Goal: Information Seeking & Learning: Learn about a topic

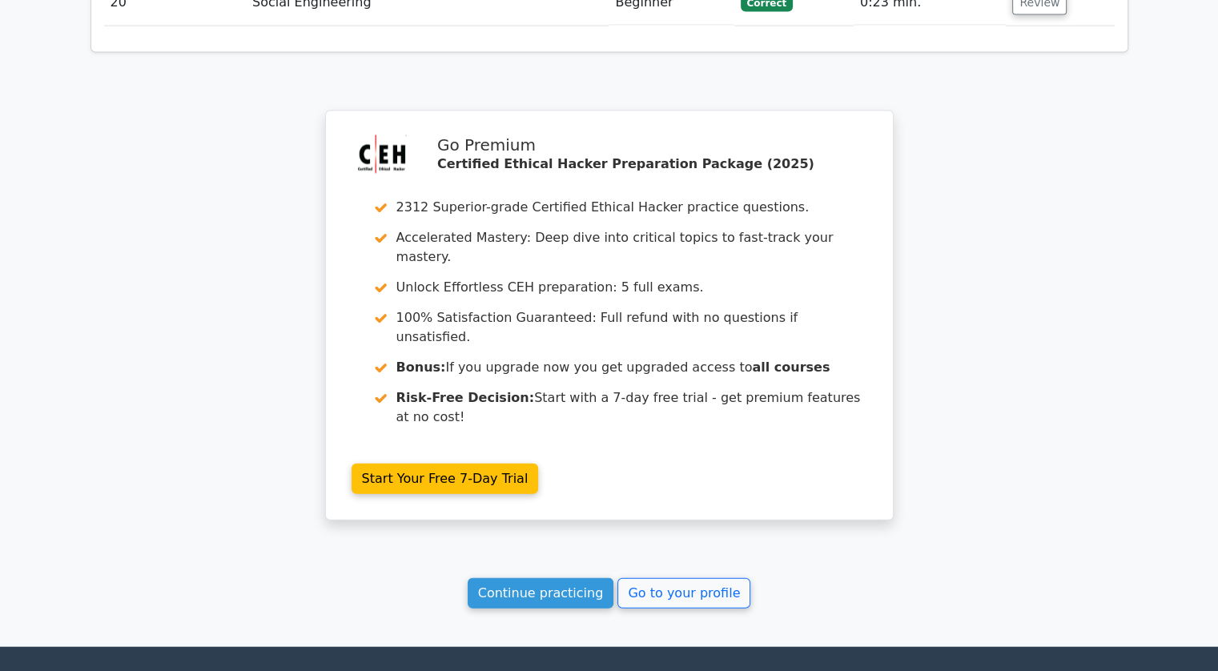
click at [688, 578] on div "Continue practicing Go to your profile" at bounding box center [610, 593] width 1038 height 30
click at [688, 578] on link "Go to your profile" at bounding box center [684, 593] width 133 height 30
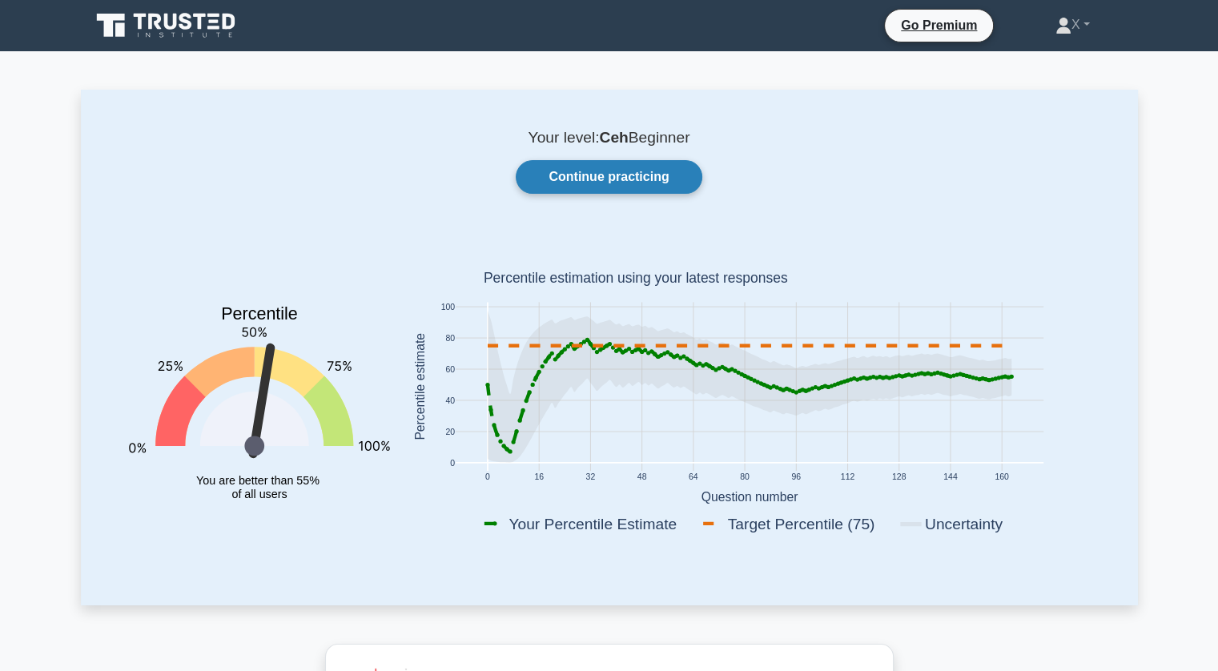
click at [622, 183] on link "Continue practicing" at bounding box center [609, 177] width 186 height 34
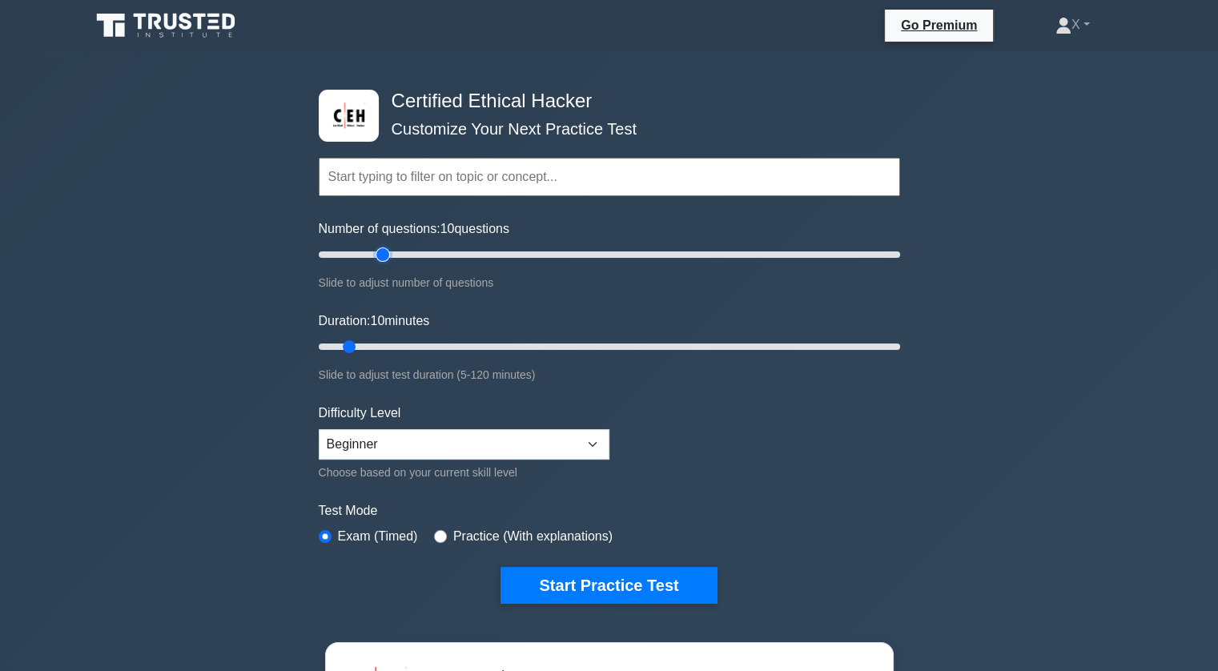
click at [376, 252] on input "Number of questions: 10 questions" at bounding box center [610, 254] width 582 height 19
type input "30"
click at [394, 253] on input "Number of questions: 30 questions" at bounding box center [610, 254] width 582 height 19
click at [387, 342] on input "Duration: 10 minutes" at bounding box center [610, 346] width 582 height 19
click at [413, 337] on input "Duration: 25 minutes" at bounding box center [610, 346] width 582 height 19
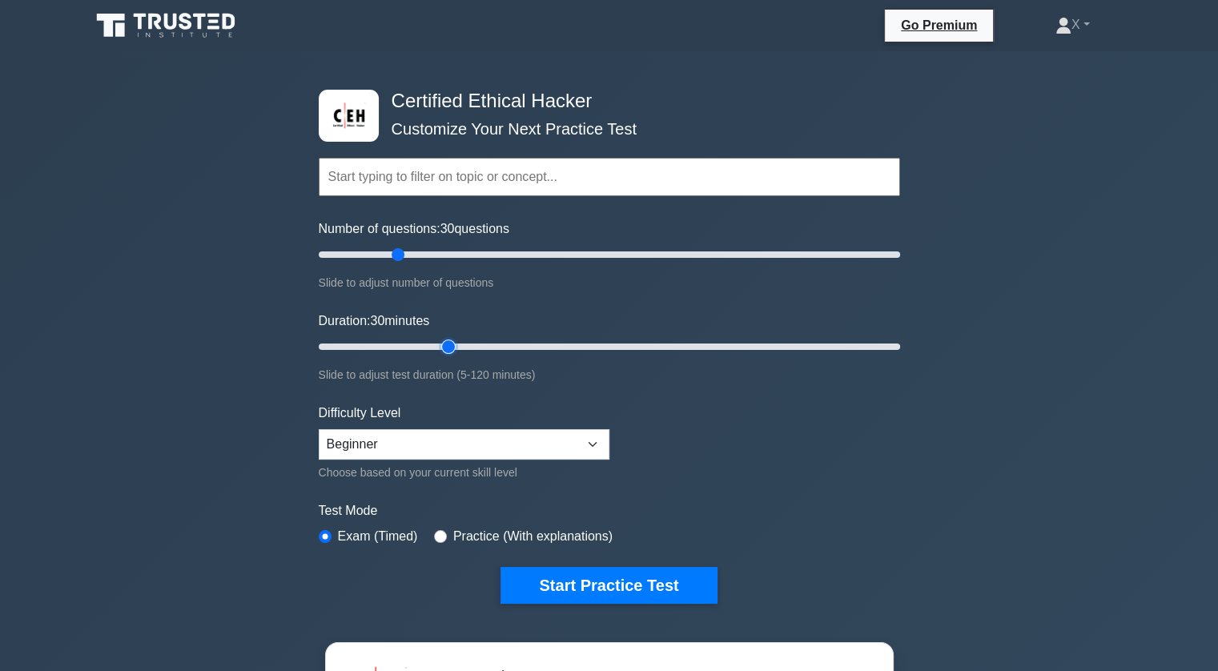
type input "30"
click at [456, 344] on input "Duration: 30 minutes" at bounding box center [610, 346] width 582 height 19
click at [584, 448] on select "Beginner Intermediate Expert" at bounding box center [464, 444] width 291 height 30
select select "intermediate"
click at [319, 429] on select "Beginner Intermediate Expert" at bounding box center [464, 444] width 291 height 30
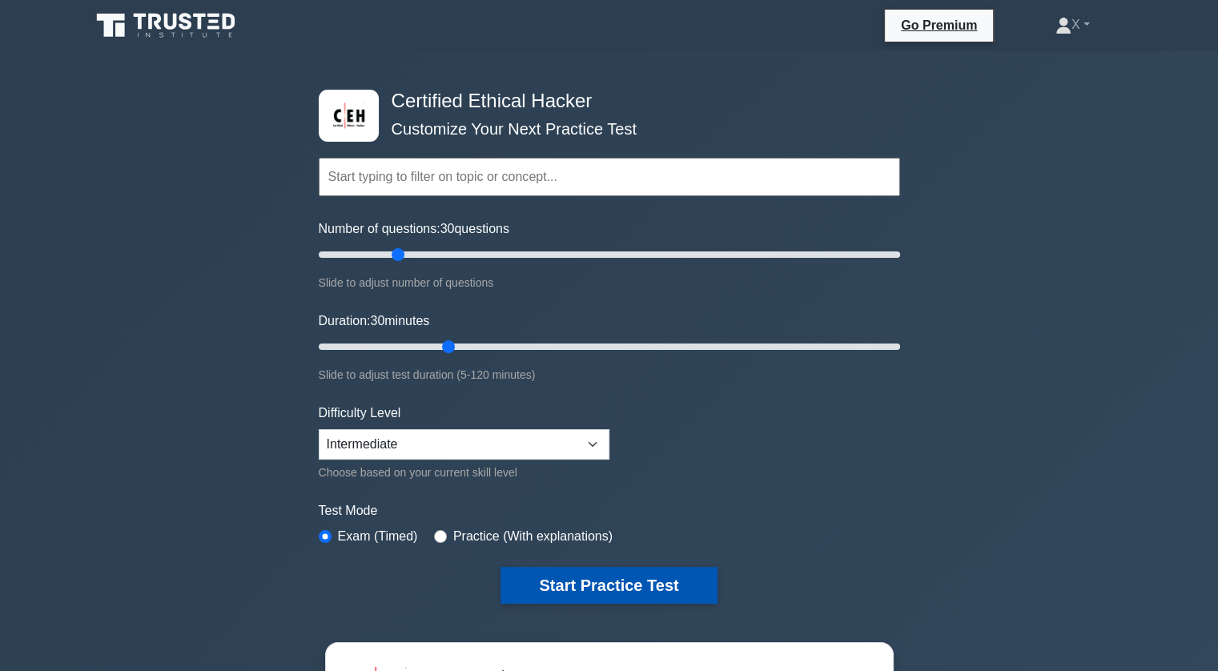
click at [582, 575] on button "Start Practice Test" at bounding box center [609, 585] width 216 height 37
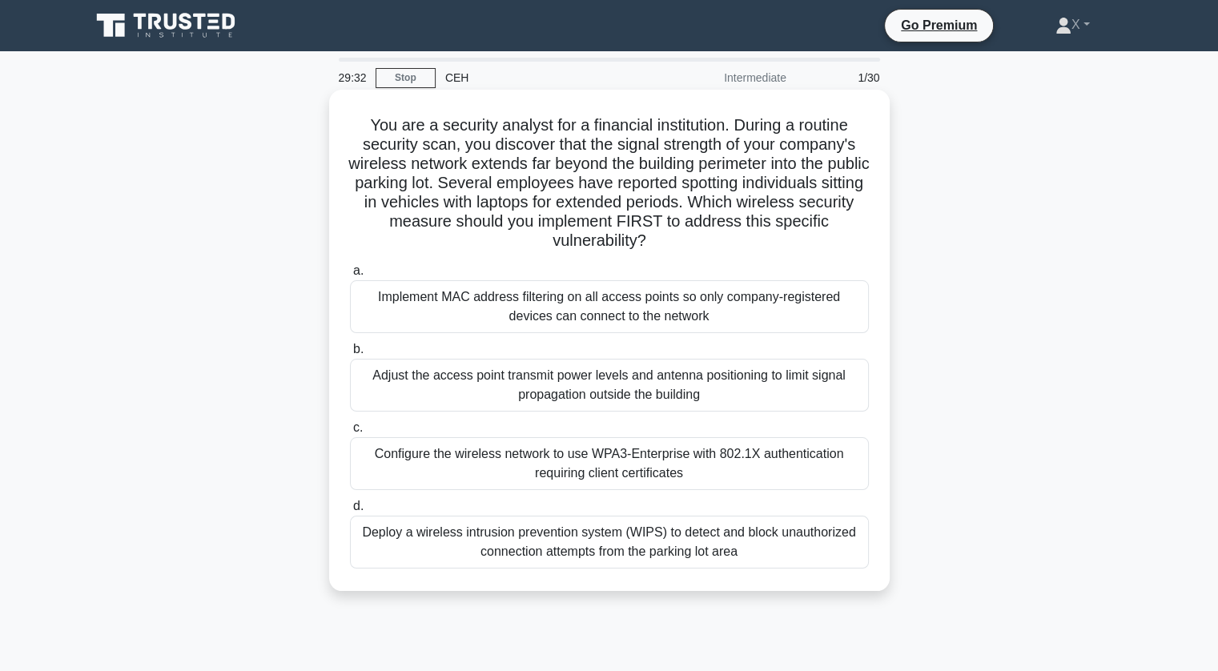
drag, startPoint x: 733, startPoint y: 118, endPoint x: 733, endPoint y: 249, distance: 131.4
click at [733, 249] on h5 "You are a security analyst for a financial institution. During a routine securi…" at bounding box center [609, 183] width 522 height 136
click at [622, 554] on div "Deploy a wireless intrusion prevention system (WIPS) to detect and block unauth…" at bounding box center [609, 542] width 519 height 53
click at [350, 512] on input "d. Deploy a wireless intrusion prevention system (WIPS) to detect and block una…" at bounding box center [350, 506] width 0 height 10
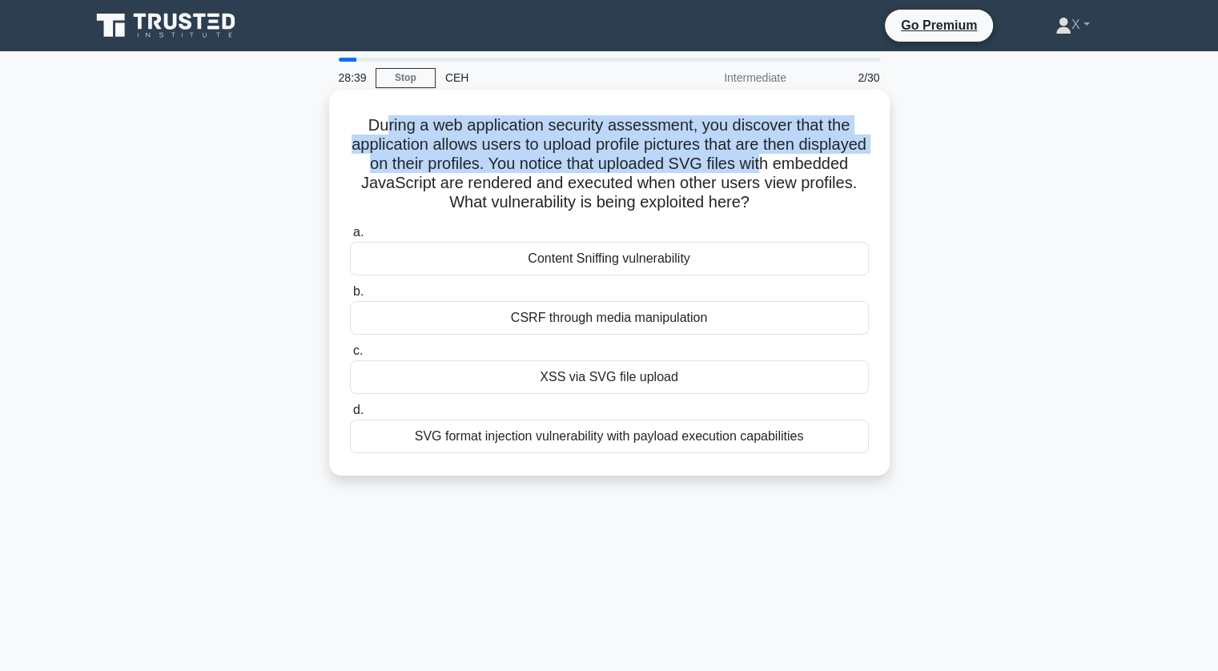
drag, startPoint x: 380, startPoint y: 135, endPoint x: 843, endPoint y: 160, distance: 463.7
click at [843, 160] on h5 "During a web application security assessment, you discover that the application…" at bounding box center [609, 164] width 522 height 98
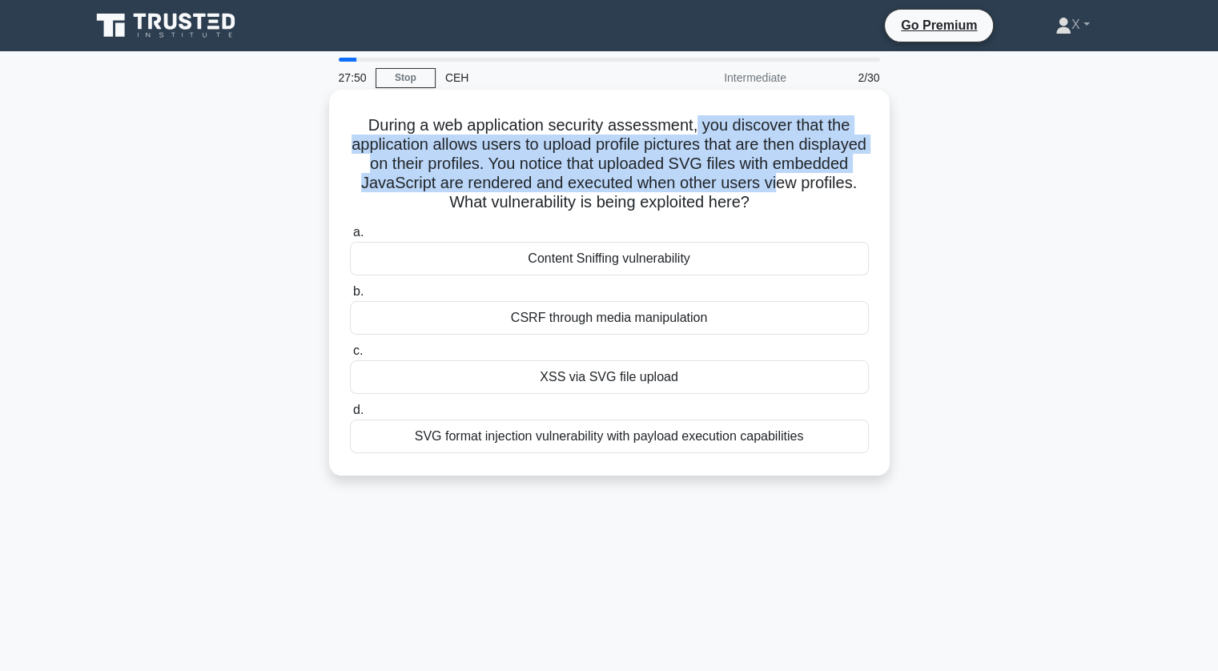
drag, startPoint x: 698, startPoint y: 131, endPoint x: 849, endPoint y: 182, distance: 158.8
click at [849, 182] on h5 "During a web application security assessment, you discover that the application…" at bounding box center [609, 164] width 522 height 98
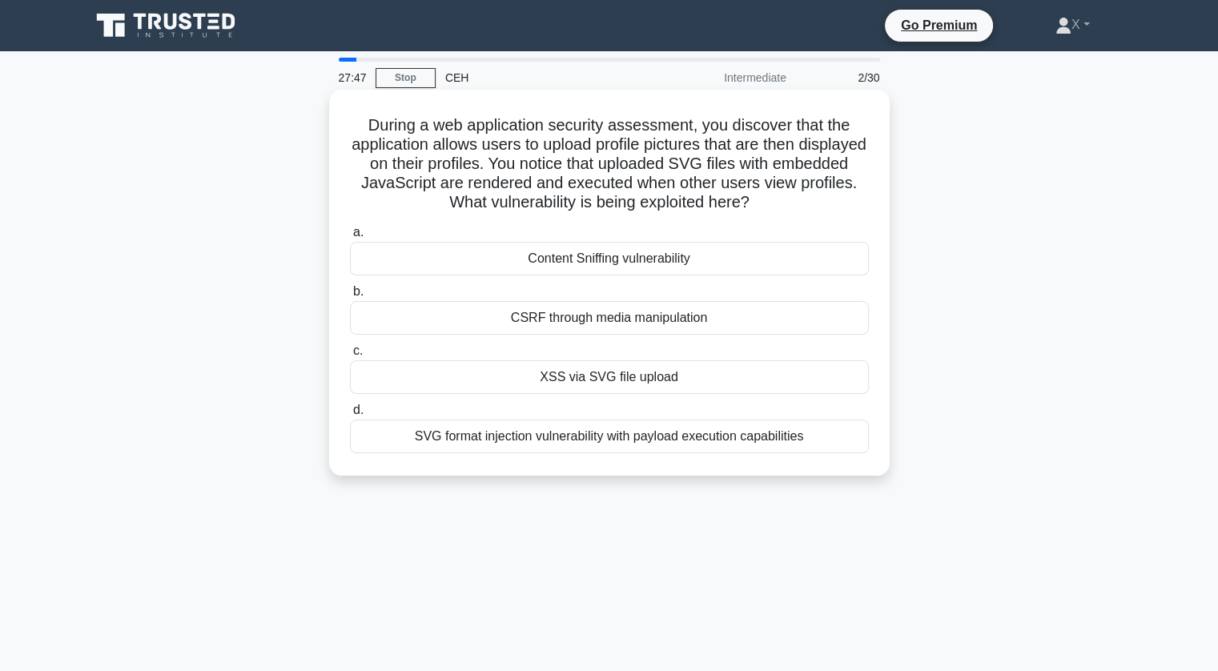
click at [613, 379] on div "XSS via SVG file upload" at bounding box center [609, 377] width 519 height 34
click at [350, 356] on input "c. XSS via SVG file upload" at bounding box center [350, 351] width 0 height 10
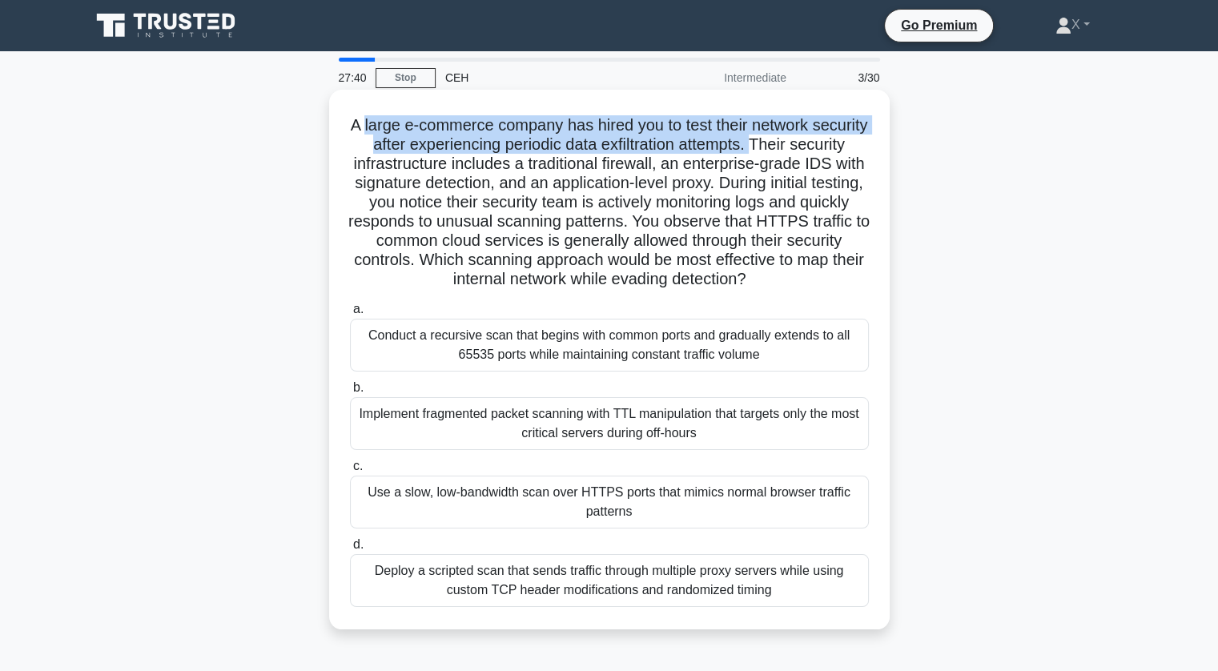
drag, startPoint x: 387, startPoint y: 126, endPoint x: 820, endPoint y: 151, distance: 434.1
click at [820, 151] on h5 "A large e-commerce company has hired you to test their network security after e…" at bounding box center [609, 202] width 522 height 175
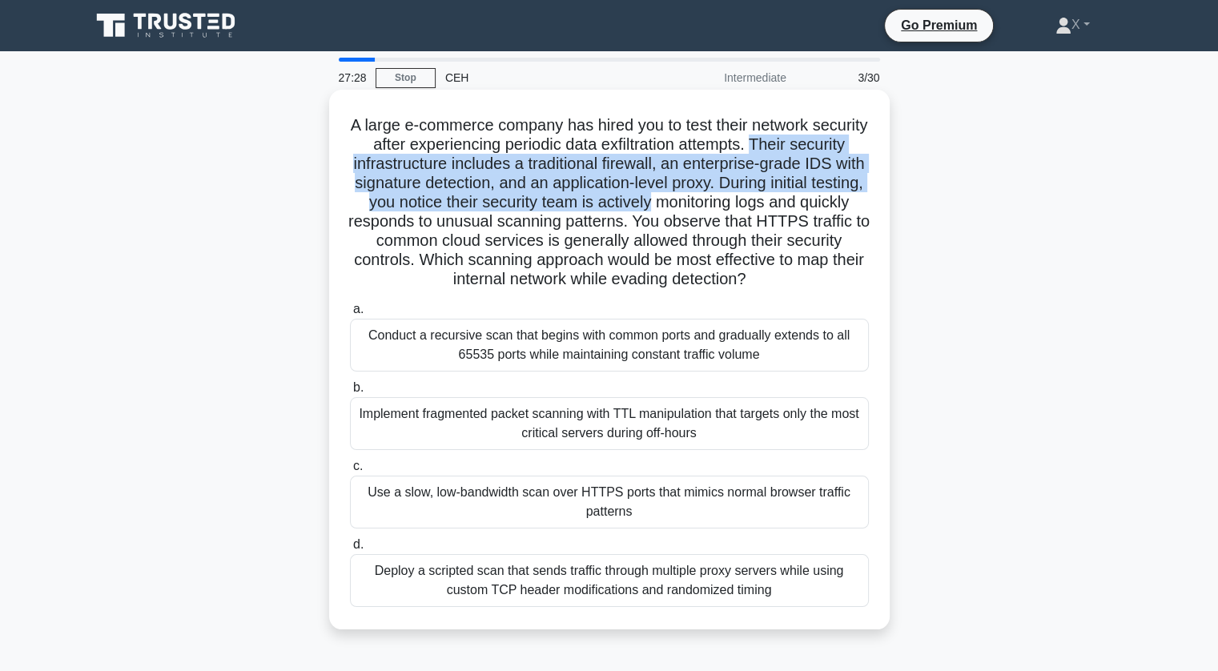
drag, startPoint x: 820, startPoint y: 151, endPoint x: 859, endPoint y: 210, distance: 70.0
click at [859, 210] on h5 "A large e-commerce company has hired you to test their network security after e…" at bounding box center [609, 202] width 522 height 175
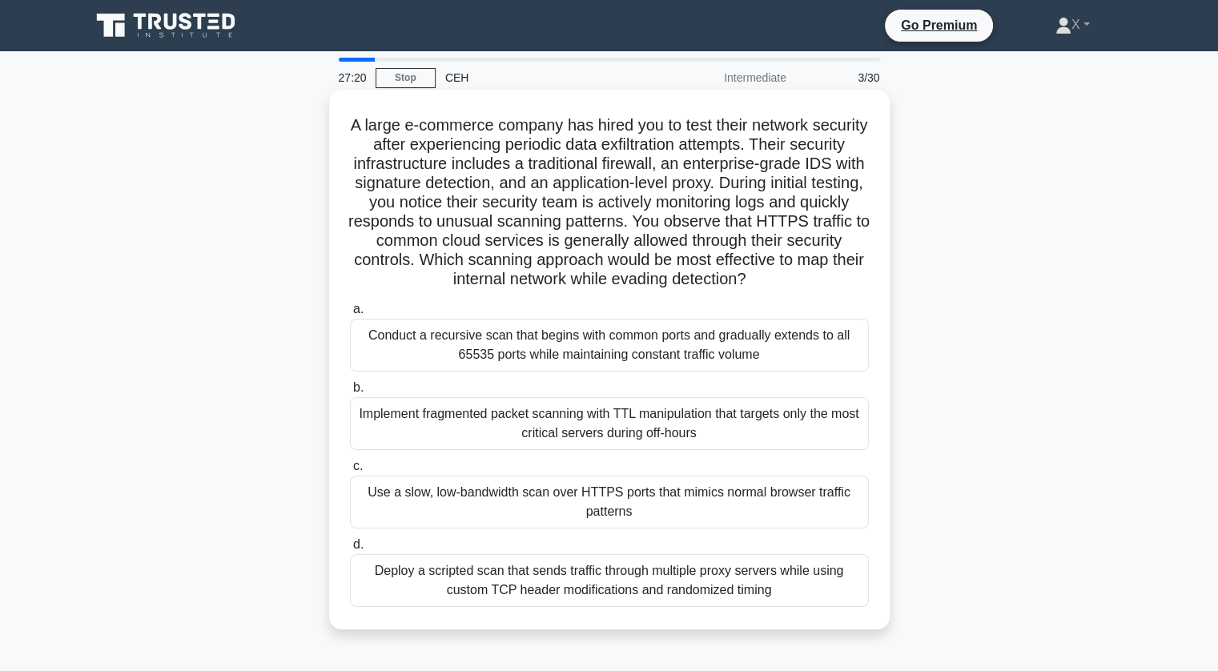
click at [612, 290] on h5 "A large e-commerce company has hired you to test their network security after e…" at bounding box center [609, 202] width 522 height 175
drag, startPoint x: 628, startPoint y: 185, endPoint x: 682, endPoint y: 303, distance: 129.7
click at [682, 290] on h5 "A large e-commerce company has hired you to test their network security after e…" at bounding box center [609, 202] width 522 height 175
click at [385, 123] on h5 "A large e-commerce company has hired you to test their network security after e…" at bounding box center [609, 202] width 522 height 175
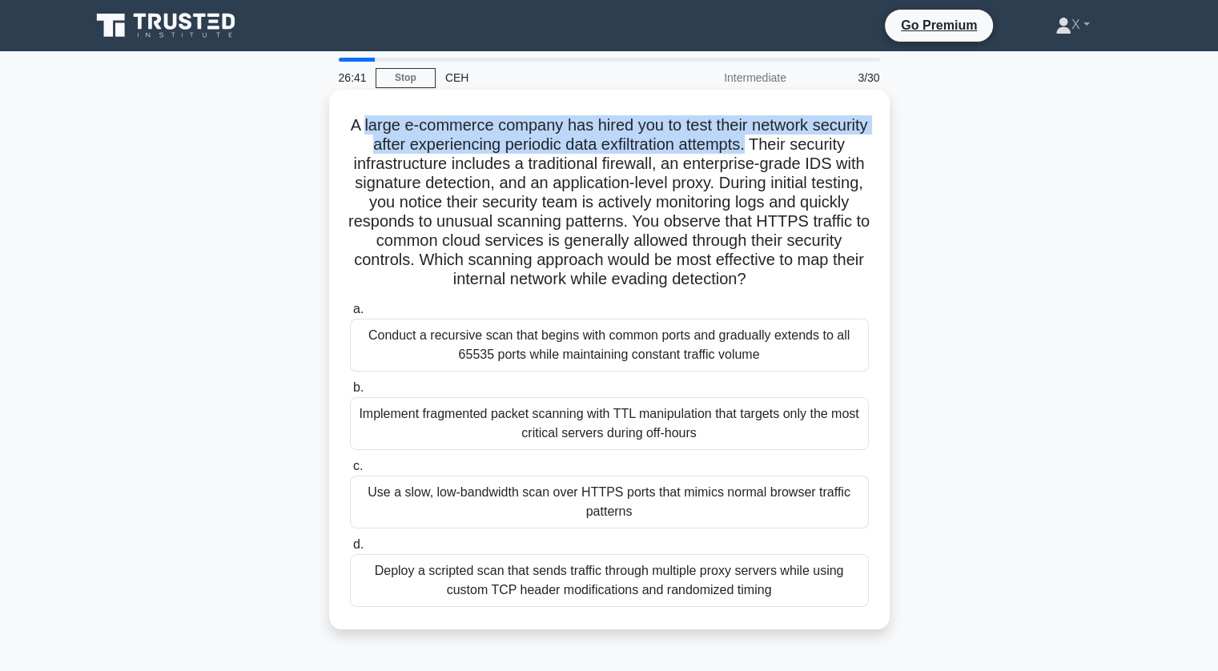
drag, startPoint x: 385, startPoint y: 123, endPoint x: 809, endPoint y: 140, distance: 424.0
click at [809, 140] on h5 "A large e-commerce company has hired you to test their network security after e…" at bounding box center [609, 202] width 522 height 175
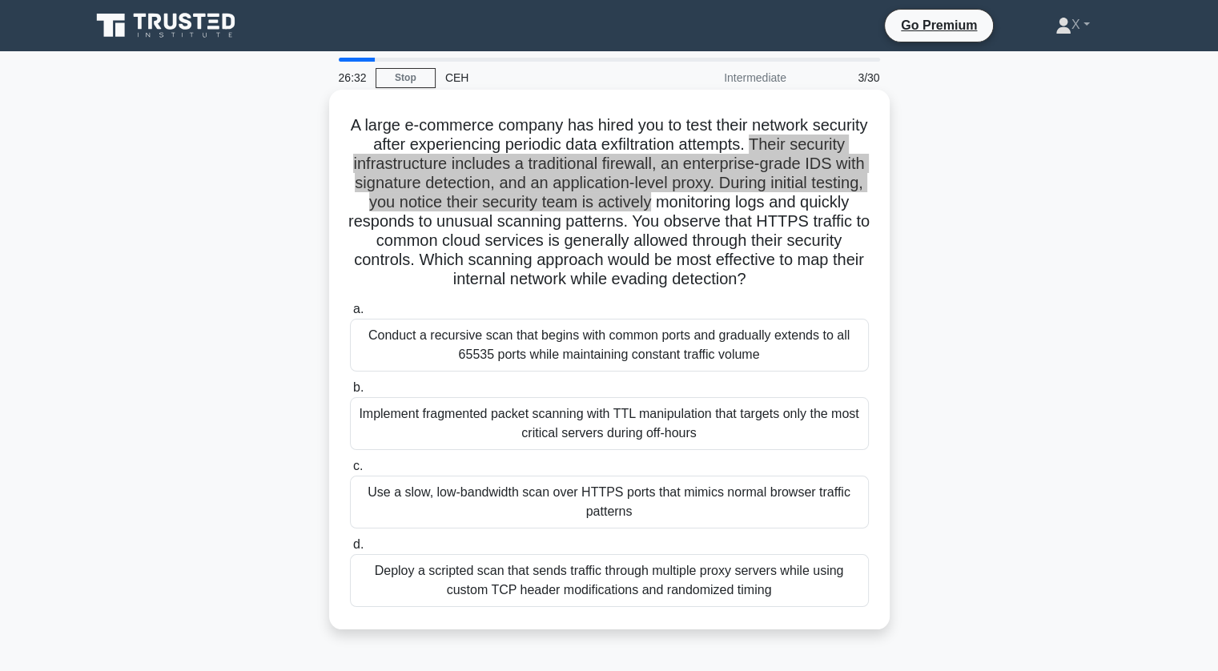
drag, startPoint x: 815, startPoint y: 143, endPoint x: 852, endPoint y: 206, distance: 72.5
click at [852, 206] on h5 "A large e-commerce company has hired you to test their network security after e…" at bounding box center [609, 202] width 522 height 175
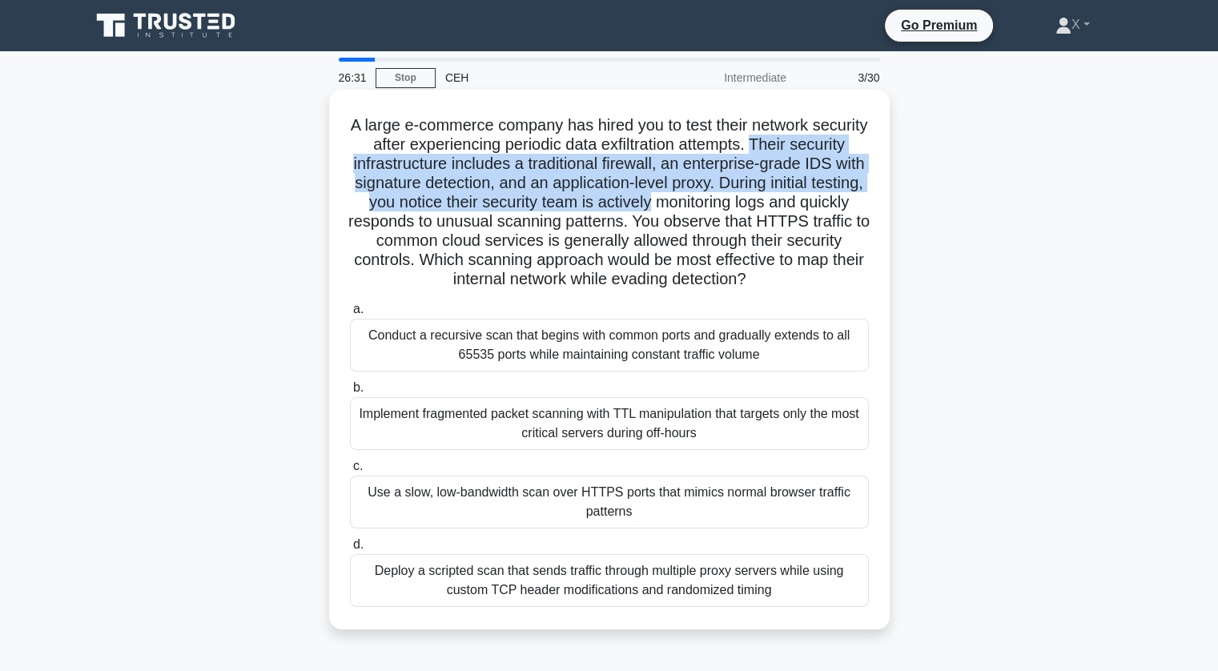
click at [852, 206] on h5 "A large e-commerce company has hired you to test their network security after e…" at bounding box center [609, 202] width 522 height 175
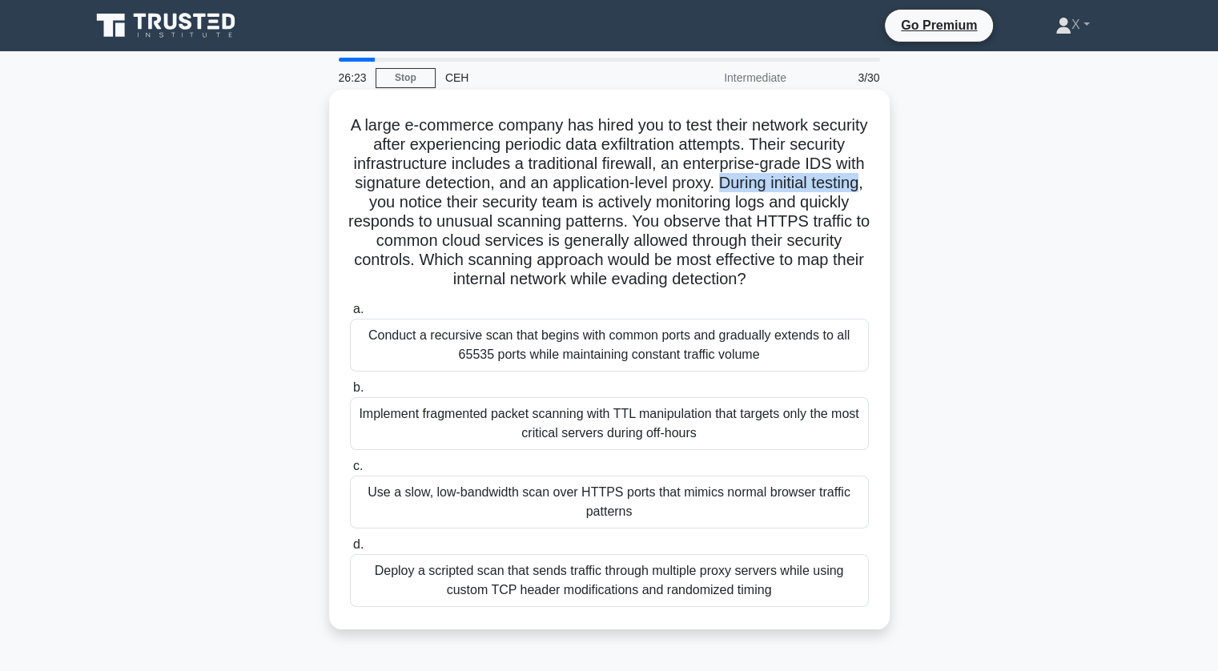
drag, startPoint x: 380, startPoint y: 204, endPoint x: 535, endPoint y: 206, distance: 155.4
click at [535, 206] on h5 "A large e-commerce company has hired you to test their network security after e…" at bounding box center [609, 202] width 522 height 175
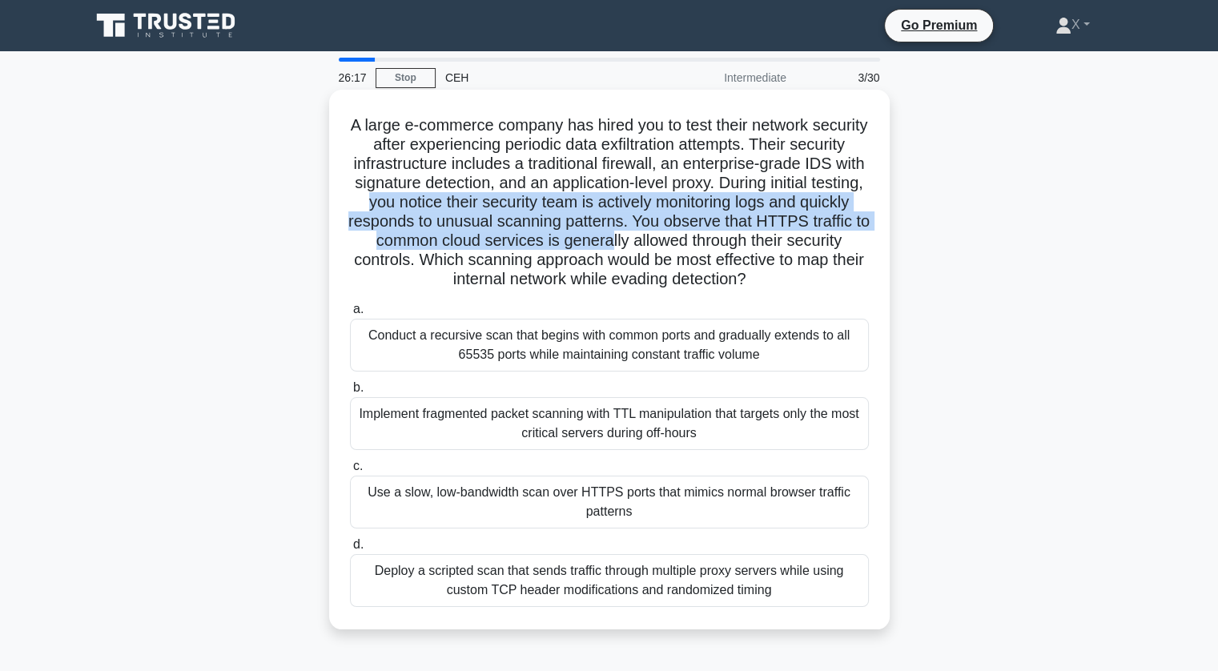
drag, startPoint x: 543, startPoint y: 208, endPoint x: 847, endPoint y: 249, distance: 306.3
click at [847, 249] on h5 "A large e-commerce company has hired you to test their network security after e…" at bounding box center [609, 202] width 522 height 175
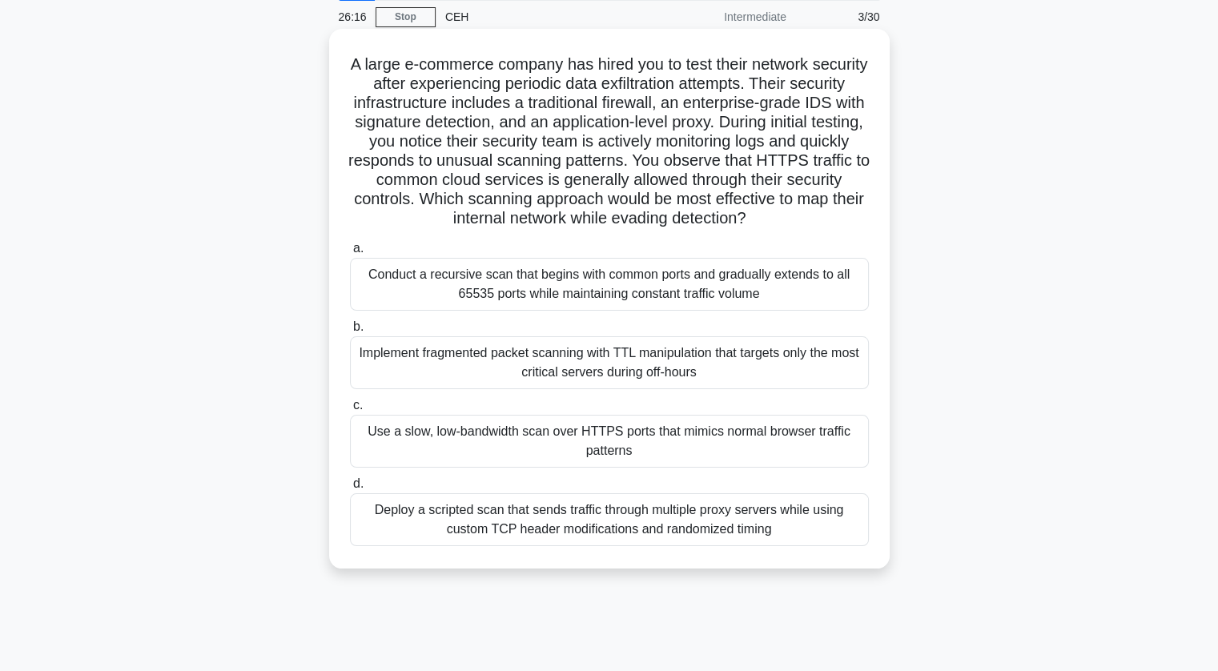
scroll to position [64, 0]
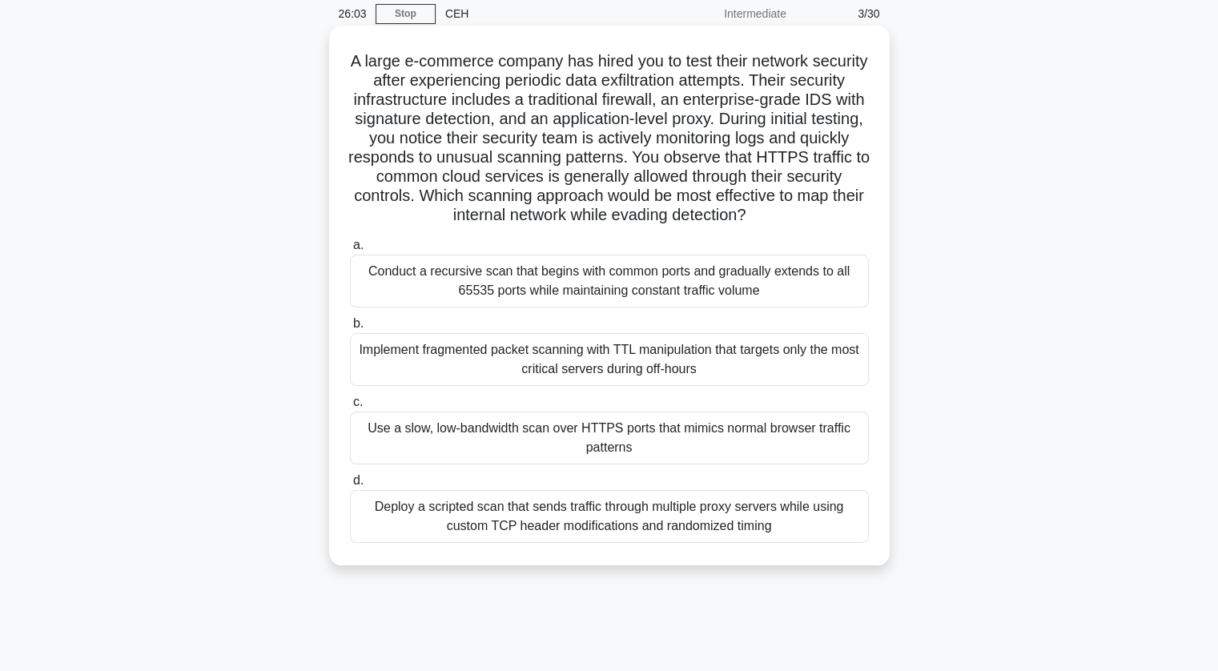
click at [583, 531] on div "Deploy a scripted scan that sends traffic through multiple proxy servers while …" at bounding box center [609, 516] width 519 height 53
click at [350, 486] on input "d. Deploy a scripted scan that sends traffic through multiple proxy servers whi…" at bounding box center [350, 481] width 0 height 10
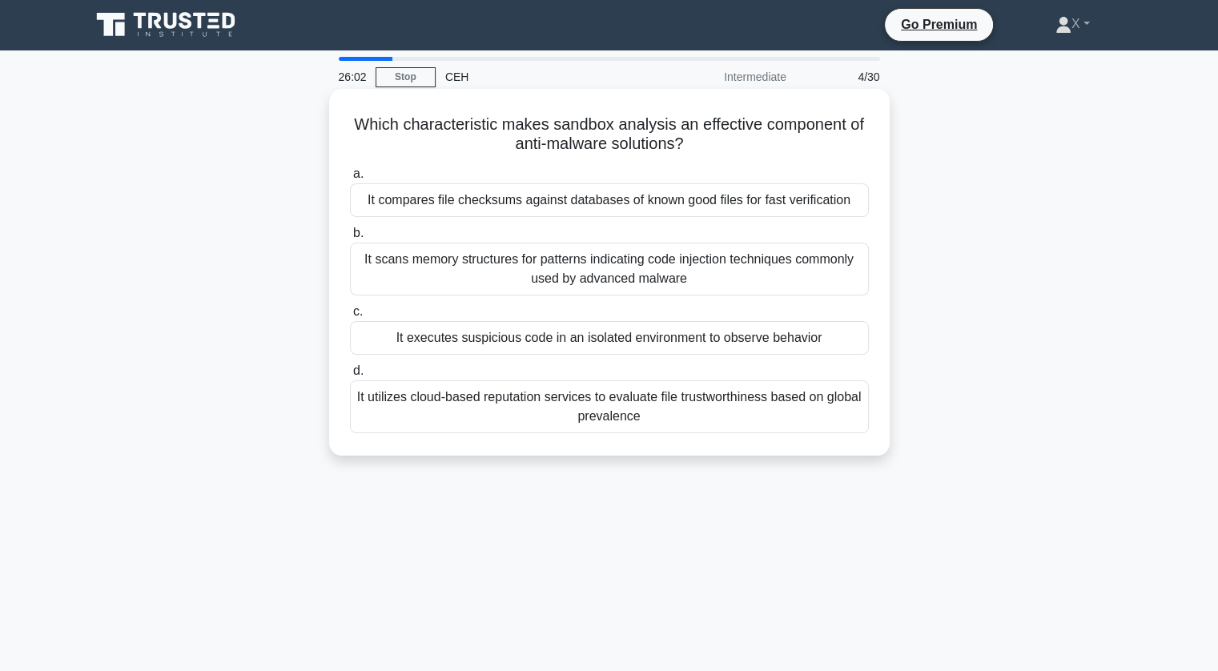
scroll to position [0, 0]
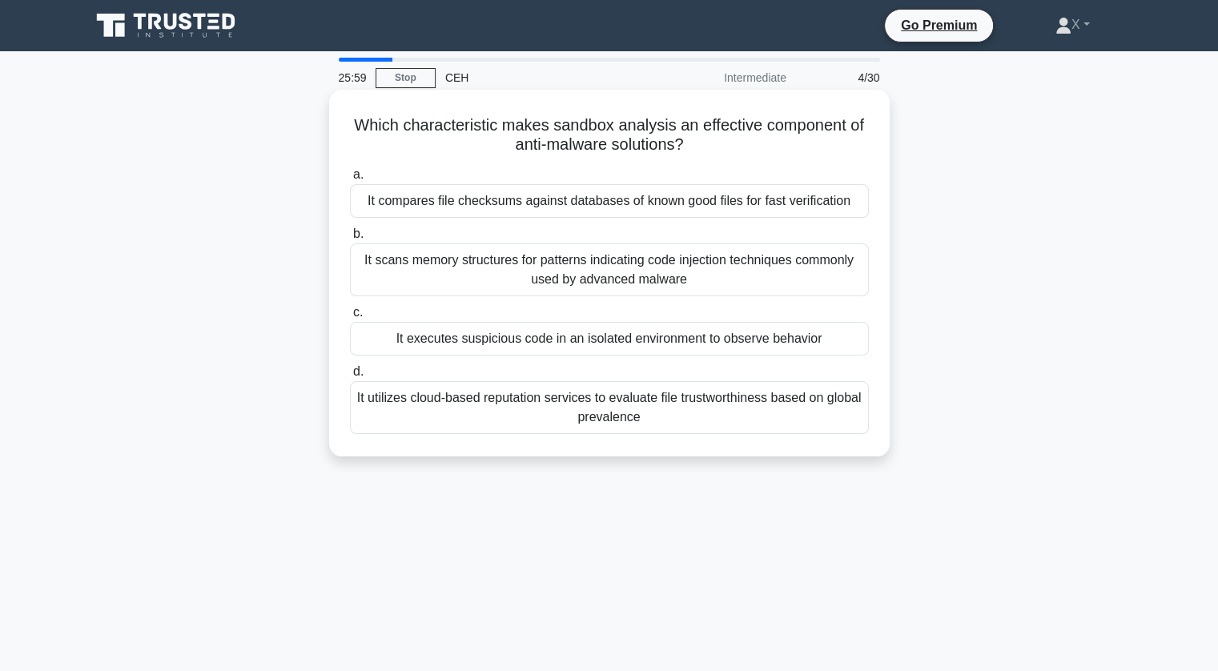
drag, startPoint x: 349, startPoint y: 60, endPoint x: 686, endPoint y: 144, distance: 346.8
click at [686, 144] on div "Which characteristic makes sandbox analysis an effective component of anti-malw…" at bounding box center [610, 273] width 548 height 354
click at [686, 144] on h5 "Which characteristic makes sandbox analysis an effective component of anti-malw…" at bounding box center [609, 135] width 522 height 40
click at [644, 338] on div "It executes suspicious code in an isolated environment to observe behavior" at bounding box center [609, 339] width 519 height 34
click at [350, 318] on input "c. It executes suspicious code in an isolated environment to observe behavior" at bounding box center [350, 313] width 0 height 10
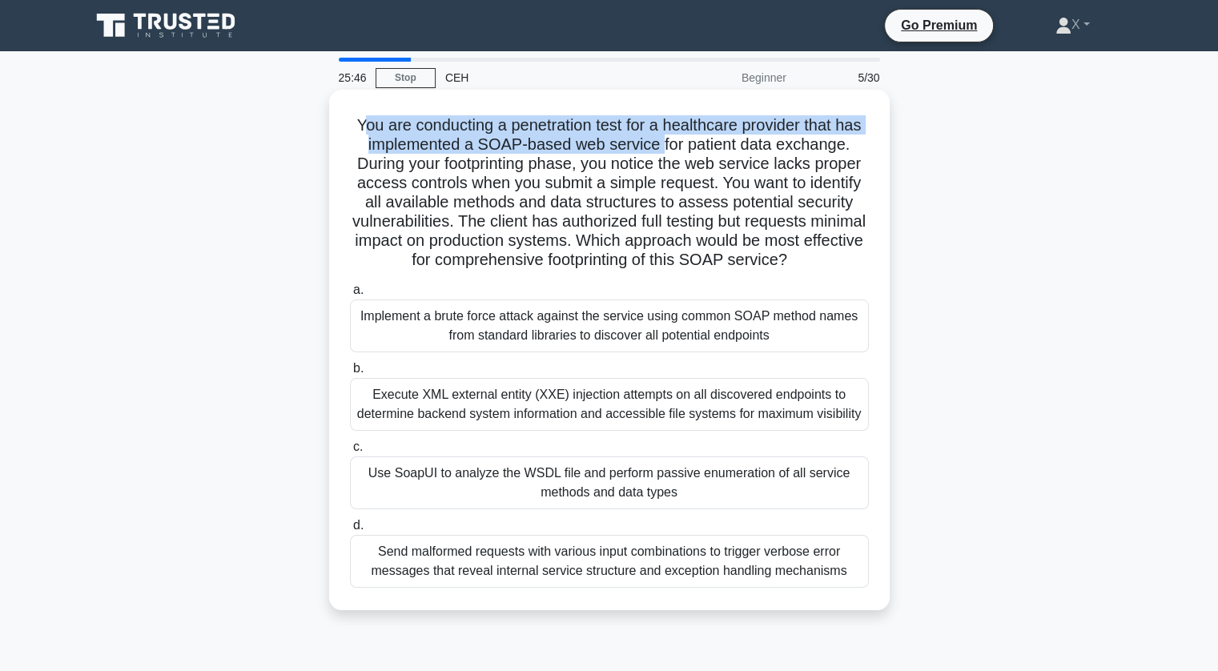
drag, startPoint x: 356, startPoint y: 131, endPoint x: 662, endPoint y: 147, distance: 307.1
click at [662, 147] on h5 "You are conducting a penetration test for a healthcare provider that has implem…" at bounding box center [609, 192] width 522 height 155
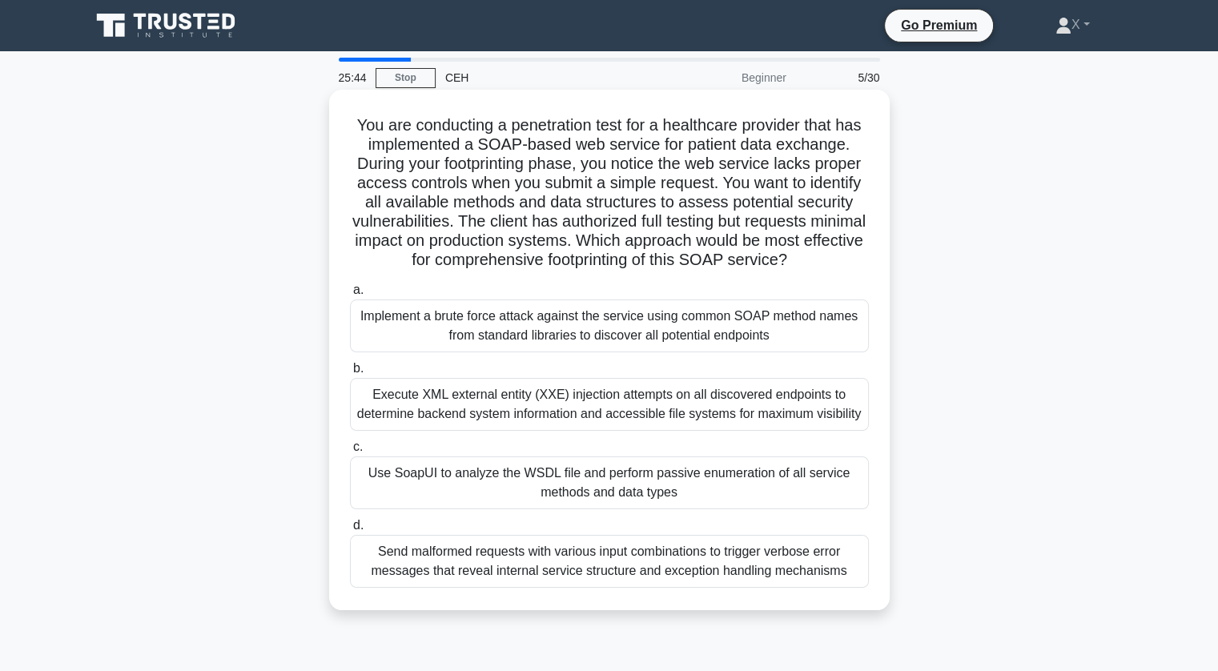
click at [574, 502] on div "Use SoapUI to analyze the WSDL file and perform passive enumeration of all serv…" at bounding box center [609, 483] width 519 height 53
click at [350, 453] on input "c. Use SoapUI to analyze the WSDL file and perform passive enumeration of all s…" at bounding box center [350, 447] width 0 height 10
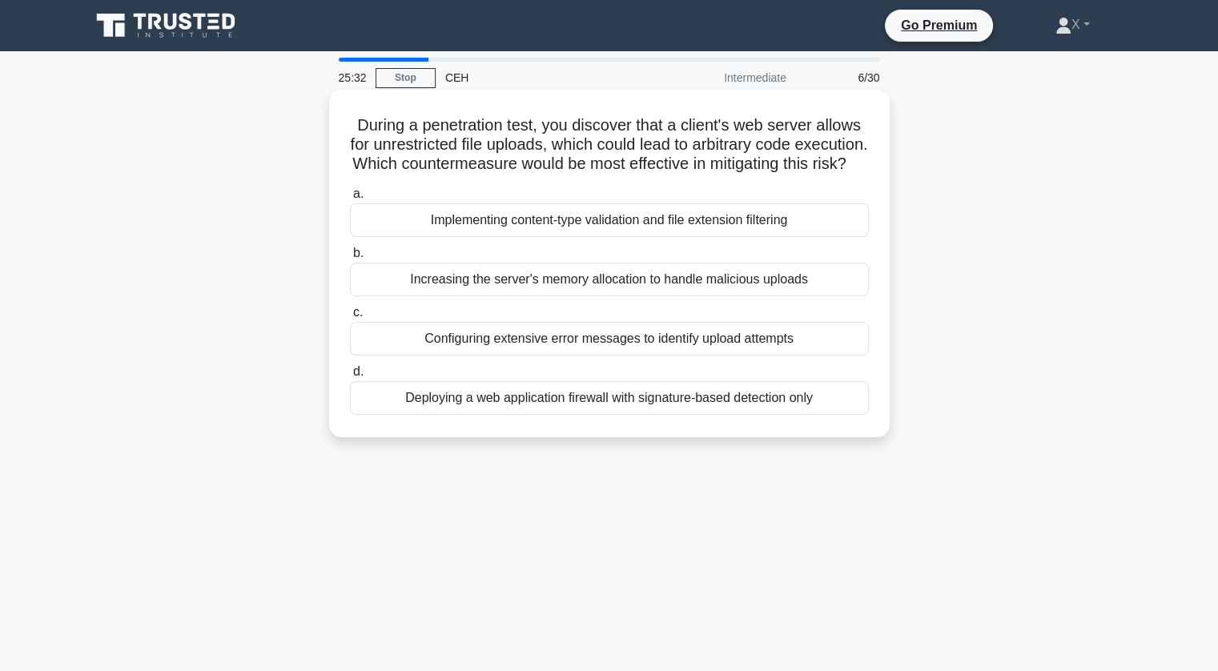
drag, startPoint x: 349, startPoint y: 127, endPoint x: 814, endPoint y: 179, distance: 467.4
click at [814, 175] on h5 "During a penetration test, you discover that a client's web server allows for u…" at bounding box center [609, 144] width 522 height 59
click at [698, 237] on div "Implementing content-type validation and file extension filtering" at bounding box center [609, 220] width 519 height 34
click at [350, 199] on input "a. Implementing content-type validation and file extension filtering" at bounding box center [350, 194] width 0 height 10
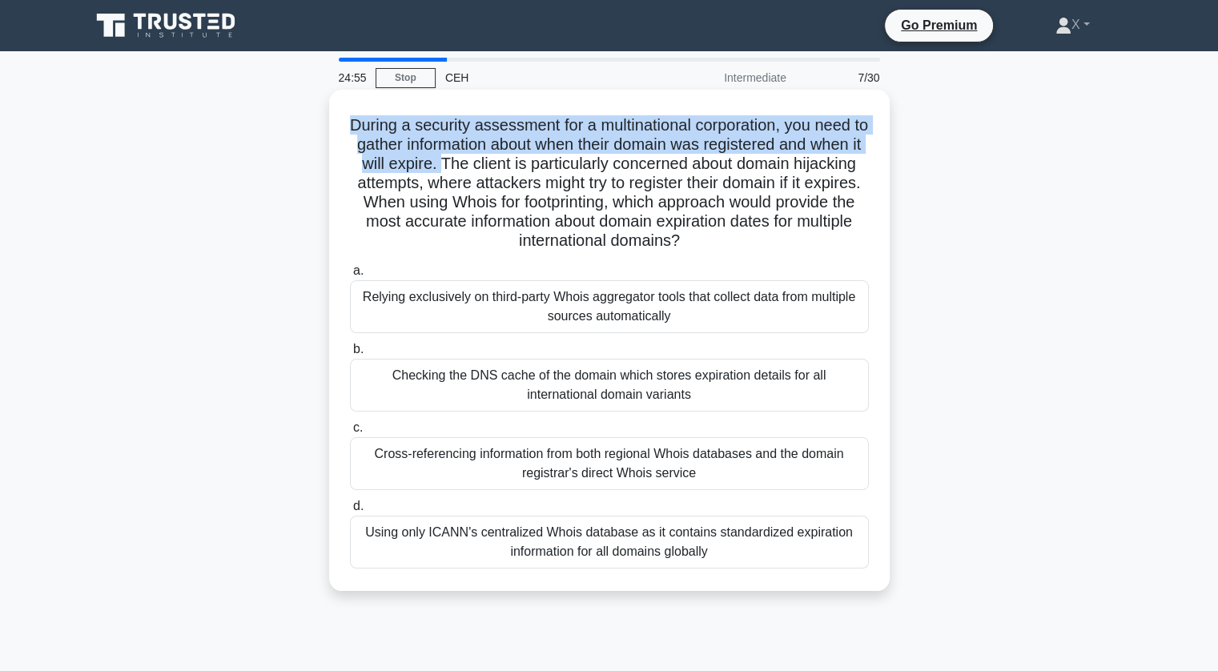
drag, startPoint x: 346, startPoint y: 130, endPoint x: 499, endPoint y: 170, distance: 158.1
click at [499, 170] on div "During a security assessment for a multinational corporation, you need to gathe…" at bounding box center [610, 340] width 548 height 489
click at [499, 170] on h5 "During a security assessment for a multinational corporation, you need to gathe…" at bounding box center [609, 183] width 522 height 136
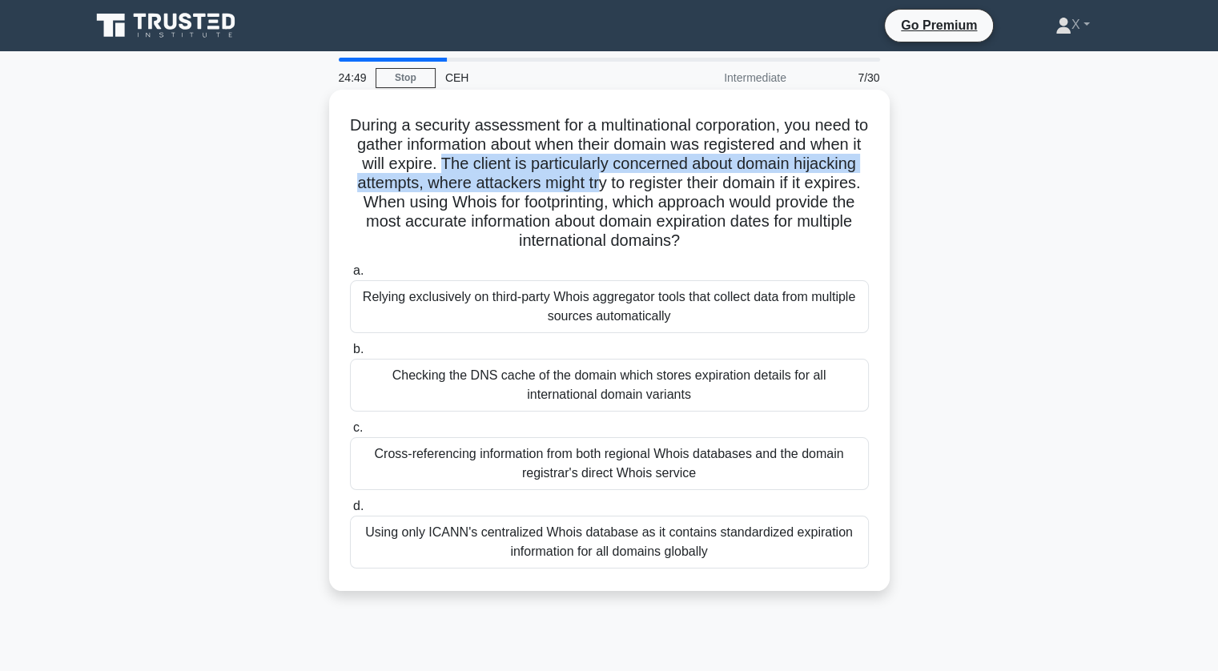
drag, startPoint x: 499, startPoint y: 170, endPoint x: 666, endPoint y: 187, distance: 168.2
click at [666, 187] on h5 "During a security assessment for a multinational corporation, you need to gathe…" at bounding box center [609, 183] width 522 height 136
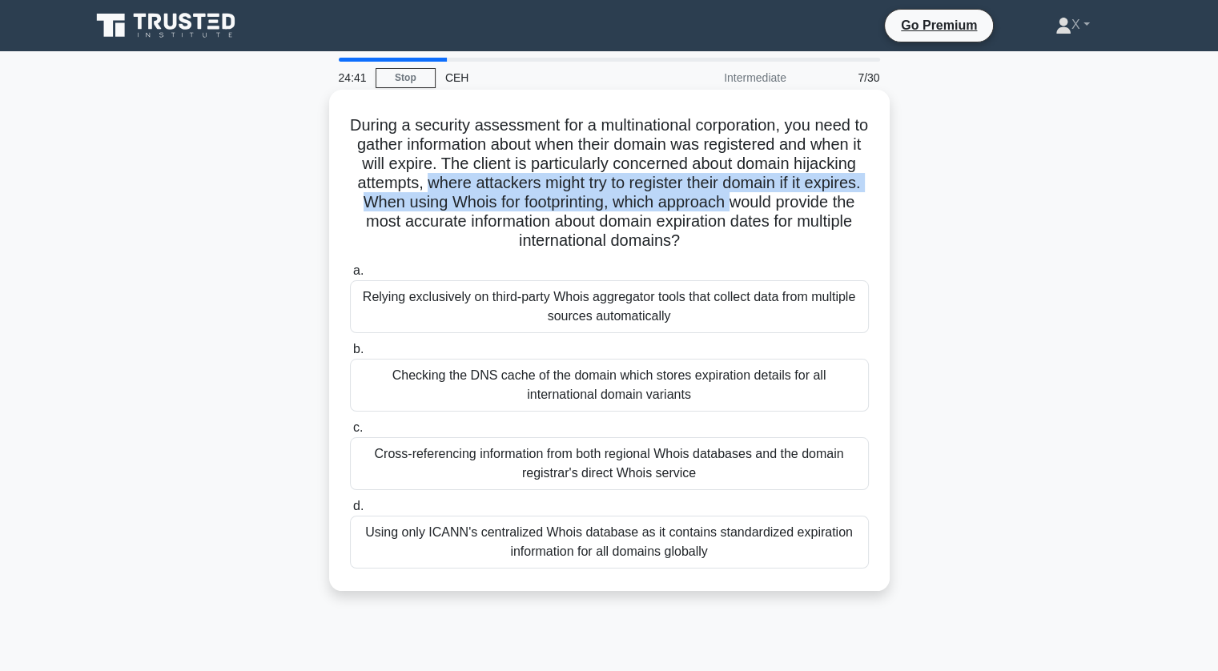
drag, startPoint x: 497, startPoint y: 187, endPoint x: 818, endPoint y: 203, distance: 321.6
click at [818, 203] on h5 "During a security assessment for a multinational corporation, you need to gathe…" at bounding box center [609, 183] width 522 height 136
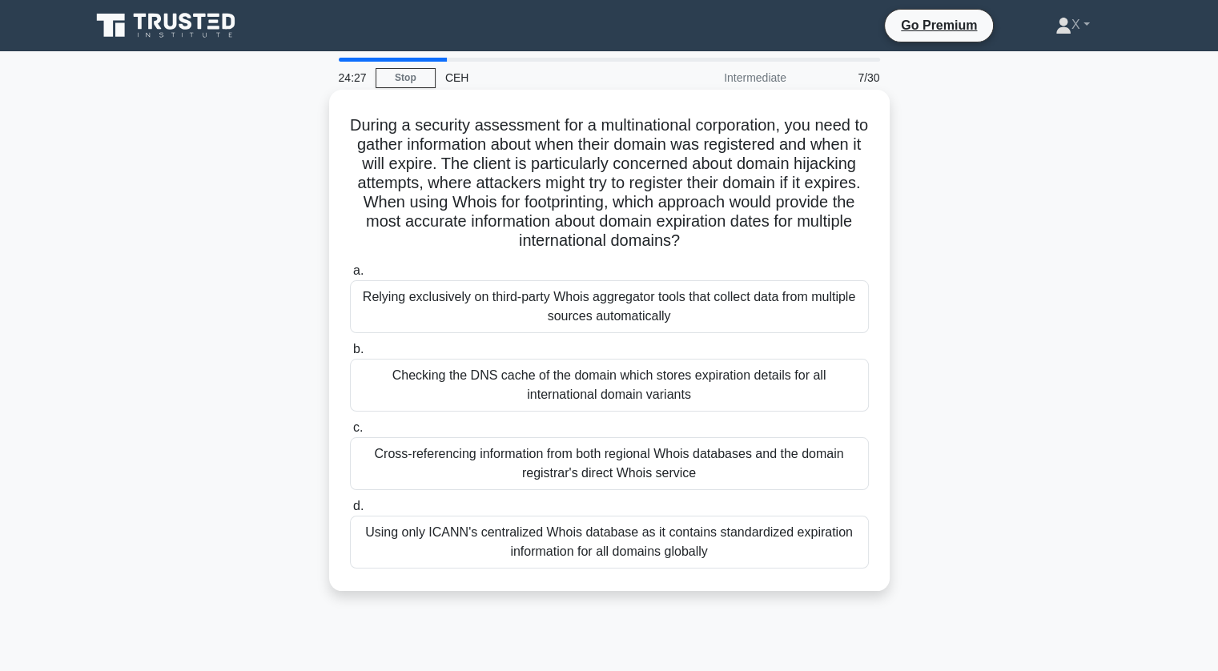
click at [781, 301] on div "Relying exclusively on third-party Whois aggregator tools that collect data fro…" at bounding box center [609, 306] width 519 height 53
click at [350, 276] on input "a. Relying exclusively on third-party Whois aggregator tools that collect data …" at bounding box center [350, 271] width 0 height 10
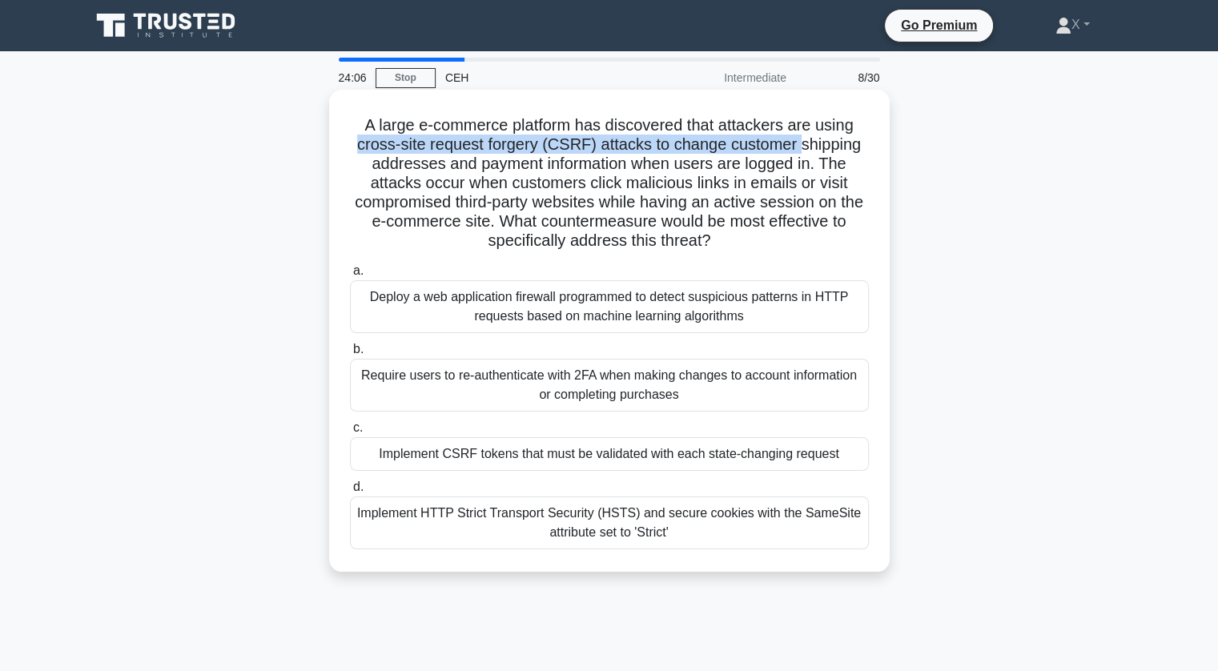
drag, startPoint x: 356, startPoint y: 142, endPoint x: 799, endPoint y: 153, distance: 443.1
click at [799, 153] on h5 "A large e-commerce platform has discovered that attackers are using cross-site …" at bounding box center [609, 183] width 522 height 136
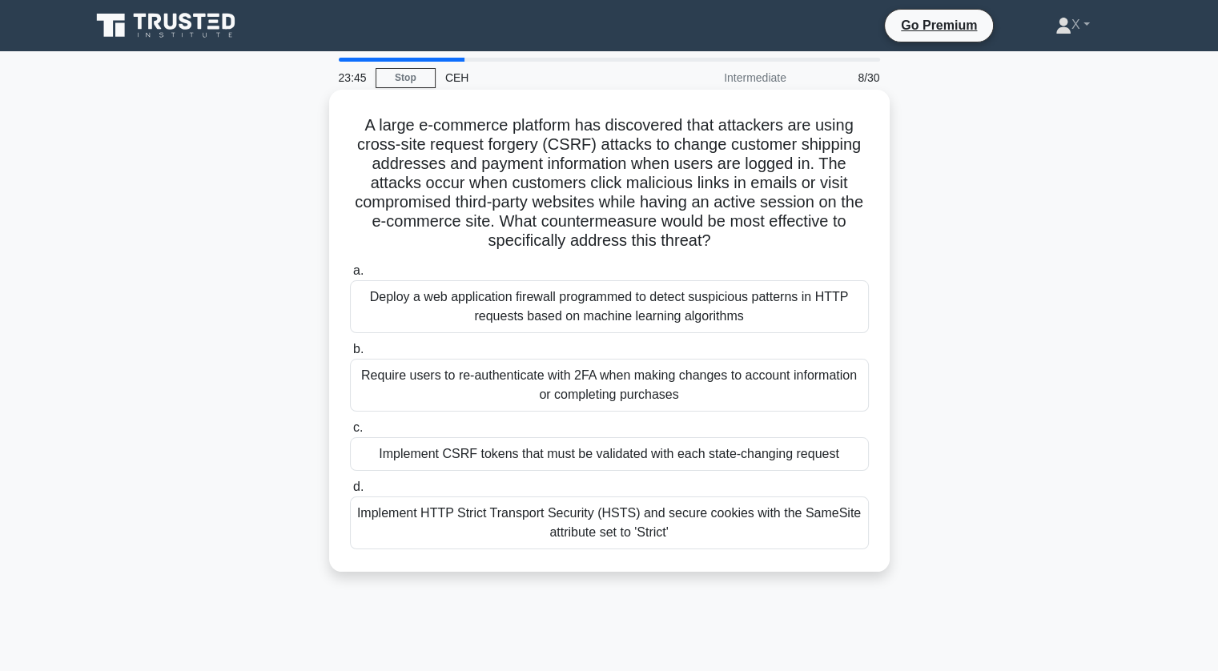
click at [563, 195] on h5 "A large e-commerce platform has discovered that attackers are using cross-site …" at bounding box center [609, 183] width 522 height 136
click at [615, 320] on div "Deploy a web application firewall programmed to detect suspicious patterns in H…" at bounding box center [609, 306] width 519 height 53
click at [350, 276] on input "a. Deploy a web application firewall programmed to detect suspicious patterns i…" at bounding box center [350, 271] width 0 height 10
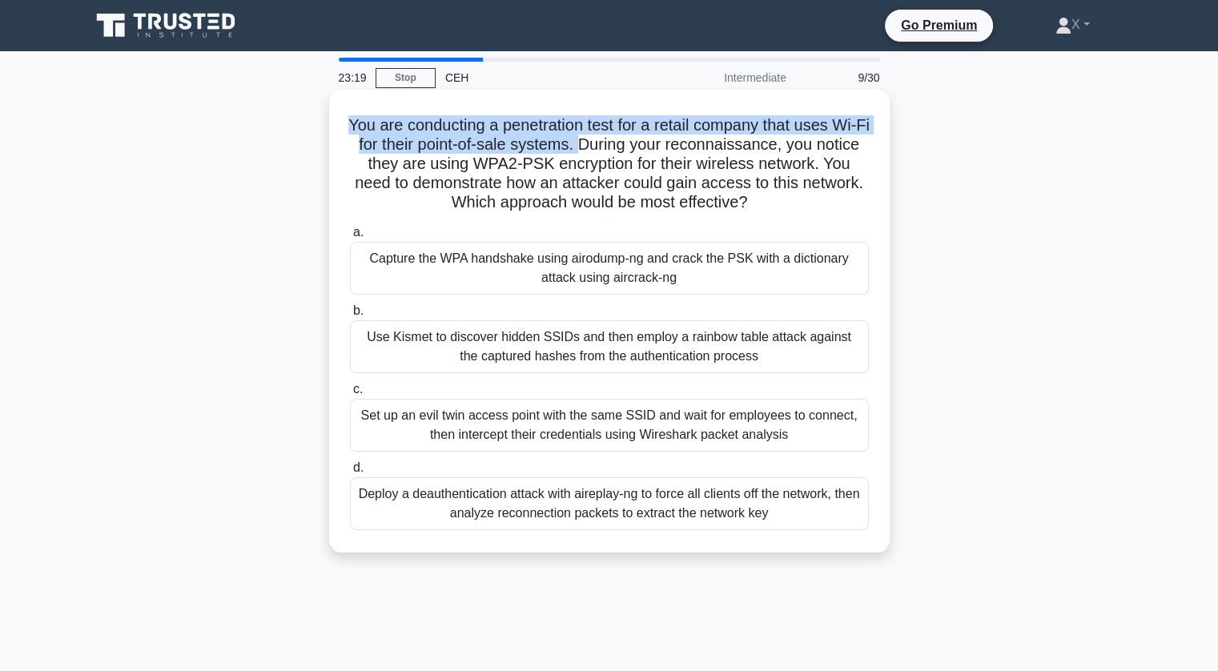
drag, startPoint x: 363, startPoint y: 119, endPoint x: 624, endPoint y: 143, distance: 262.2
click at [624, 143] on h5 "You are conducting a penetration test for a retail company that uses Wi-Fi for …" at bounding box center [609, 164] width 522 height 98
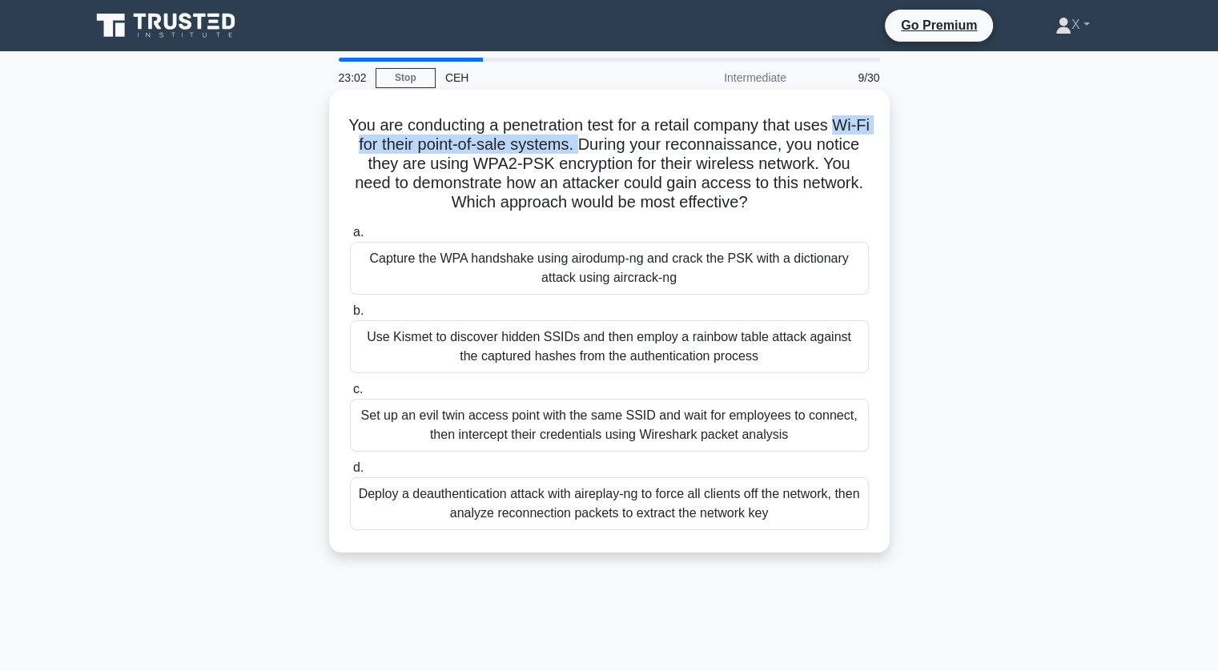
drag, startPoint x: 356, startPoint y: 143, endPoint x: 625, endPoint y: 150, distance: 269.2
click at [625, 150] on h5 "You are conducting a penetration test for a retail company that uses Wi-Fi for …" at bounding box center [609, 164] width 522 height 98
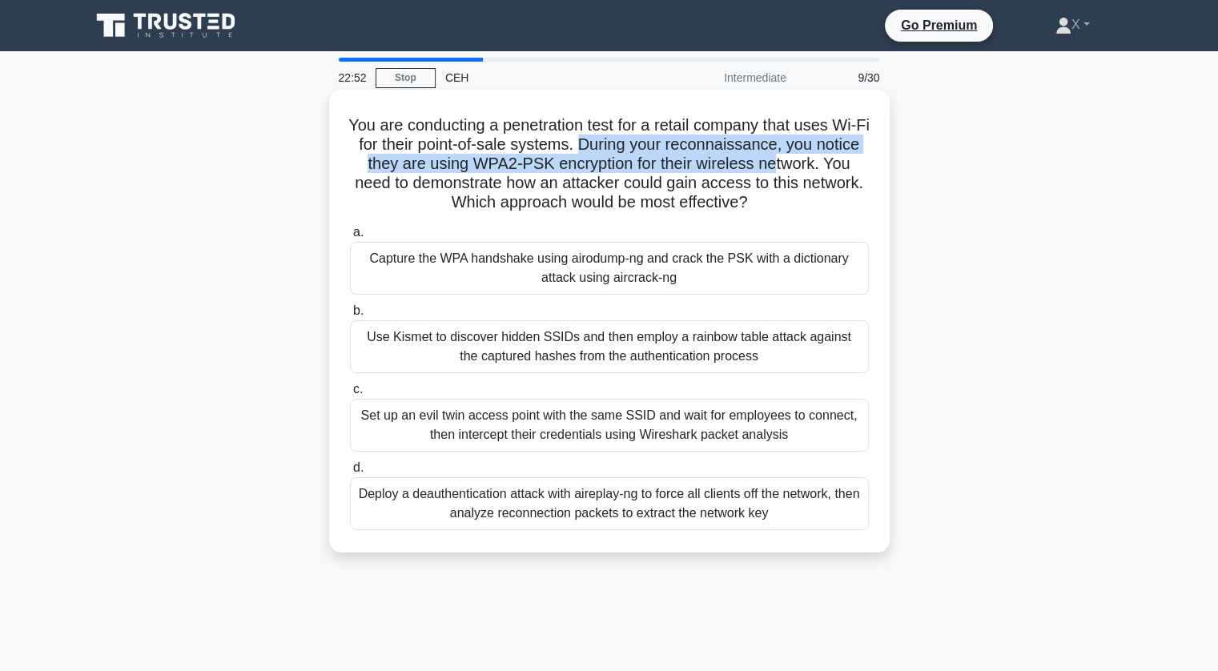
drag, startPoint x: 625, startPoint y: 150, endPoint x: 818, endPoint y: 163, distance: 193.5
click at [818, 163] on h5 "You are conducting a penetration test for a retail company that uses Wi-Fi for …" at bounding box center [609, 164] width 522 height 98
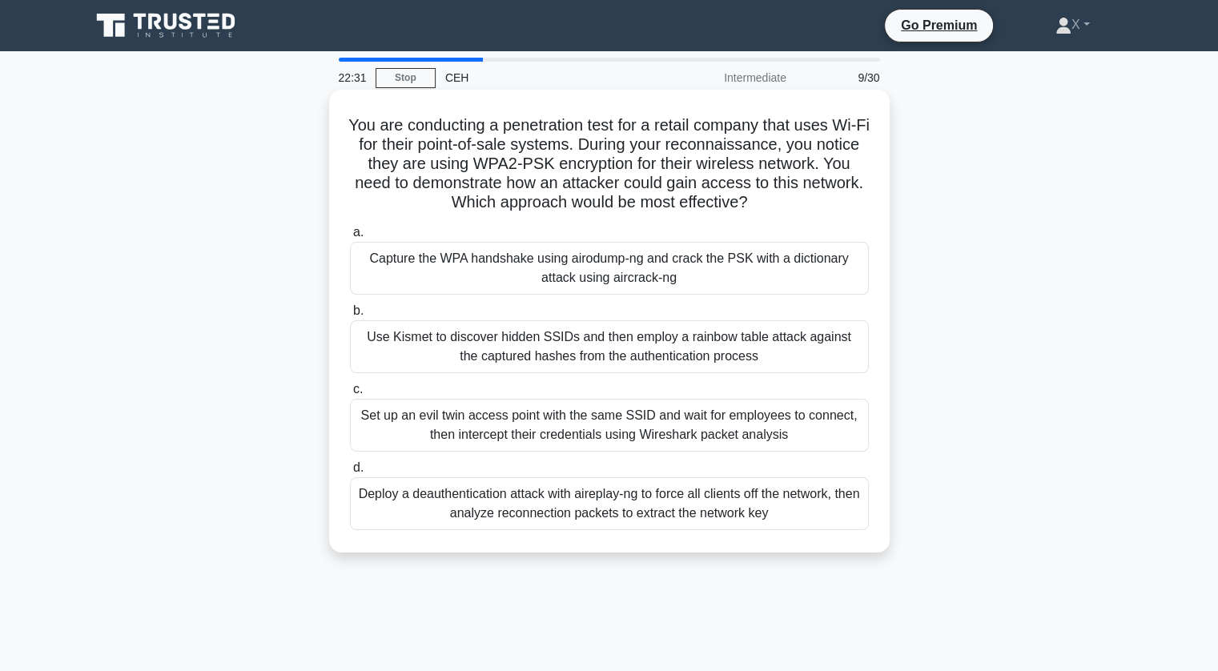
click at [775, 345] on div "Use Kismet to discover hidden SSIDs and then employ a rainbow table attack agai…" at bounding box center [609, 346] width 519 height 53
click at [350, 316] on input "b. Use Kismet to discover hidden SSIDs and then employ a rainbow table attack a…" at bounding box center [350, 311] width 0 height 10
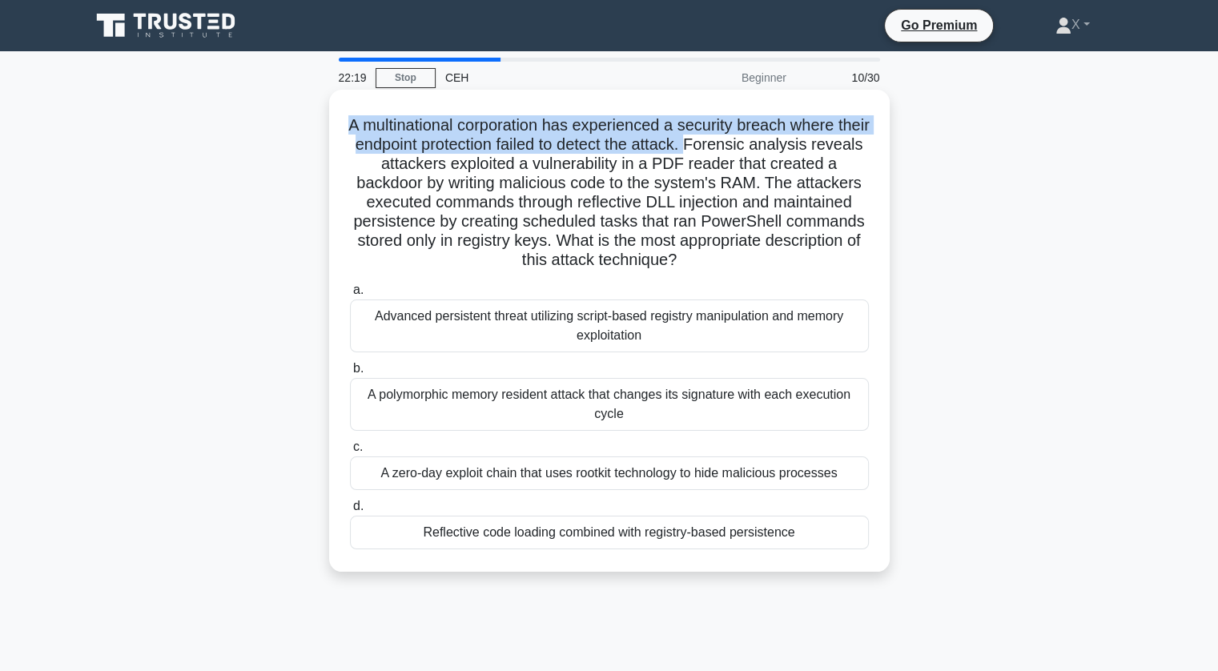
drag, startPoint x: 353, startPoint y: 121, endPoint x: 740, endPoint y: 147, distance: 387.7
click at [740, 147] on h5 "A multinational corporation has experienced a security breach where their endpo…" at bounding box center [609, 192] width 522 height 155
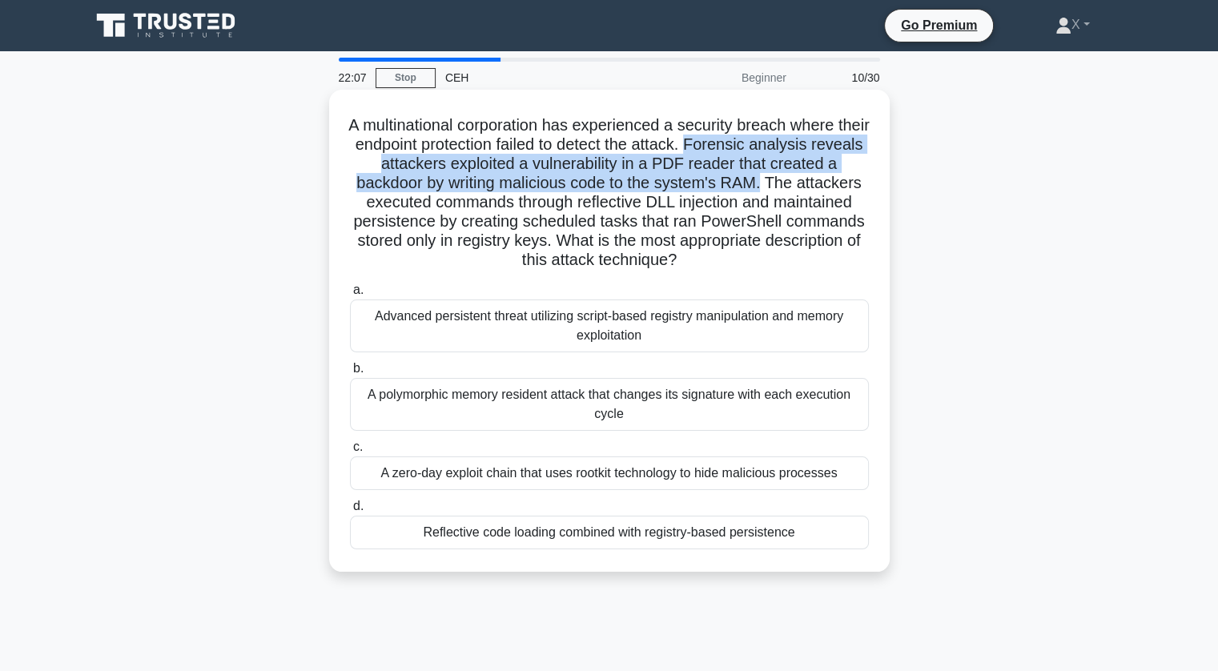
drag, startPoint x: 740, startPoint y: 147, endPoint x: 767, endPoint y: 185, distance: 47.1
click at [767, 185] on h5 "A multinational corporation has experienced a security breach where their endpo…" at bounding box center [609, 192] width 522 height 155
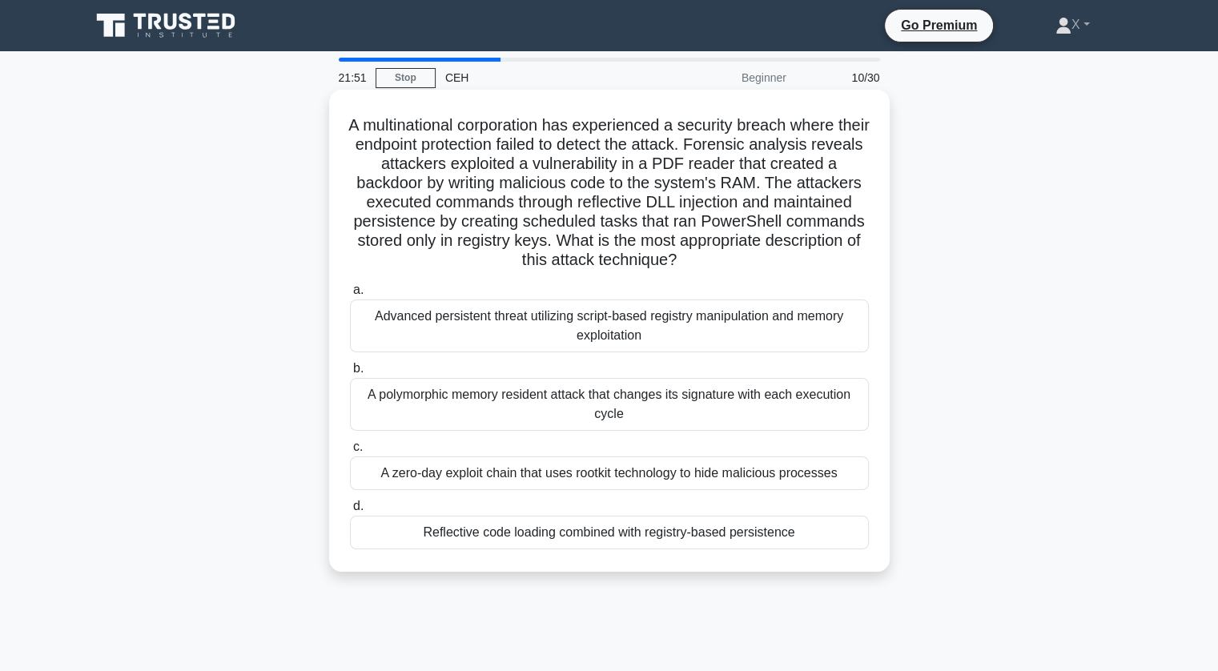
drag, startPoint x: 767, startPoint y: 185, endPoint x: 791, endPoint y: 259, distance: 77.5
click at [791, 259] on h5 "A multinational corporation has experienced a security breach where their endpo…" at bounding box center [609, 192] width 522 height 155
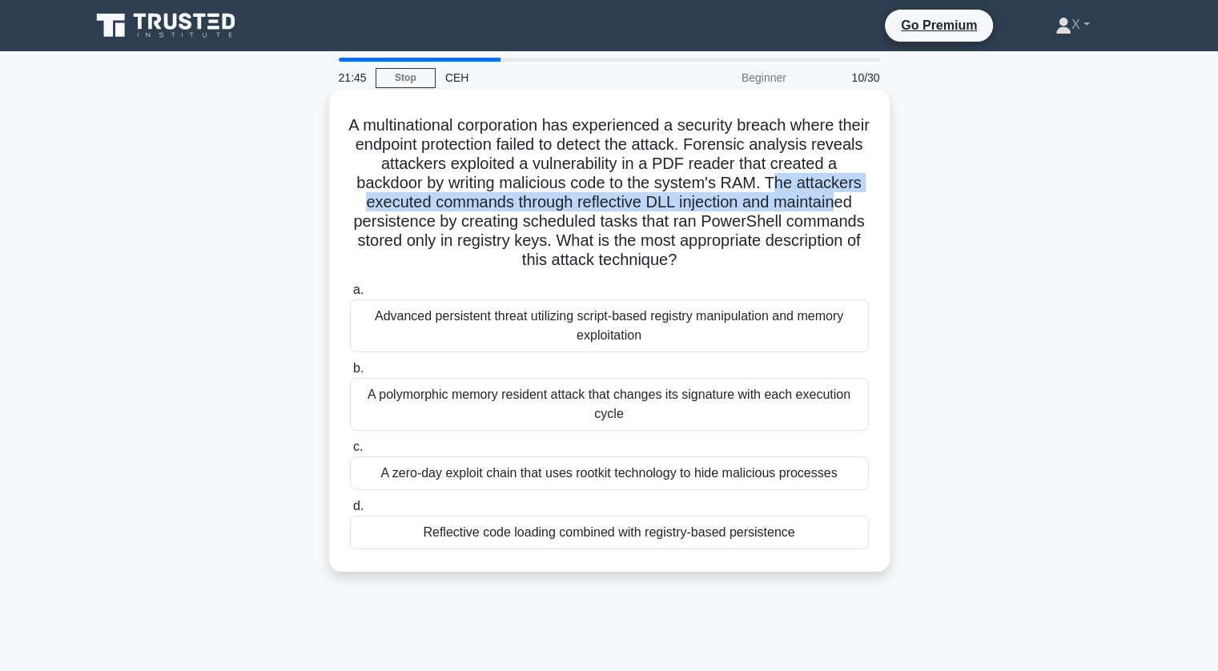
drag, startPoint x: 778, startPoint y: 179, endPoint x: 839, endPoint y: 207, distance: 67.4
click at [839, 207] on h5 "A multinational corporation has experienced a security breach where their endpo…" at bounding box center [609, 192] width 522 height 155
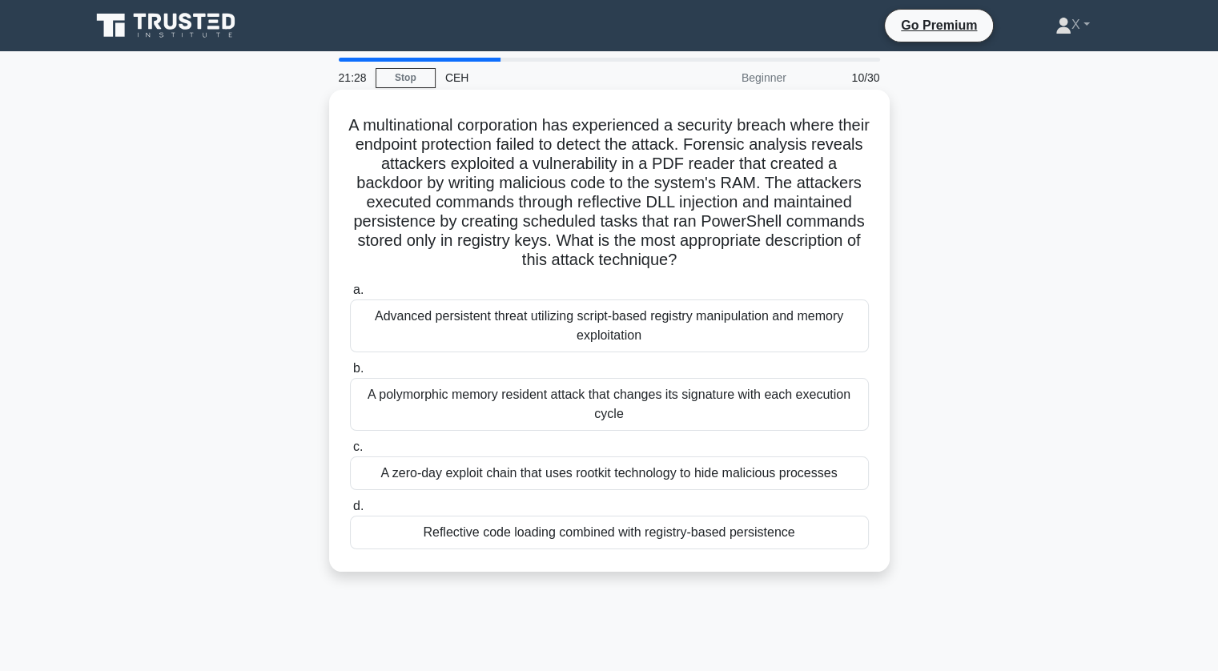
drag, startPoint x: 764, startPoint y: 188, endPoint x: 732, endPoint y: 261, distance: 79.6
click at [732, 261] on h5 "A multinational corporation has experienced a security breach where their endpo…" at bounding box center [609, 192] width 522 height 155
drag, startPoint x: 357, startPoint y: 129, endPoint x: 856, endPoint y: 253, distance: 514.2
click at [856, 253] on h5 "A multinational corporation has experienced a security breach where their endpo…" at bounding box center [609, 192] width 522 height 155
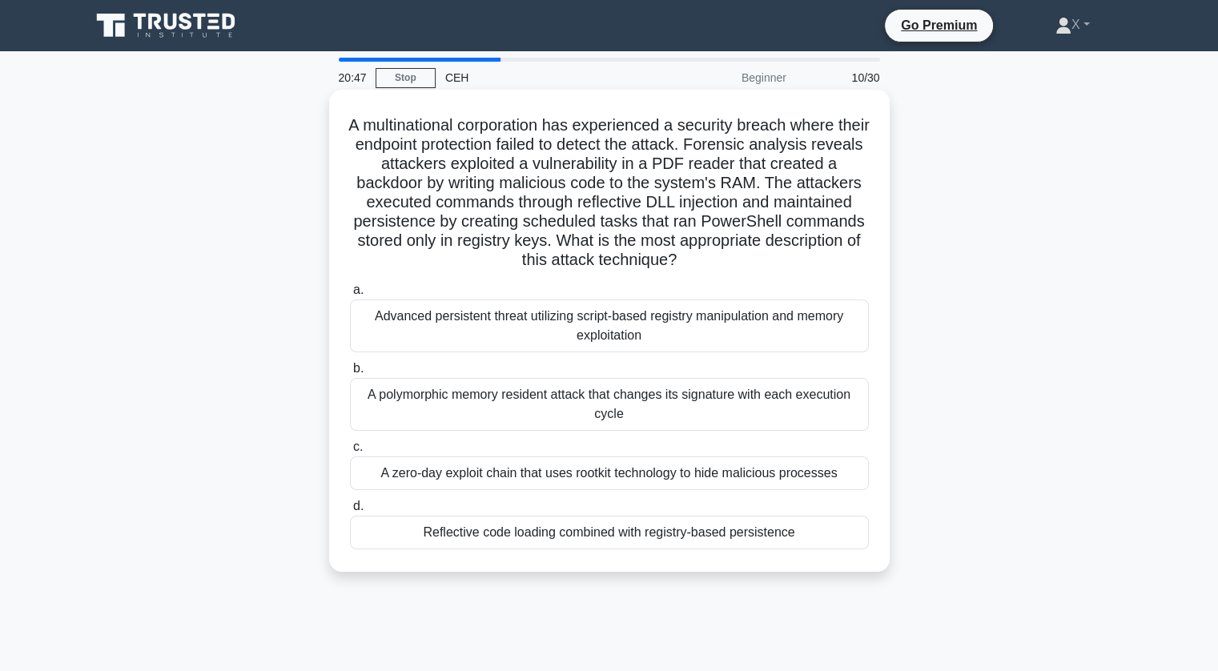
click at [759, 247] on h5 "A multinational corporation has experienced a security breach where their endpo…" at bounding box center [609, 192] width 522 height 155
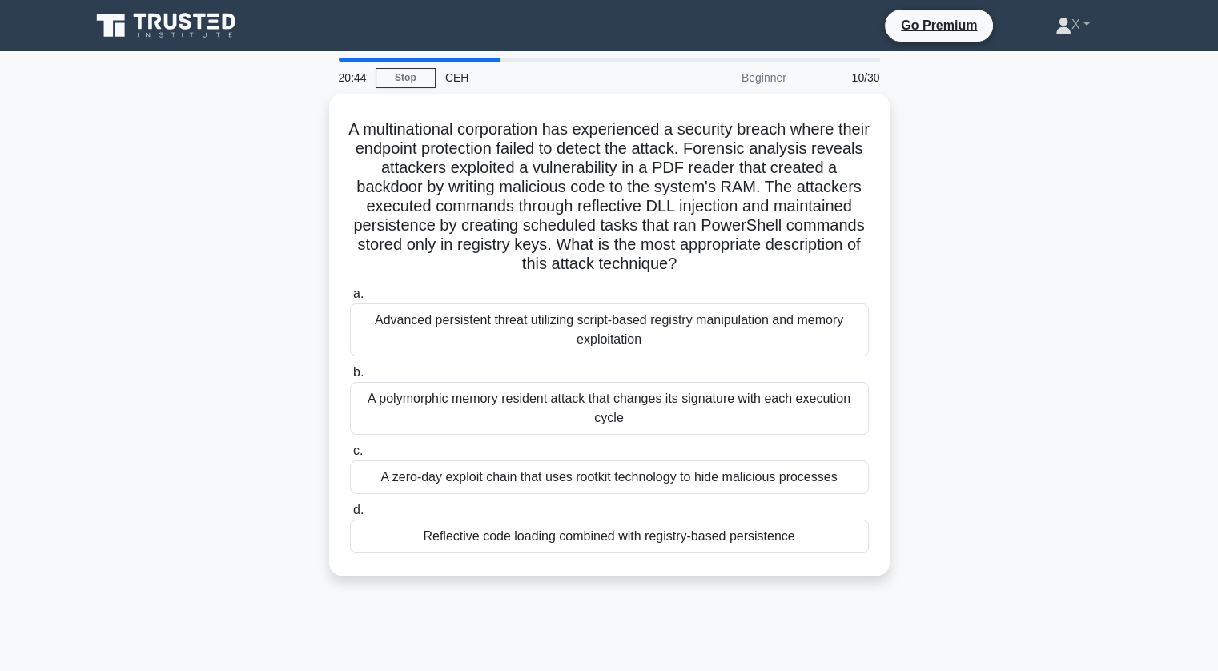
drag, startPoint x: 356, startPoint y: 125, endPoint x: 828, endPoint y: 622, distance: 685.5
click at [828, 622] on div "20:44 Stop CEH Beginner 10/30 A multinational corporation has experienced a sec…" at bounding box center [609, 458] width 1057 height 801
copy div "A multinational corporation has experienced a security breach where their endpo…"
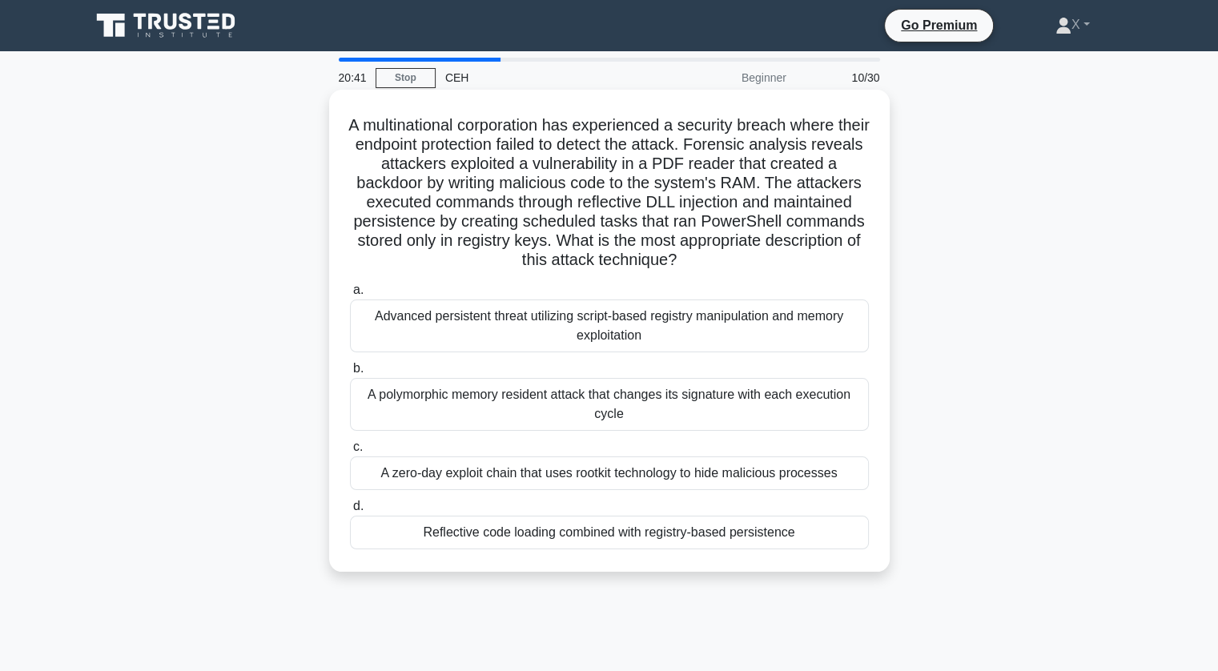
click at [775, 332] on div "Advanced persistent threat utilizing script-based registry manipulation and mem…" at bounding box center [609, 326] width 519 height 53
click at [350, 296] on input "a. Advanced persistent threat utilizing script-based registry manipulation and …" at bounding box center [350, 290] width 0 height 10
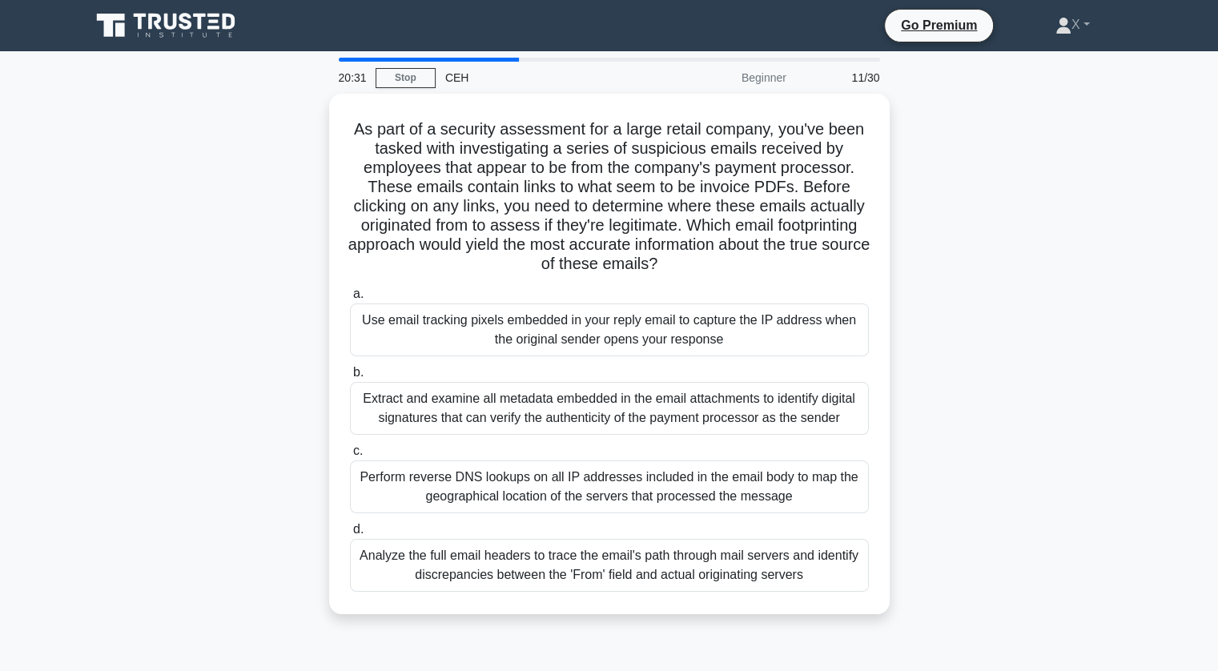
click at [1004, 293] on div "As part of a security assessment for a large retail company, you've been tasked…" at bounding box center [609, 364] width 1057 height 540
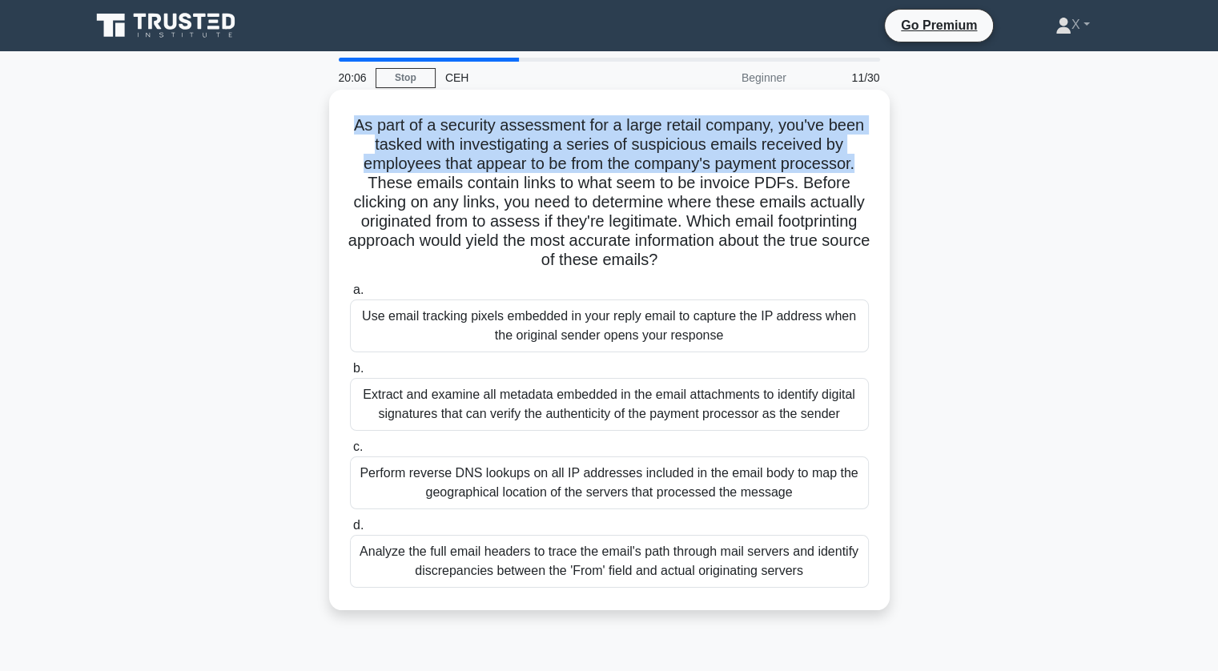
drag, startPoint x: 348, startPoint y: 128, endPoint x: 867, endPoint y: 166, distance: 521.2
click at [867, 166] on h5 "As part of a security assessment for a large retail company, you've been tasked…" at bounding box center [609, 192] width 522 height 155
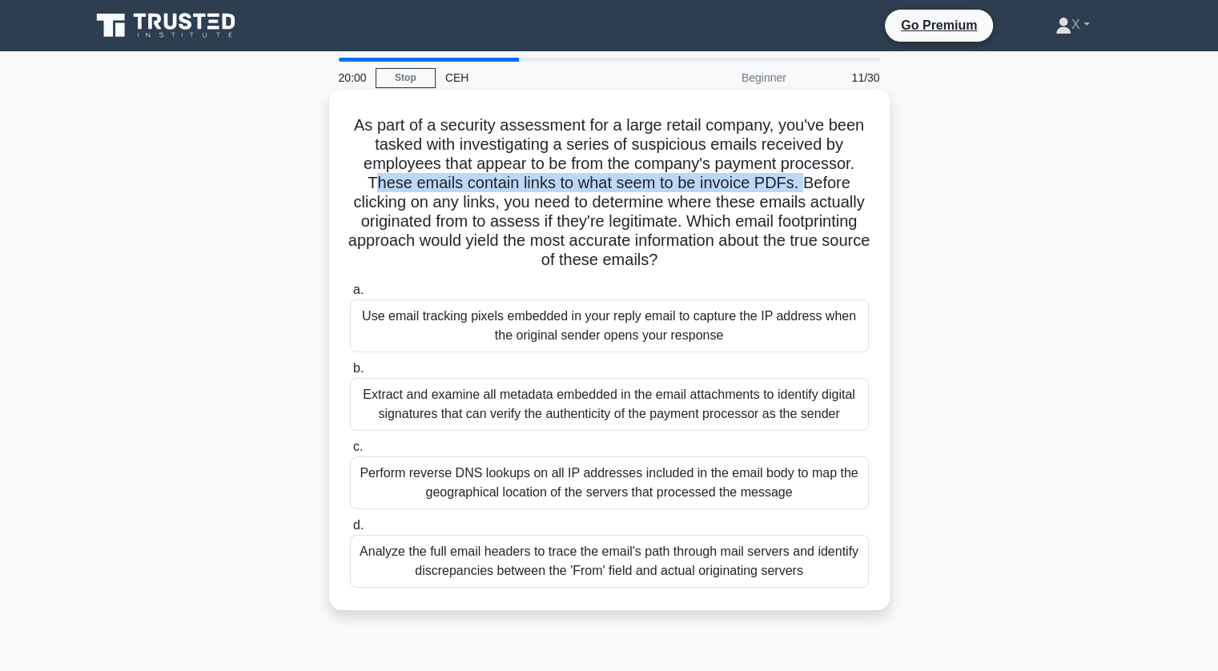
drag, startPoint x: 372, startPoint y: 183, endPoint x: 804, endPoint y: 186, distance: 432.5
click at [804, 186] on h5 "As part of a security assessment for a large retail company, you've been tasked…" at bounding box center [609, 192] width 522 height 155
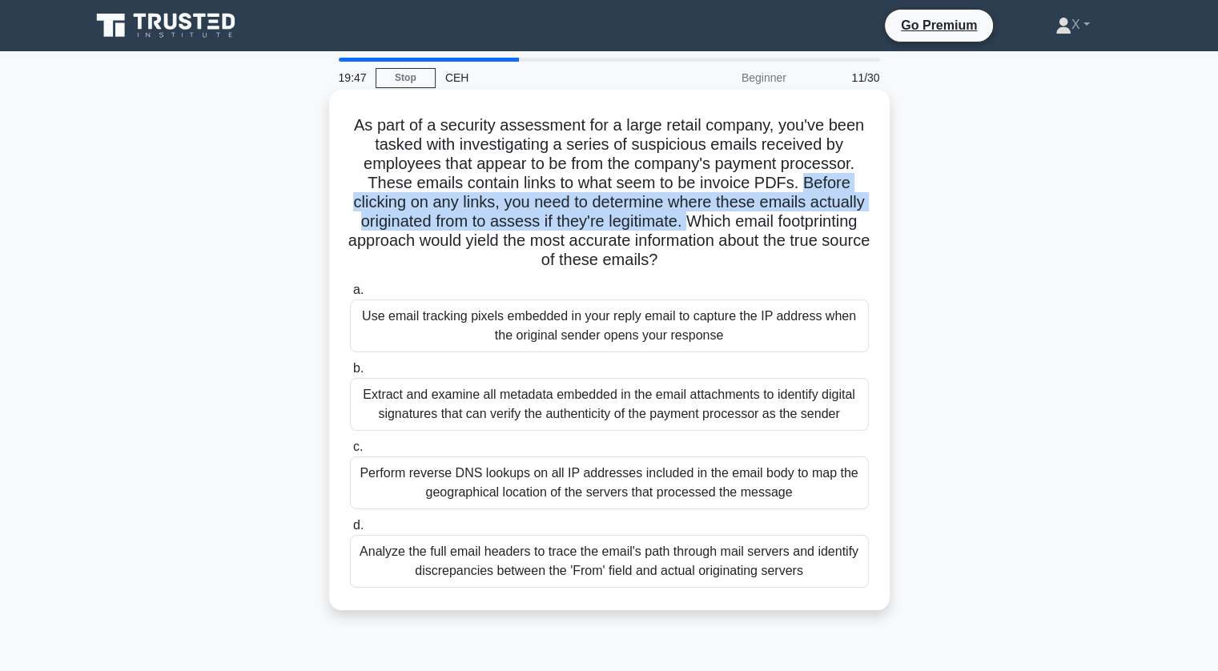
drag, startPoint x: 804, startPoint y: 186, endPoint x: 765, endPoint y: 224, distance: 54.9
click at [765, 224] on h5 "As part of a security assessment for a large retail company, you've been tasked…" at bounding box center [609, 192] width 522 height 155
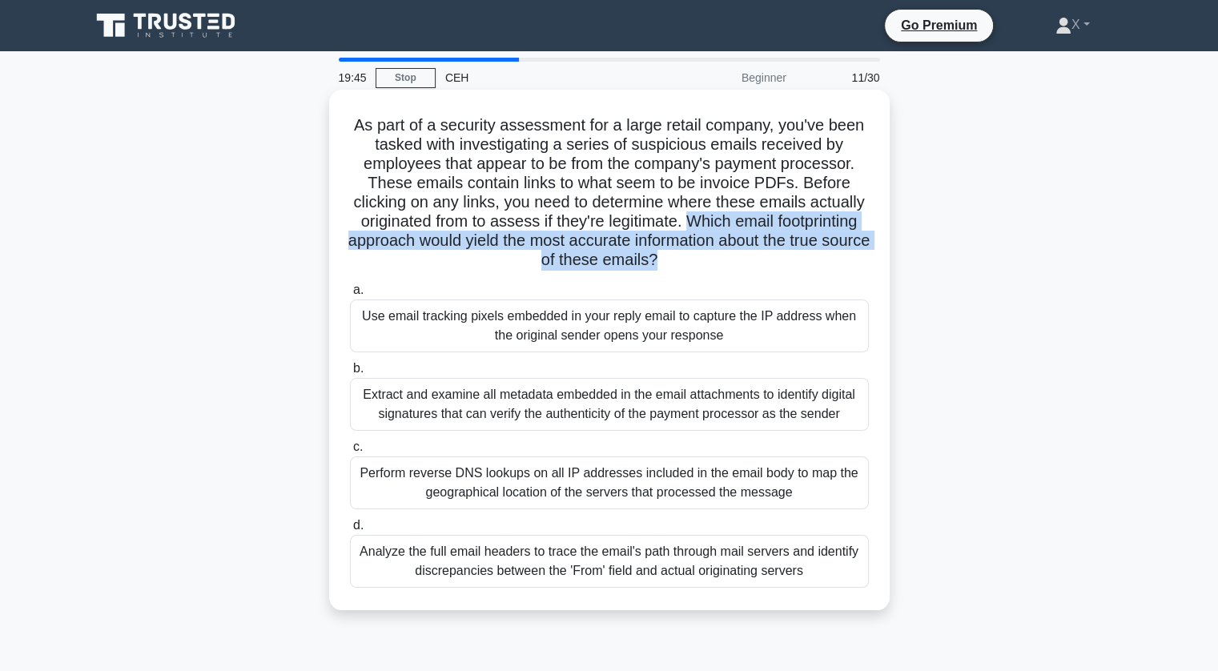
drag, startPoint x: 765, startPoint y: 224, endPoint x: 747, endPoint y: 258, distance: 38.0
click at [747, 258] on h5 "As part of a security assessment for a large retail company, you've been tasked…" at bounding box center [609, 192] width 522 height 155
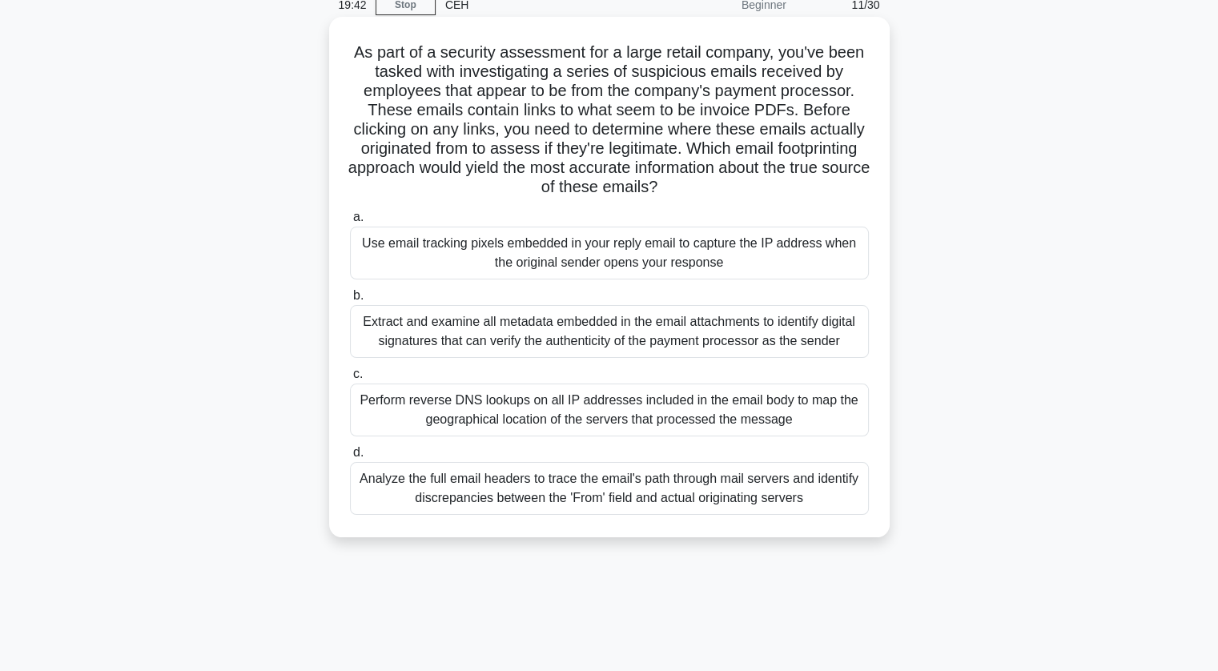
scroll to position [74, 0]
click at [613, 480] on div "Analyze the full email headers to trace the email's path through mail servers a…" at bounding box center [609, 487] width 519 height 53
click at [350, 457] on input "d. Analyze the full email headers to trace the email's path through mail server…" at bounding box center [350, 452] width 0 height 10
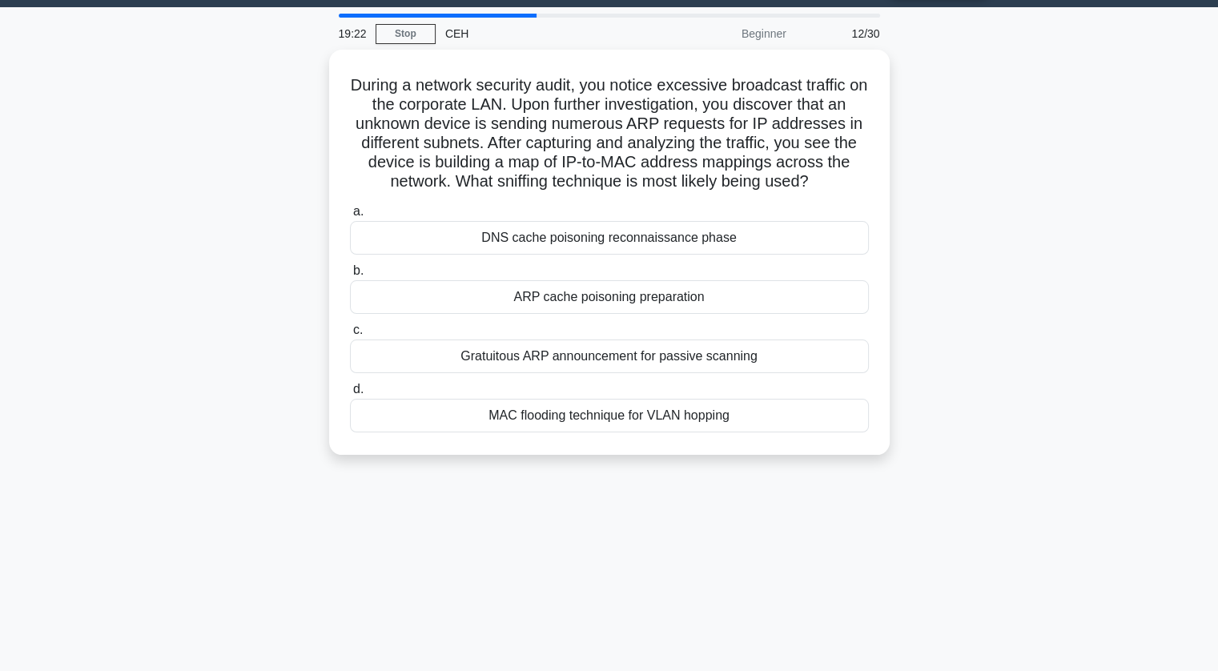
scroll to position [0, 0]
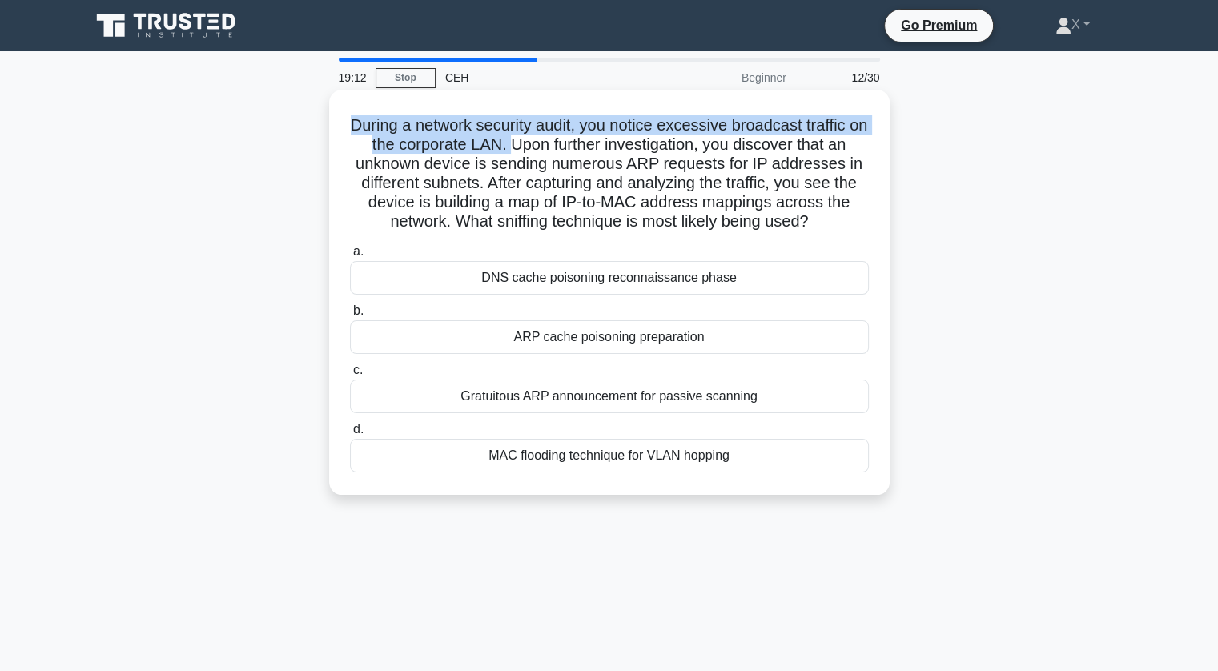
drag, startPoint x: 346, startPoint y: 111, endPoint x: 516, endPoint y: 151, distance: 174.5
click at [516, 151] on div "During a network security audit, you notice excessive broadcast traffic on the …" at bounding box center [610, 292] width 548 height 392
click at [516, 151] on h5 "During a network security audit, you notice excessive broadcast traffic on the …" at bounding box center [609, 173] width 522 height 117
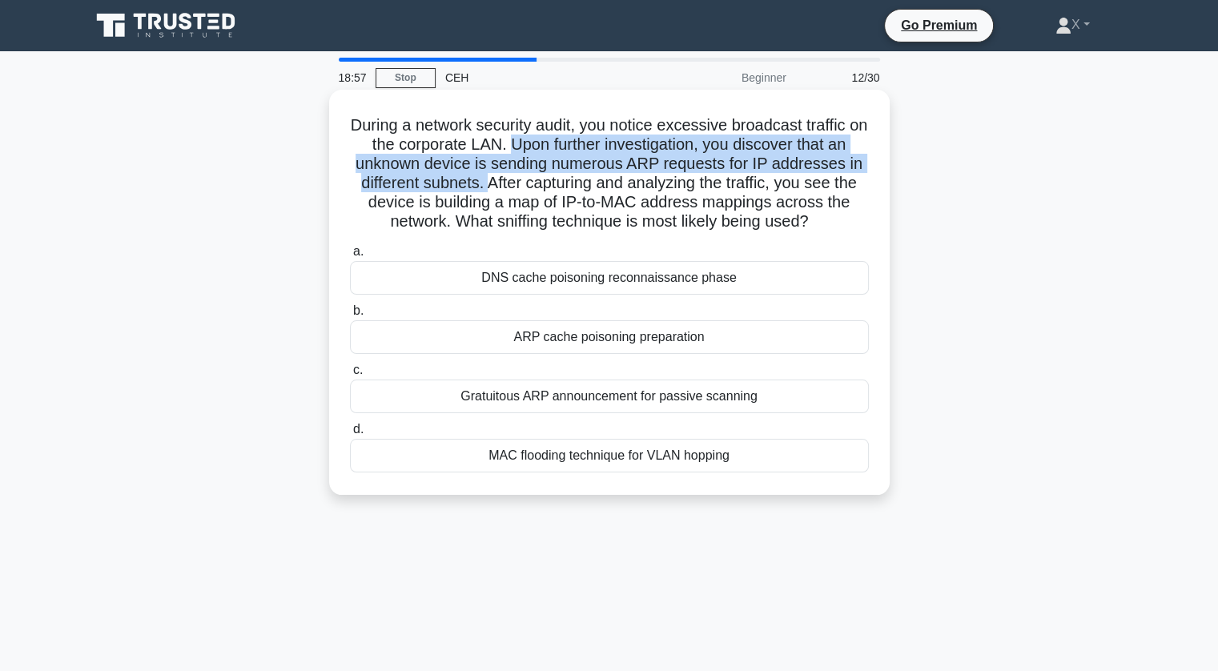
drag, startPoint x: 516, startPoint y: 151, endPoint x: 487, endPoint y: 191, distance: 50.0
click at [487, 191] on h5 "During a network security audit, you notice excessive broadcast traffic on the …" at bounding box center [609, 173] width 522 height 117
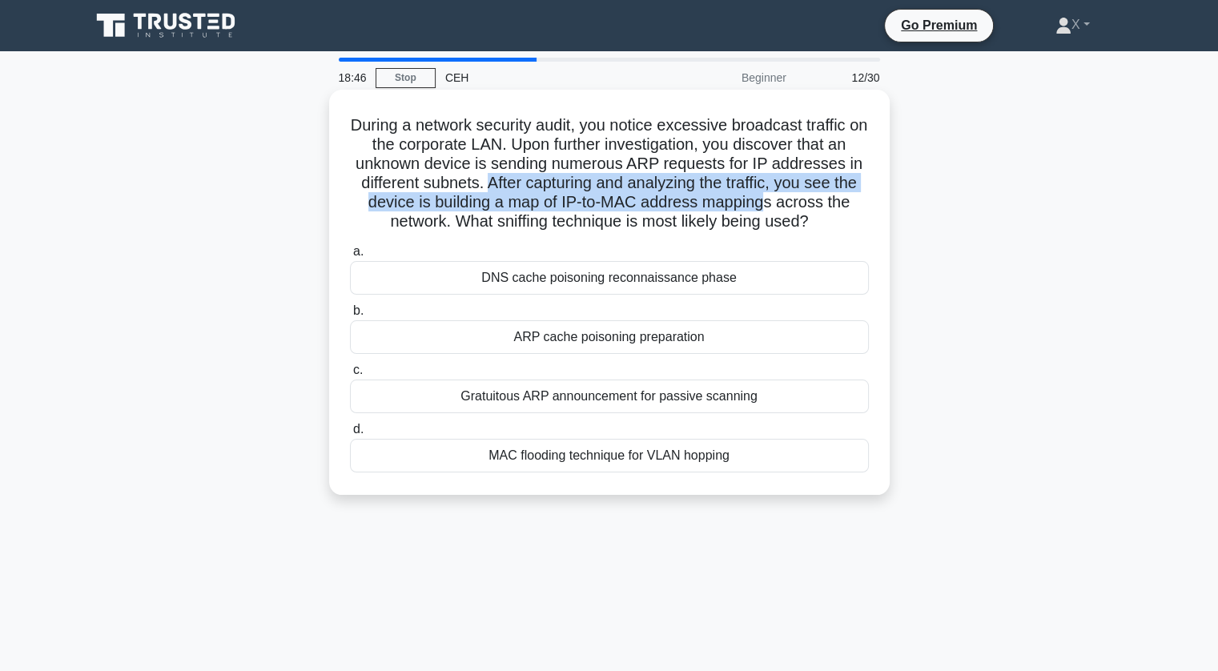
drag, startPoint x: 487, startPoint y: 191, endPoint x: 773, endPoint y: 211, distance: 286.6
click at [773, 211] on h5 "During a network security audit, you notice excessive broadcast traffic on the …" at bounding box center [609, 173] width 522 height 117
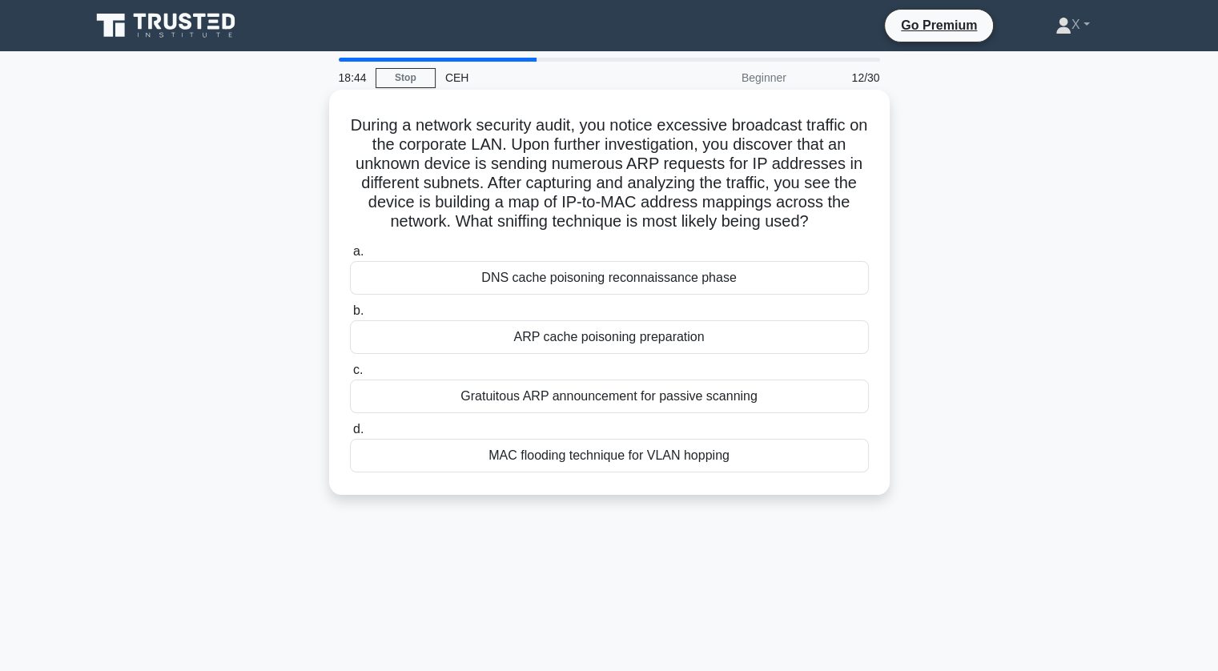
click at [831, 236] on div "During a network security audit, you notice excessive broadcast traffic on the …" at bounding box center [610, 292] width 548 height 392
click at [654, 396] on div "Gratuitous ARP announcement for passive scanning" at bounding box center [609, 397] width 519 height 34
click at [350, 376] on input "c. Gratuitous ARP announcement for passive scanning" at bounding box center [350, 370] width 0 height 10
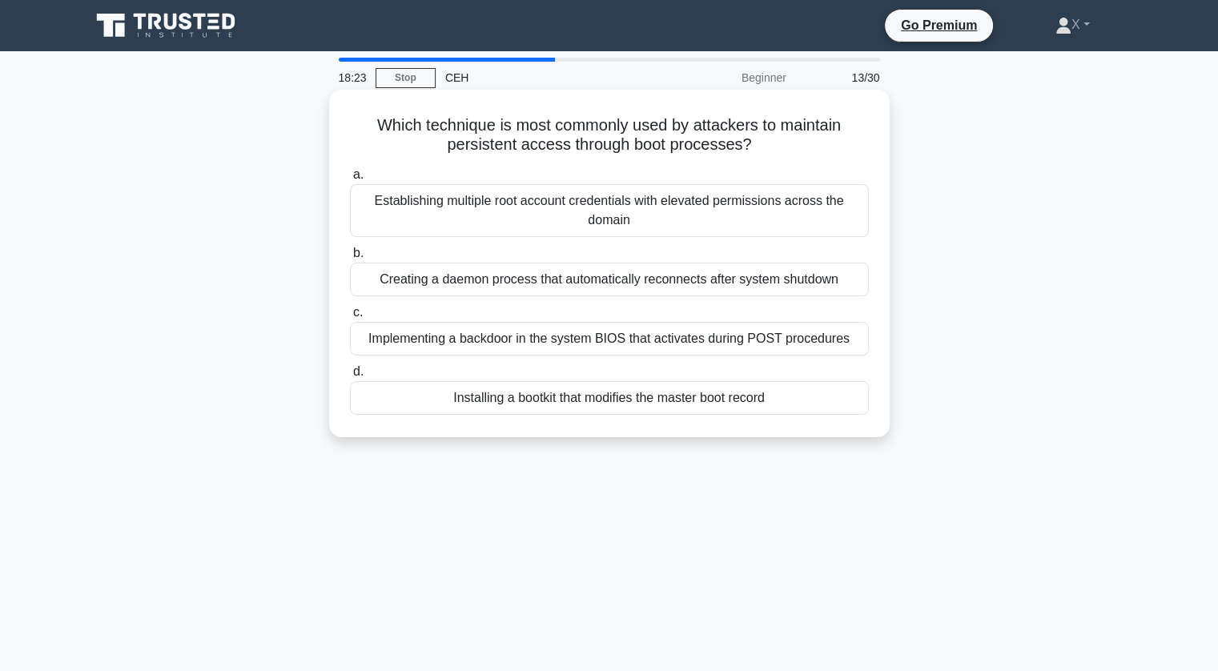
drag, startPoint x: 363, startPoint y: 122, endPoint x: 762, endPoint y: 147, distance: 399.7
click at [762, 147] on h5 "Which technique is most commonly used by attackers to maintain persistent acces…" at bounding box center [609, 135] width 522 height 40
click at [762, 147] on icon ".spinner_0XTQ{transform-origin:center;animation:spinner_y6GP .75s linear infini…" at bounding box center [761, 145] width 19 height 19
click at [602, 398] on div "Installing a bootkit that modifies the master boot record" at bounding box center [609, 398] width 519 height 34
click at [350, 377] on input "d. Installing a bootkit that modifies the master boot record" at bounding box center [350, 372] width 0 height 10
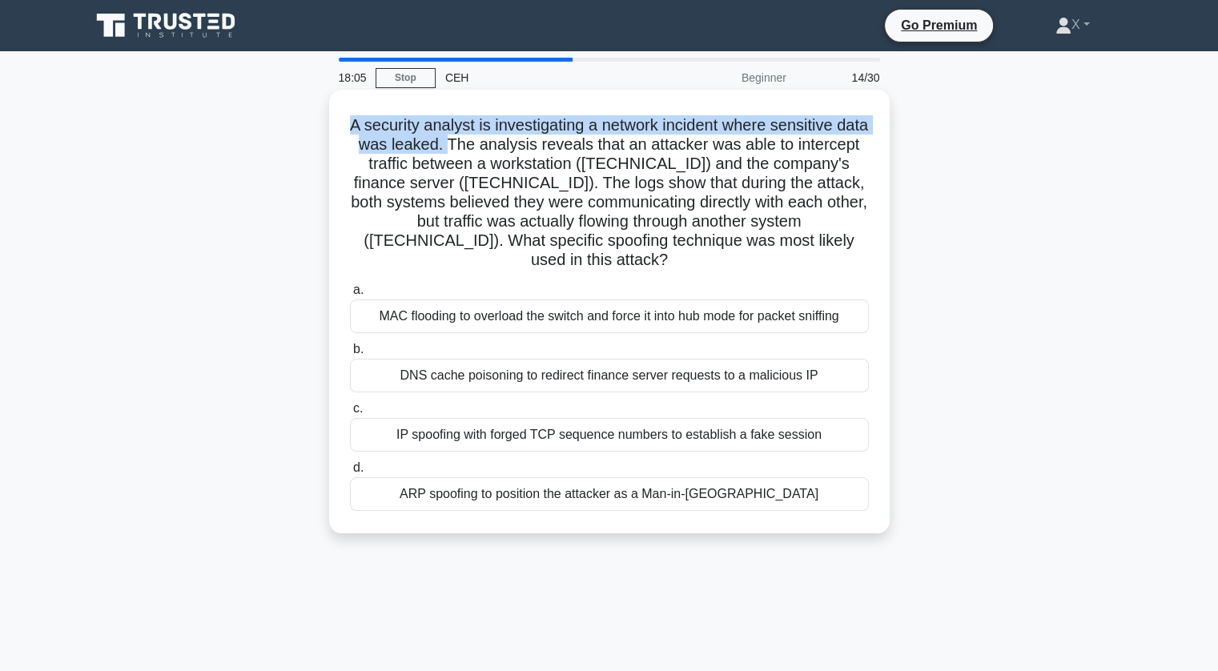
drag, startPoint x: 356, startPoint y: 123, endPoint x: 501, endPoint y: 150, distance: 147.5
click at [501, 150] on h5 "A security analyst is investigating a network incident where sensitive data was…" at bounding box center [609, 192] width 522 height 155
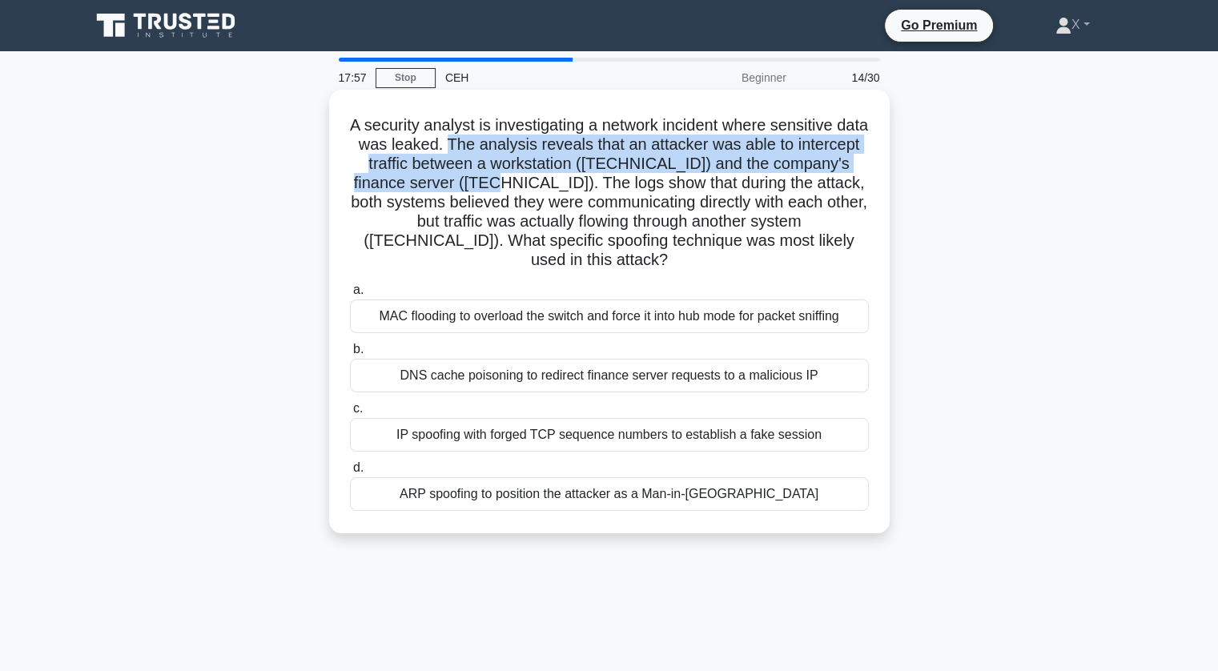
drag, startPoint x: 501, startPoint y: 150, endPoint x: 537, endPoint y: 186, distance: 51.0
click at [537, 186] on h5 "A security analyst is investigating a network incident where sensitive data was…" at bounding box center [609, 192] width 522 height 155
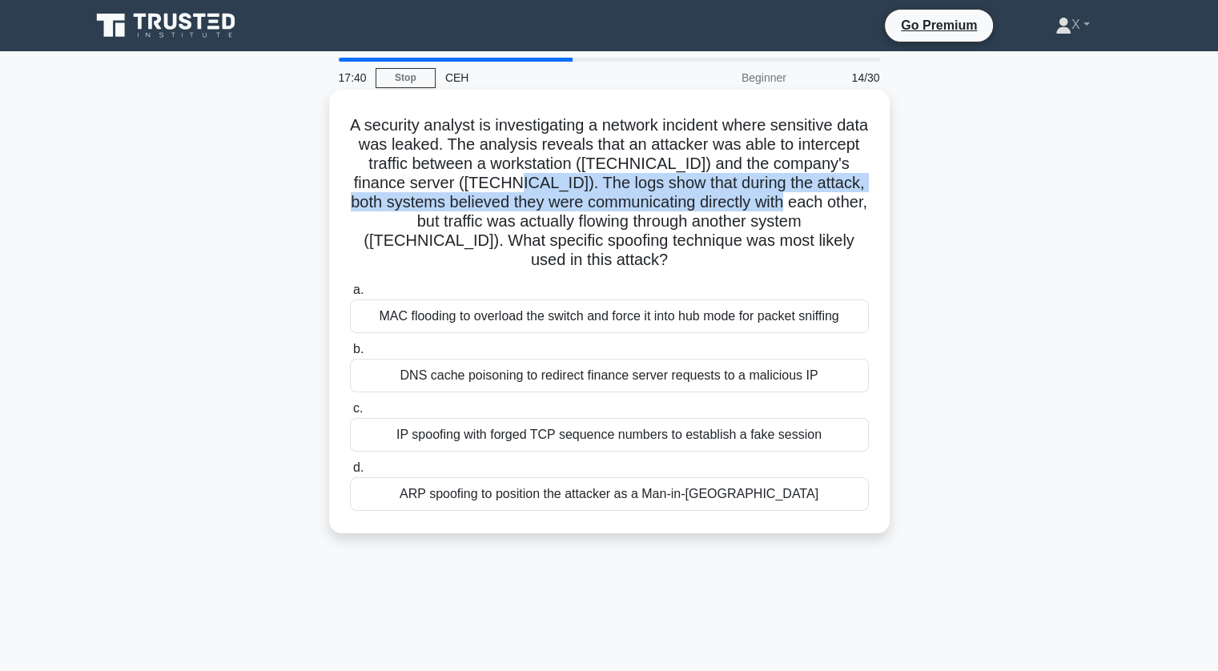
drag, startPoint x: 541, startPoint y: 184, endPoint x: 853, endPoint y: 207, distance: 312.4
click at [853, 207] on h5 "A security analyst is investigating a network incident where sensitive data was…" at bounding box center [609, 192] width 522 height 155
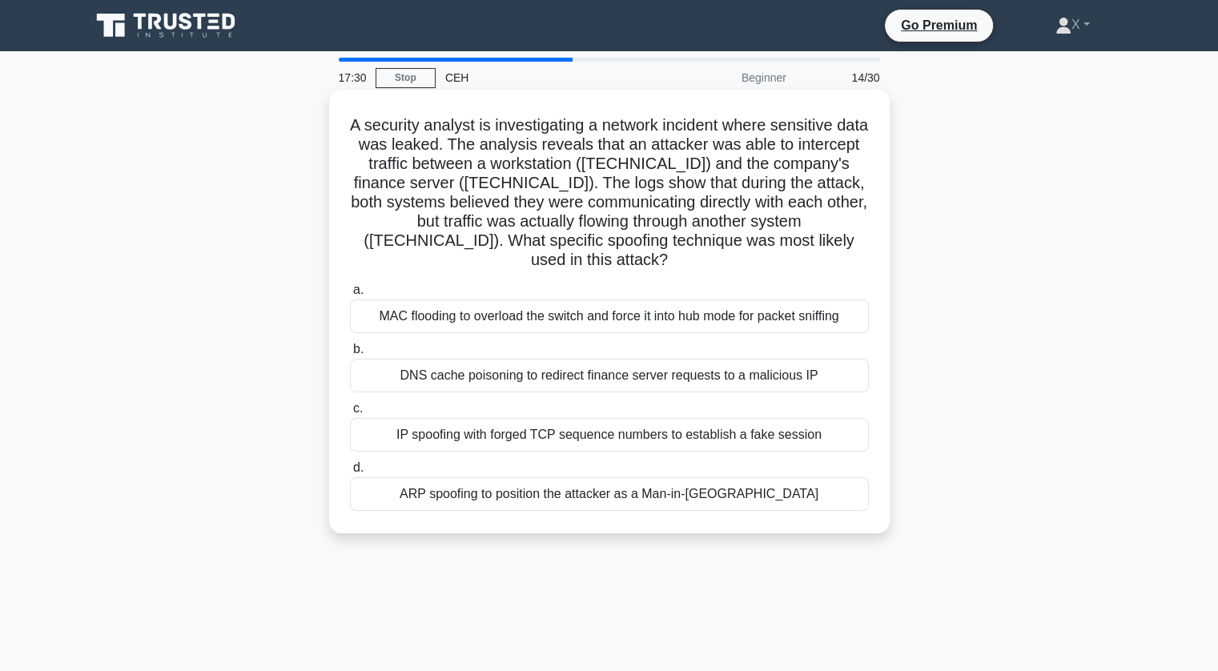
click at [449, 435] on div "IP spoofing with forged TCP sequence numbers to establish a fake session" at bounding box center [609, 435] width 519 height 34
click at [350, 414] on input "c. IP spoofing with forged TCP sequence numbers to establish a fake session" at bounding box center [350, 409] width 0 height 10
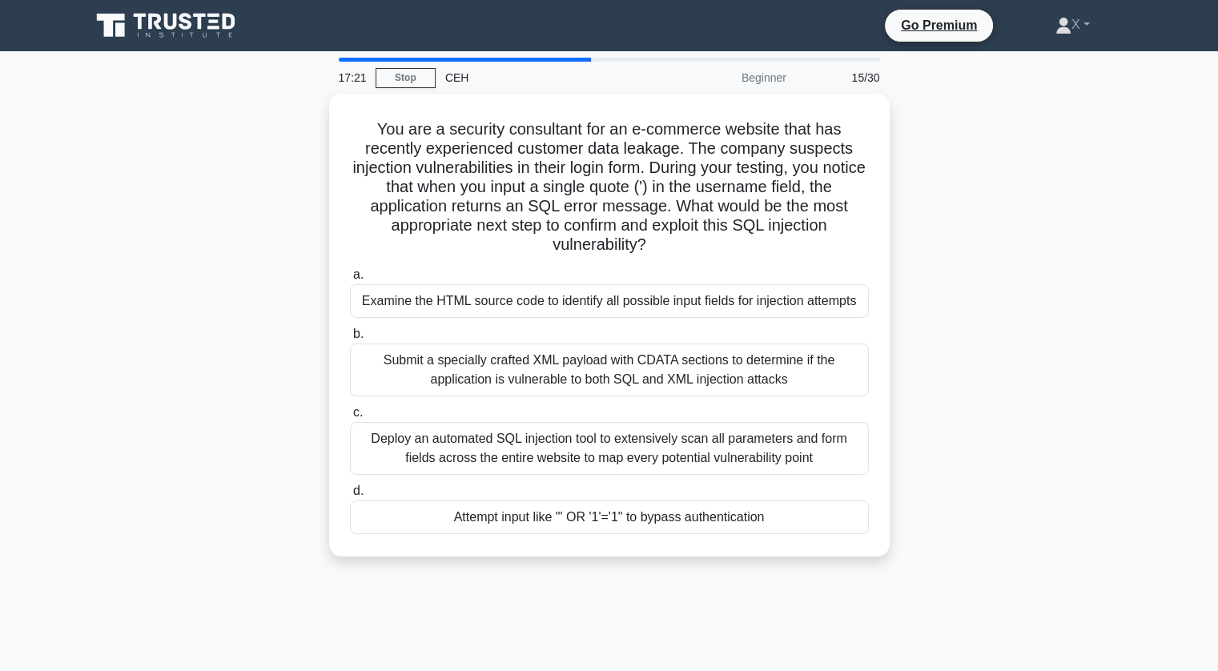
drag, startPoint x: 372, startPoint y: 127, endPoint x: 578, endPoint y: 86, distance: 210.6
click at [578, 86] on div "17:21 Stop CEH Beginner 15/30 You are a security consultant for an e-commerce w…" at bounding box center [609, 458] width 1057 height 801
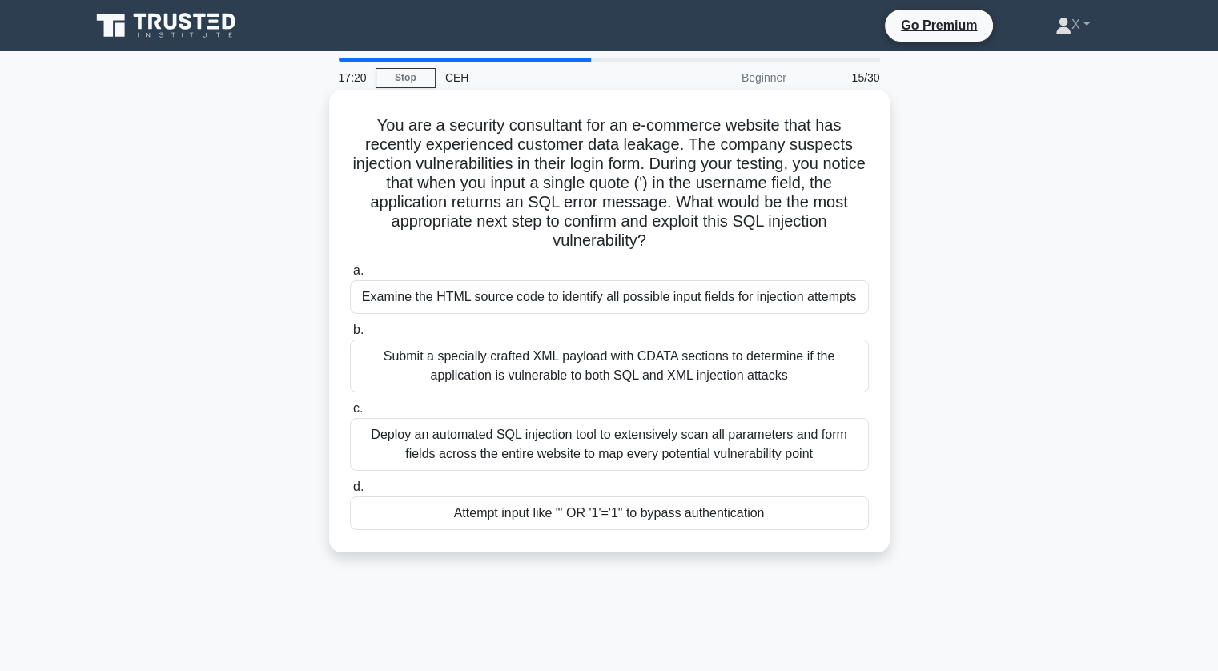
click at [630, 165] on h5 "You are a security consultant for an e-commerce website that has recently exper…" at bounding box center [609, 183] width 522 height 136
click at [602, 458] on div "Deploy an automated SQL injection tool to extensively scan all parameters and f…" at bounding box center [609, 444] width 519 height 53
click at [350, 414] on input "c. Deploy an automated SQL injection tool to extensively scan all parameters an…" at bounding box center [350, 409] width 0 height 10
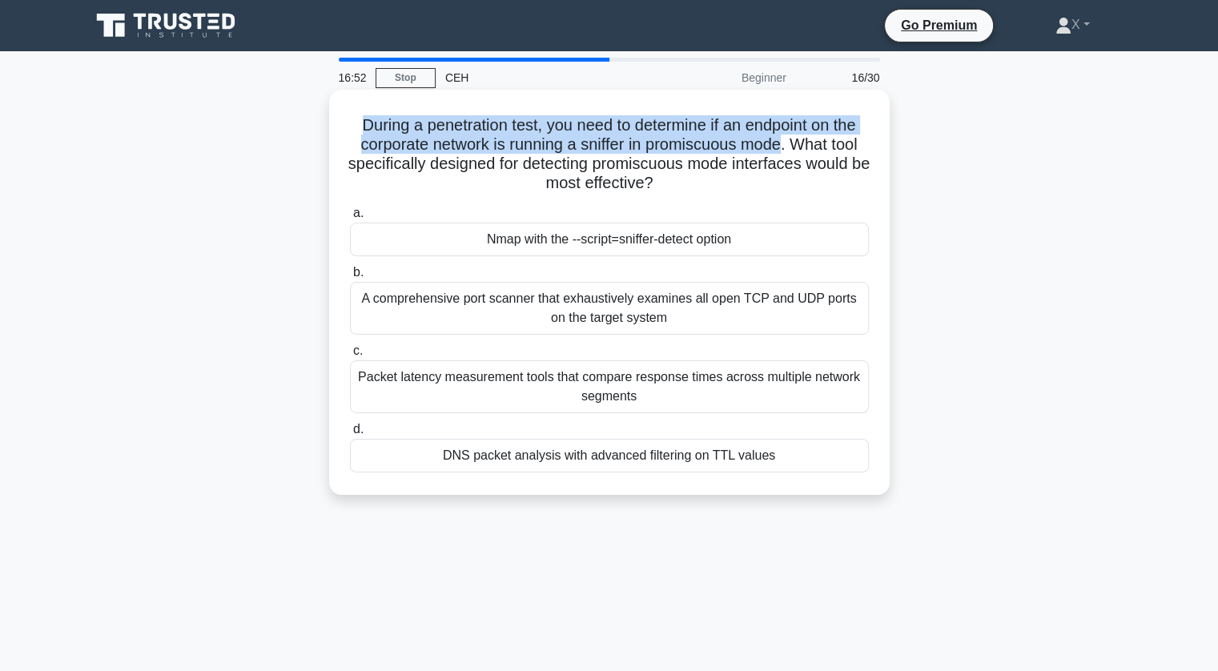
drag, startPoint x: 345, startPoint y: 124, endPoint x: 785, endPoint y: 139, distance: 440.0
click at [785, 139] on div "During a penetration test, you need to determine if an endpoint on the corporat…" at bounding box center [610, 292] width 548 height 392
click at [785, 139] on h5 "During a penetration test, you need to determine if an endpoint on the corporat…" at bounding box center [609, 154] width 522 height 78
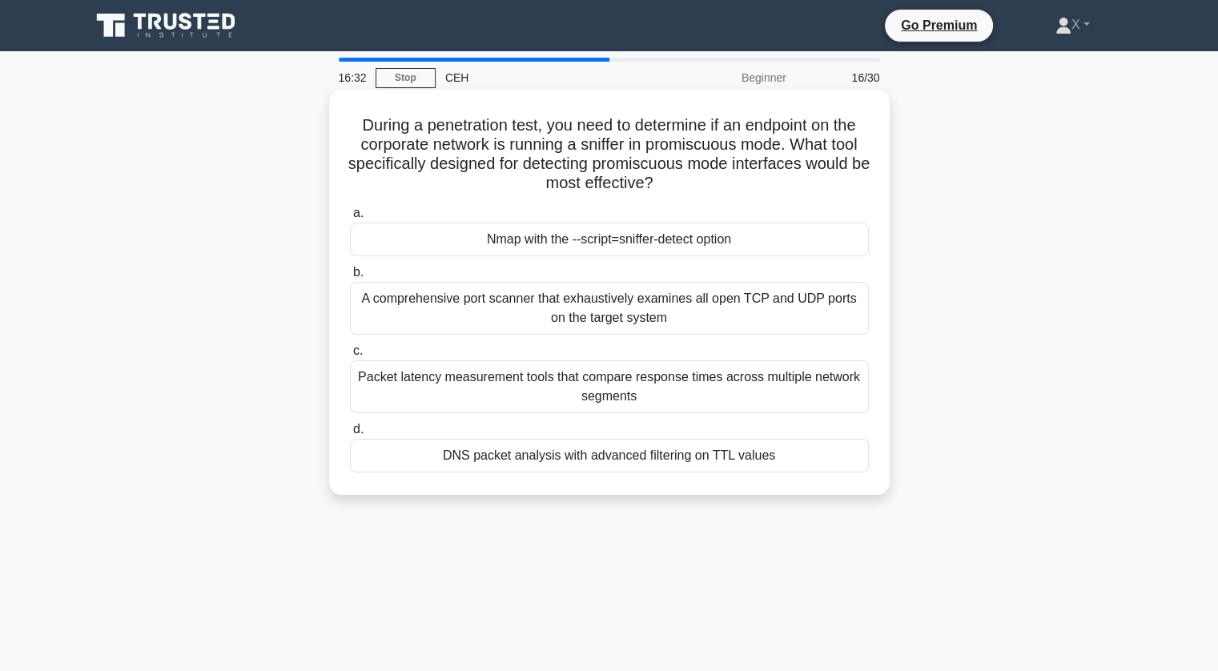
drag, startPoint x: 795, startPoint y: 143, endPoint x: 685, endPoint y: 188, distance: 119.3
click at [685, 188] on h5 "During a penetration test, you need to determine if an endpoint on the corporat…" at bounding box center [609, 154] width 522 height 78
click at [673, 188] on icon ".spinner_0XTQ{transform-origin:center;animation:spinner_y6GP .75s linear infini…" at bounding box center [663, 184] width 19 height 19
click at [660, 310] on div "A comprehensive port scanner that exhaustively examines all open TCP and UDP po…" at bounding box center [609, 308] width 519 height 53
click at [350, 278] on input "b. A comprehensive port scanner that exhaustively examines all open TCP and UDP…" at bounding box center [350, 273] width 0 height 10
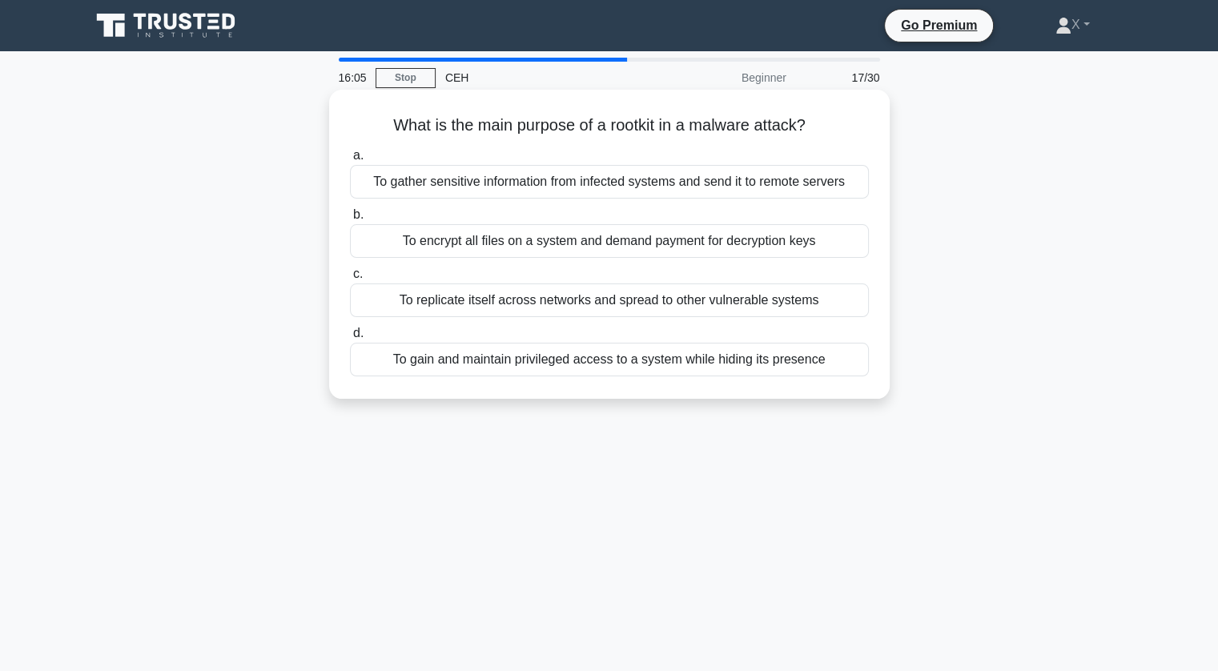
click at [434, 191] on div "To gather sensitive information from infected systems and send it to remote ser…" at bounding box center [609, 182] width 519 height 34
click at [350, 161] on input "a. To gather sensitive information from infected systems and send it to remote …" at bounding box center [350, 156] width 0 height 10
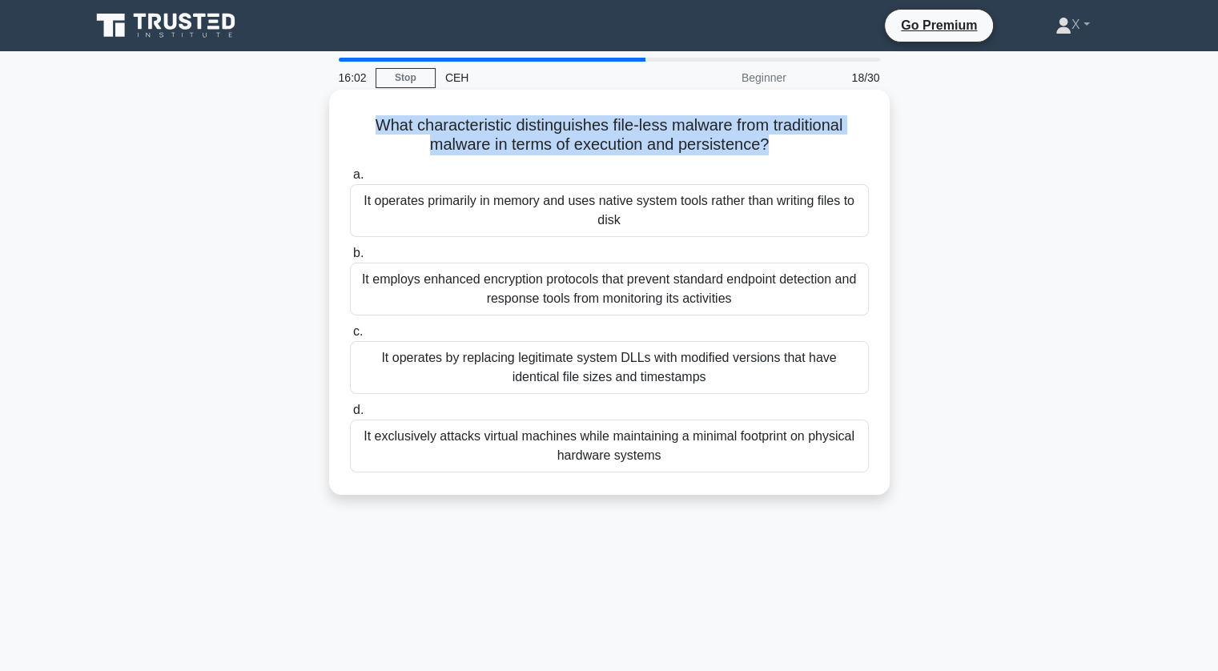
drag, startPoint x: 361, startPoint y: 134, endPoint x: 771, endPoint y: 154, distance: 409.8
click at [771, 154] on h5 "What characteristic distinguishes file-less malware from traditional malware in…" at bounding box center [609, 135] width 522 height 40
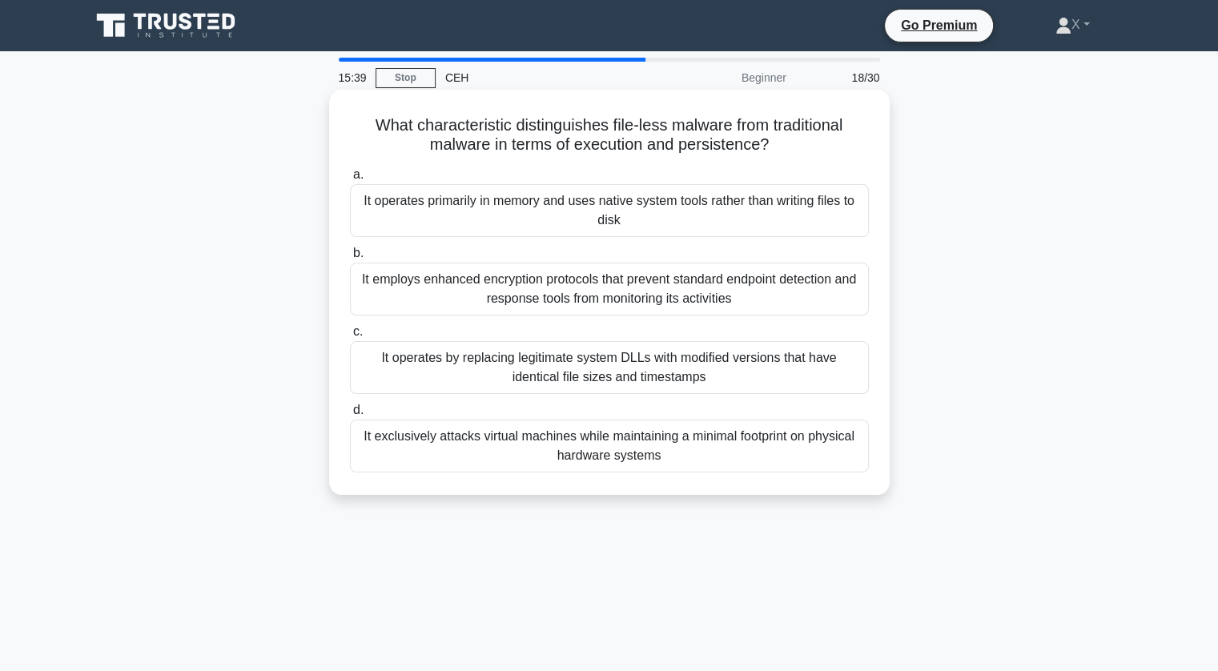
click at [773, 227] on div "It operates primarily in memory and uses native system tools rather than writin…" at bounding box center [609, 210] width 519 height 53
click at [350, 180] on input "a. It operates primarily in memory and uses native system tools rather than wri…" at bounding box center [350, 175] width 0 height 10
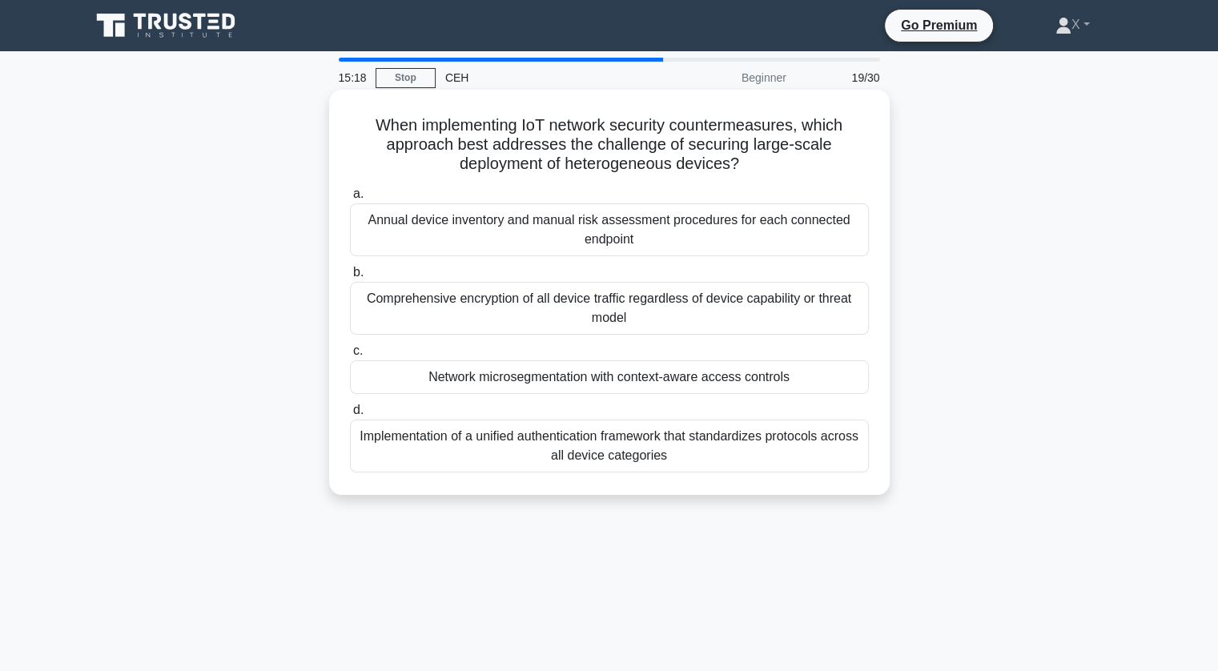
drag, startPoint x: 735, startPoint y: 537, endPoint x: 354, endPoint y: 438, distance: 394.0
click at [354, 438] on div "15:18 Stop CEH Beginner 19/30 When implementing IoT network security countermea…" at bounding box center [609, 458] width 1057 height 801
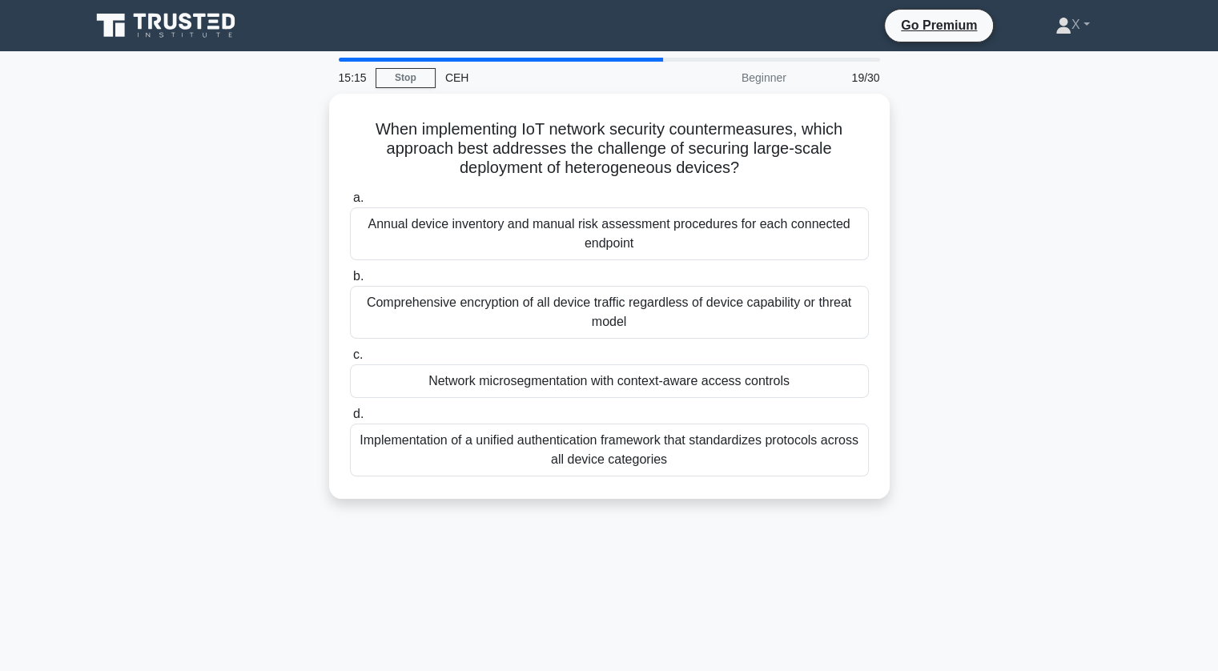
click at [301, 473] on div "When implementing IoT network security countermeasures, which approach best add…" at bounding box center [609, 306] width 1057 height 425
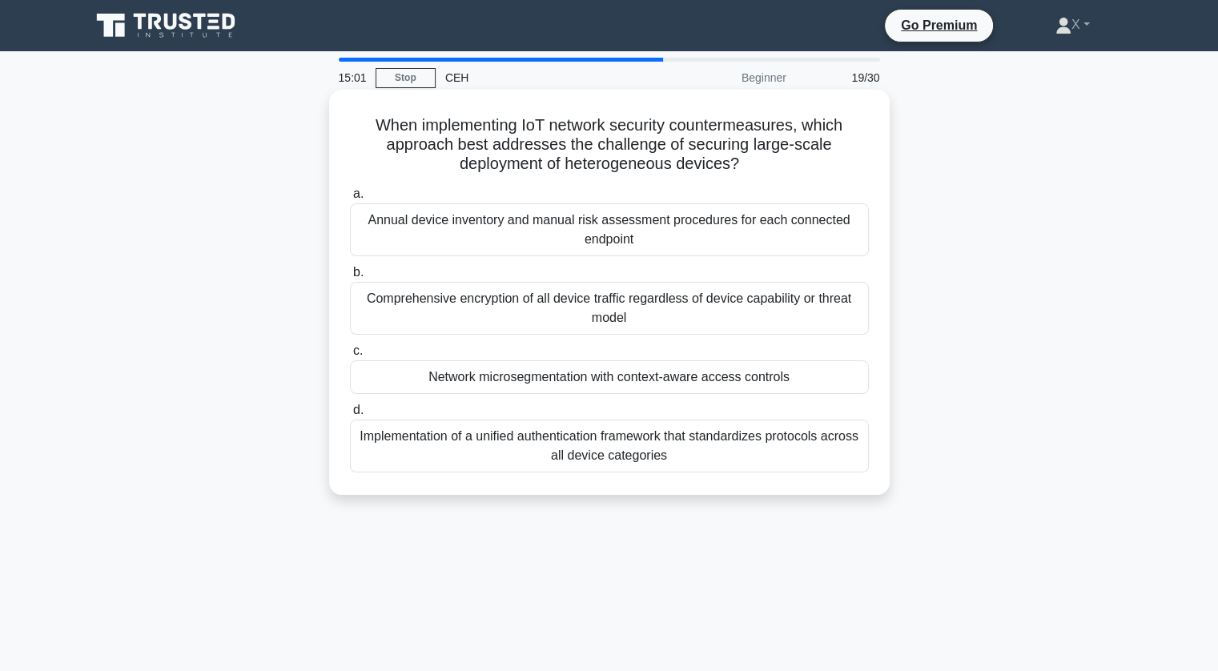
drag, startPoint x: 298, startPoint y: 297, endPoint x: 631, endPoint y: 323, distance: 334.2
click at [631, 323] on div "When implementing IoT network security countermeasures, which approach best add…" at bounding box center [609, 306] width 1057 height 425
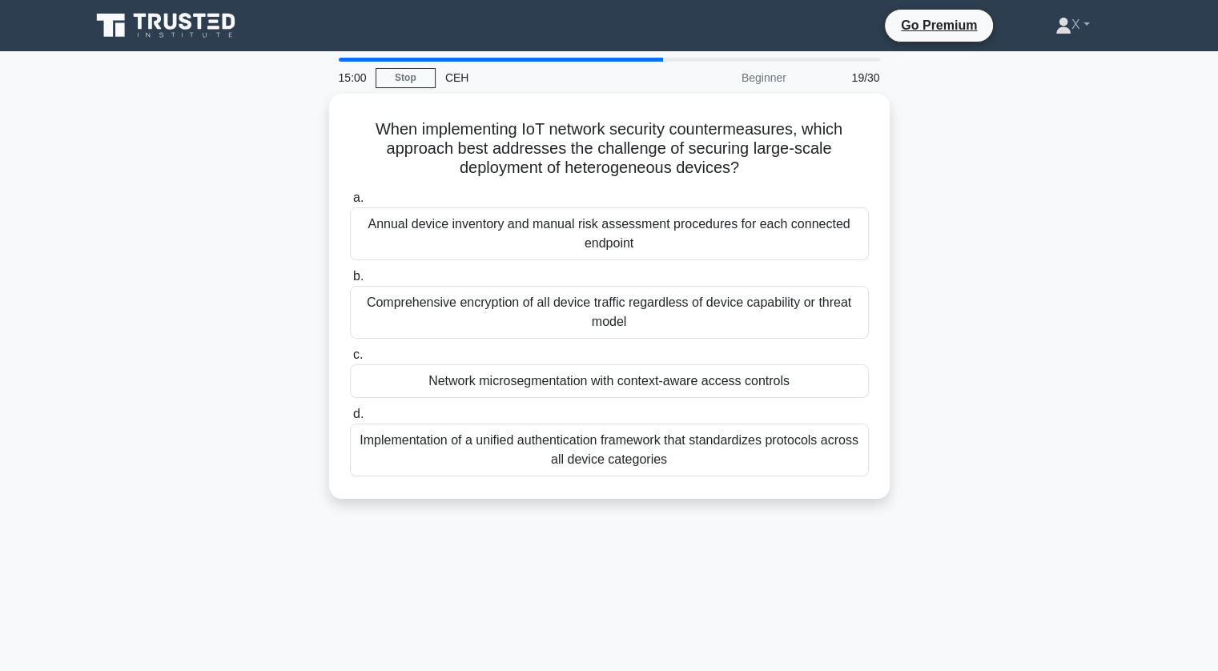
click at [991, 315] on div "When implementing IoT network security countermeasures, which approach best add…" at bounding box center [609, 306] width 1057 height 425
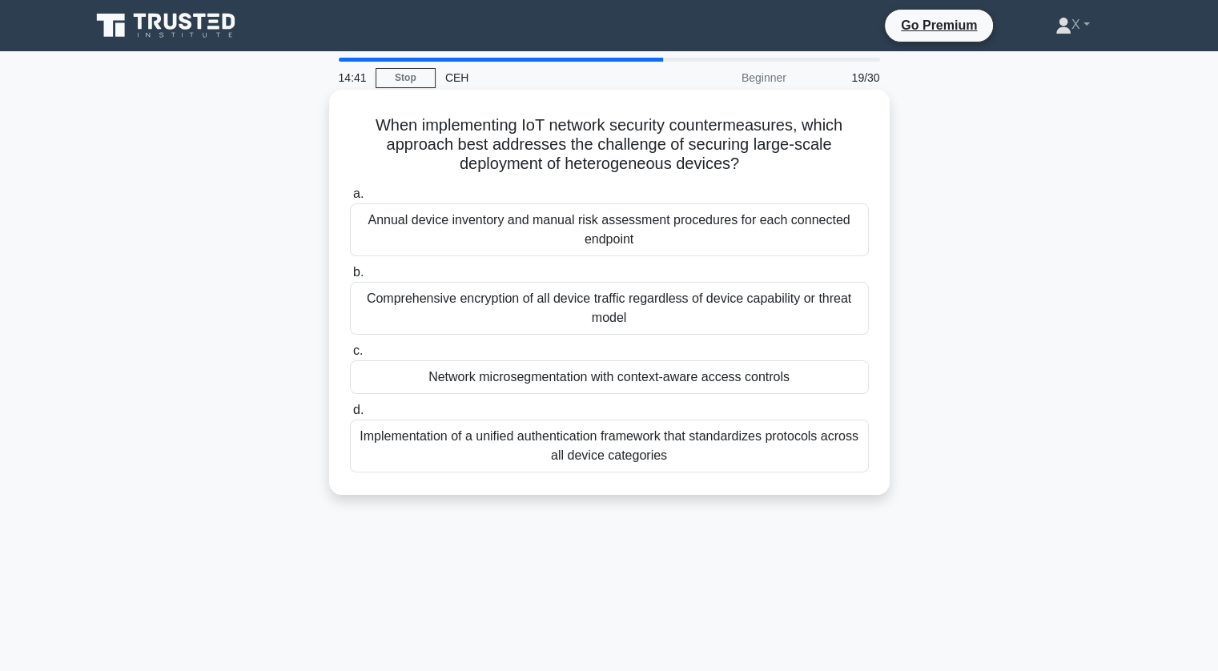
click at [795, 442] on div "Implementation of a unified authentication framework that standardizes protocol…" at bounding box center [609, 446] width 519 height 53
click at [350, 416] on input "d. Implementation of a unified authentication framework that standardizes proto…" at bounding box center [350, 410] width 0 height 10
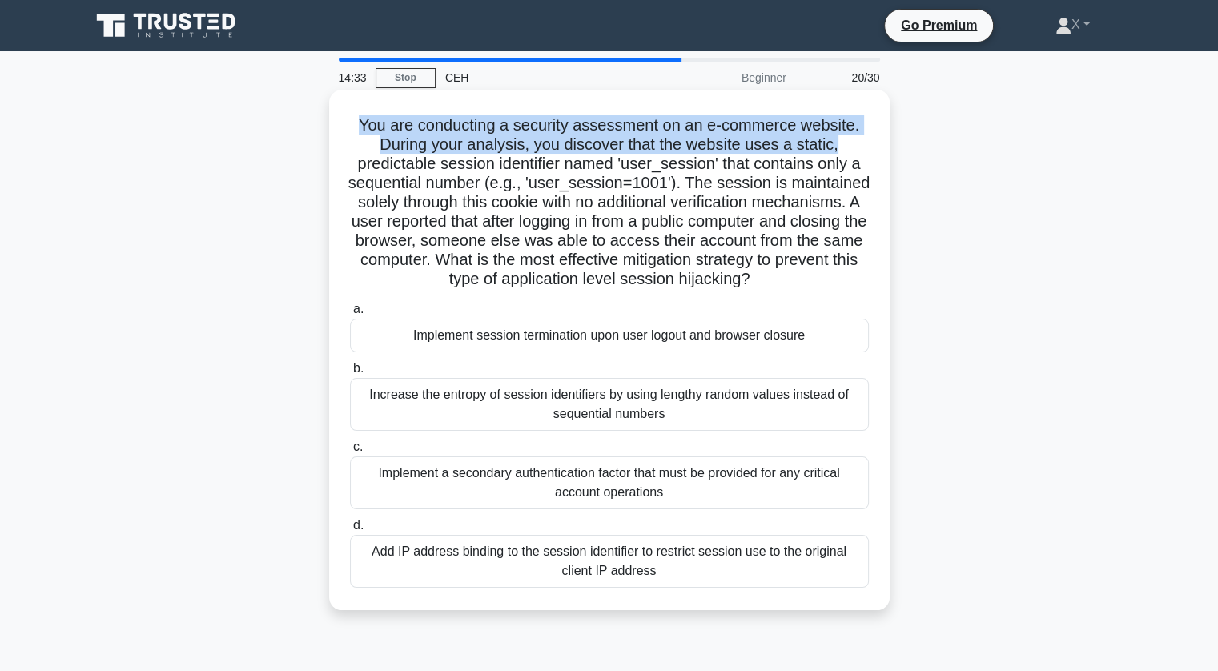
drag, startPoint x: 356, startPoint y: 128, endPoint x: 844, endPoint y: 141, distance: 488.8
click at [844, 141] on h5 "You are conducting a security assessment on an e-commerce website. During your …" at bounding box center [609, 202] width 522 height 175
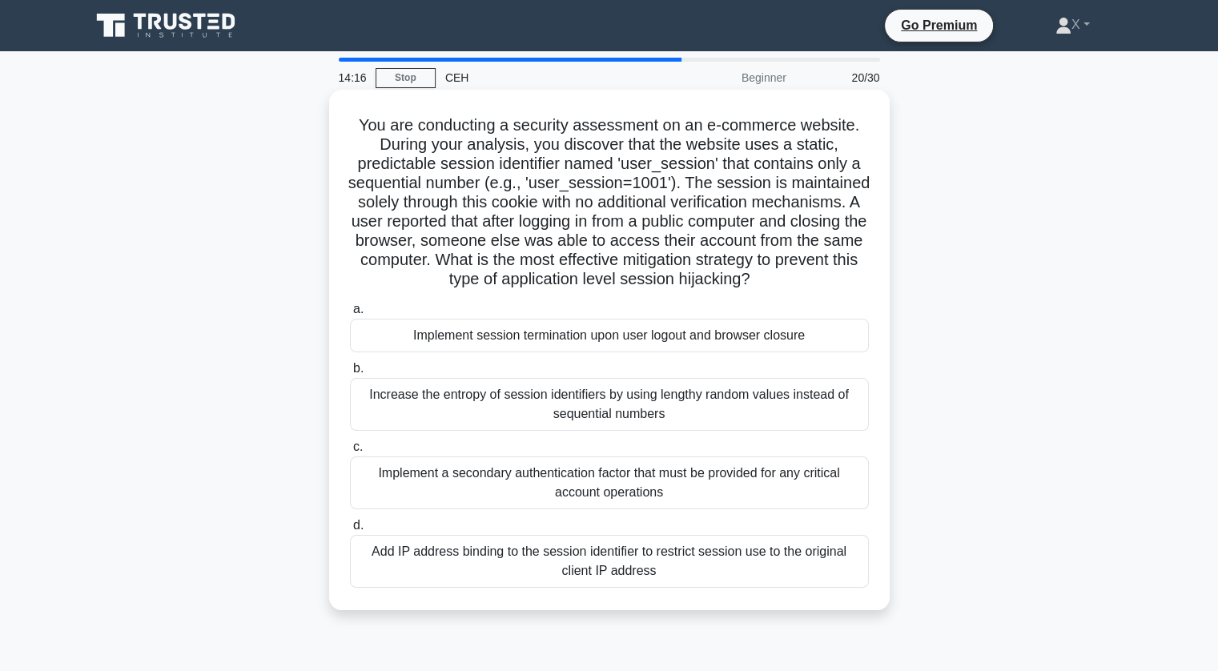
click at [747, 198] on h5 "You are conducting a security assessment on an e-commerce website. During your …" at bounding box center [609, 202] width 522 height 175
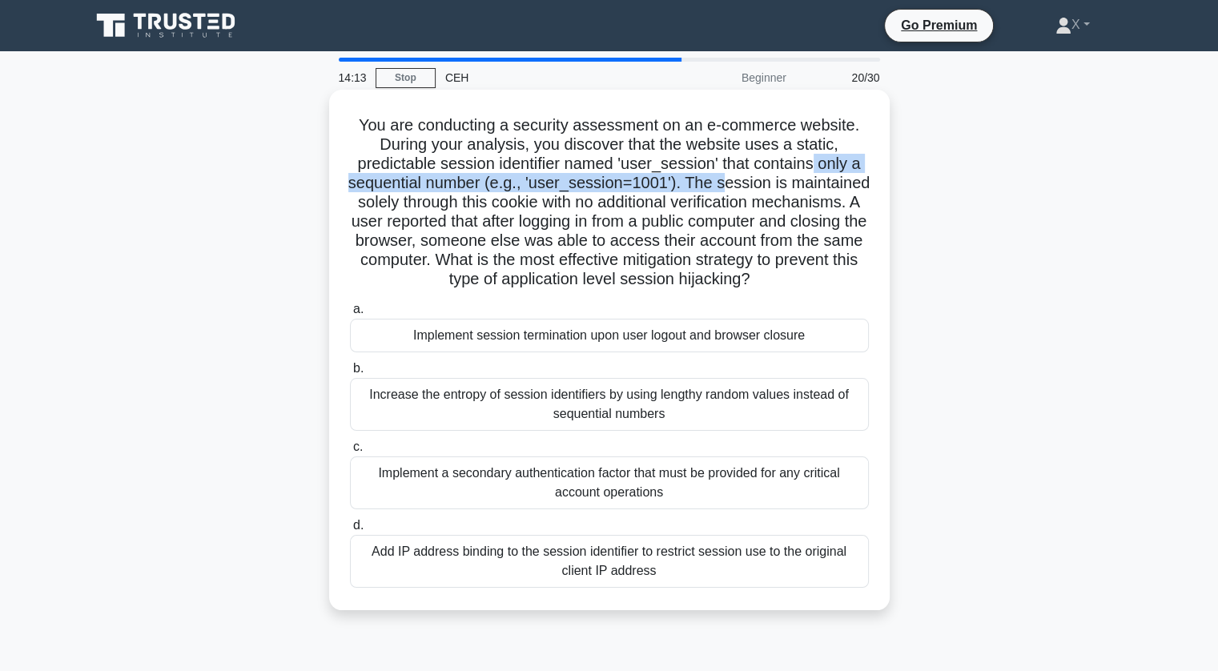
drag, startPoint x: 719, startPoint y: 175, endPoint x: 815, endPoint y: 173, distance: 96.1
click at [815, 173] on h5 "You are conducting a security assessment on an e-commerce website. During your …" at bounding box center [609, 202] width 522 height 175
drag, startPoint x: 721, startPoint y: 163, endPoint x: 682, endPoint y: 183, distance: 44.4
click at [682, 183] on h5 "You are conducting a security assessment on an e-commerce website. During your …" at bounding box center [609, 202] width 522 height 175
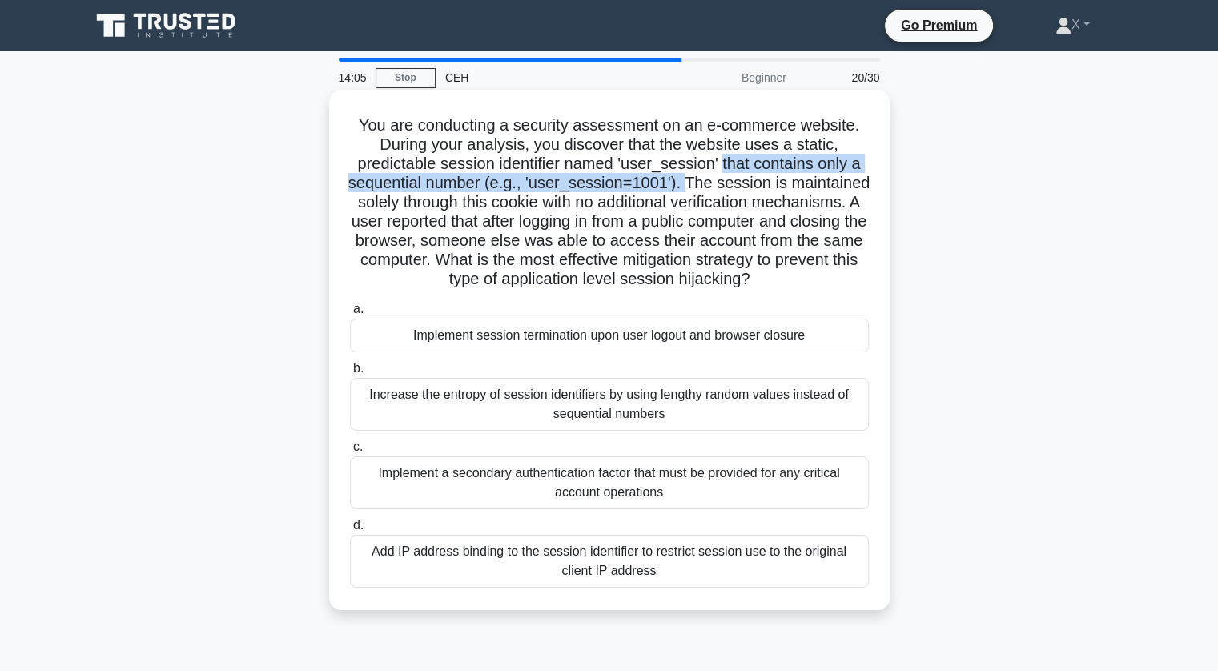
click at [682, 183] on h5 "You are conducting a security assessment on an e-commerce website. During your …" at bounding box center [609, 202] width 522 height 175
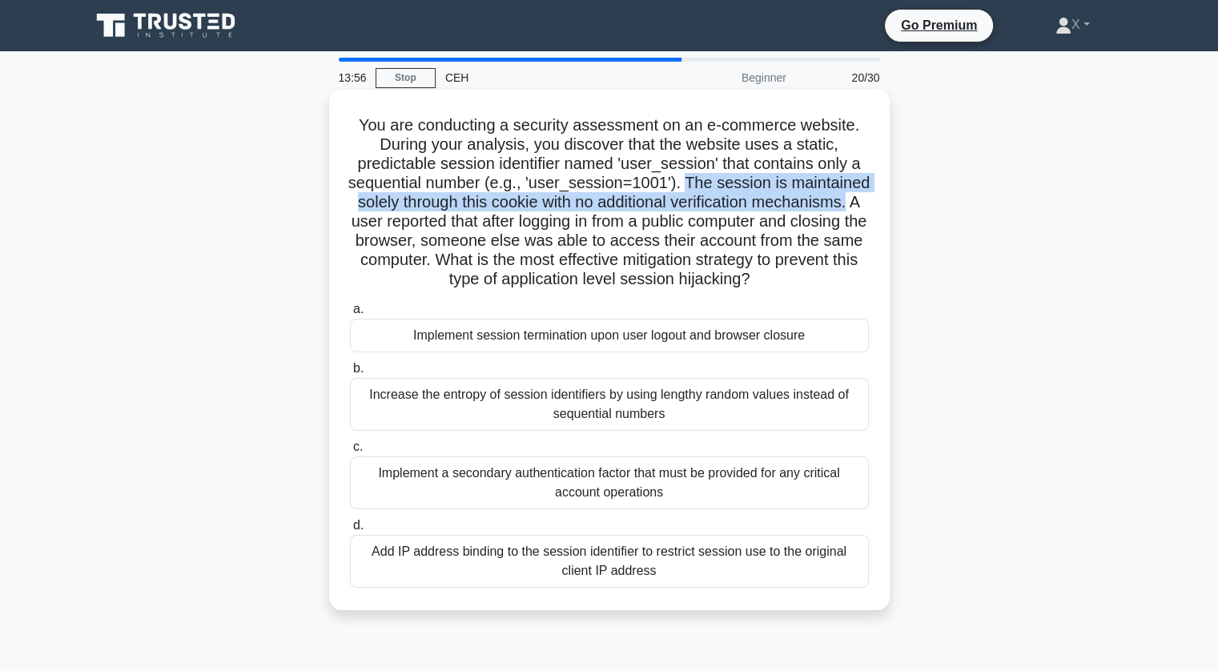
drag, startPoint x: 682, startPoint y: 183, endPoint x: 875, endPoint y: 204, distance: 194.2
click at [875, 204] on div "You are conducting a security assessment on an e-commerce website. During your …" at bounding box center [610, 350] width 548 height 508
drag, startPoint x: 681, startPoint y: 182, endPoint x: 857, endPoint y: 206, distance: 177.8
click at [857, 206] on h5 "You are conducting a security assessment on an e-commerce website. During your …" at bounding box center [609, 202] width 522 height 175
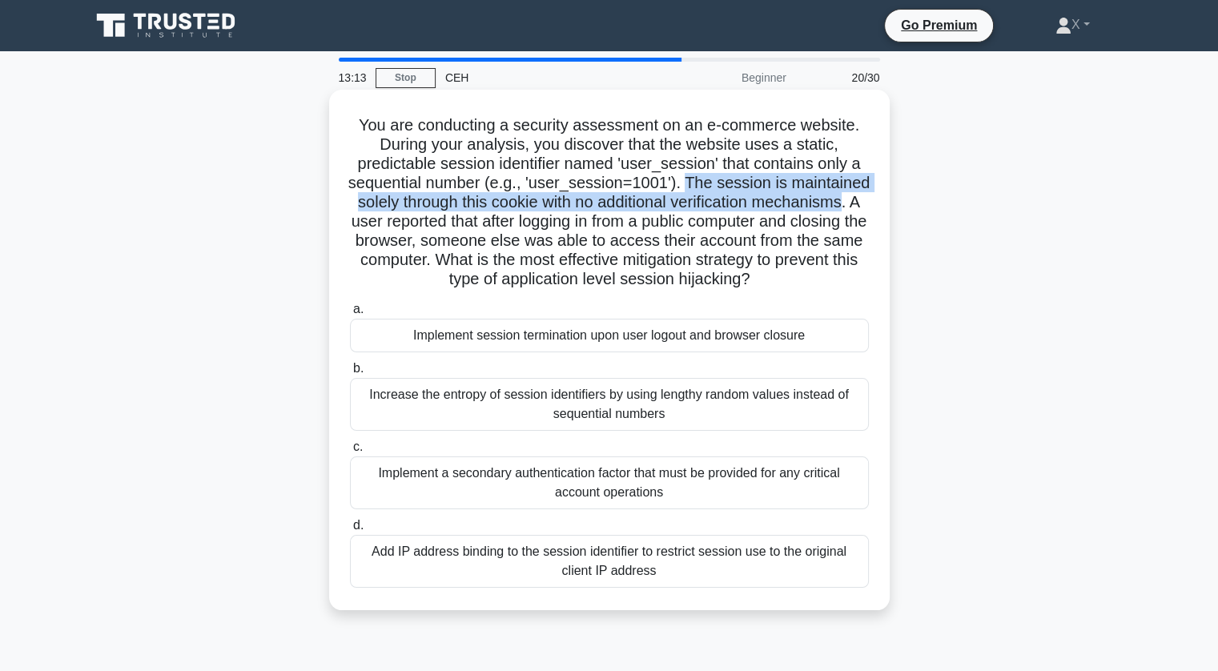
click at [857, 206] on h5 "You are conducting a security assessment on an e-commerce website. During your …" at bounding box center [609, 202] width 522 height 175
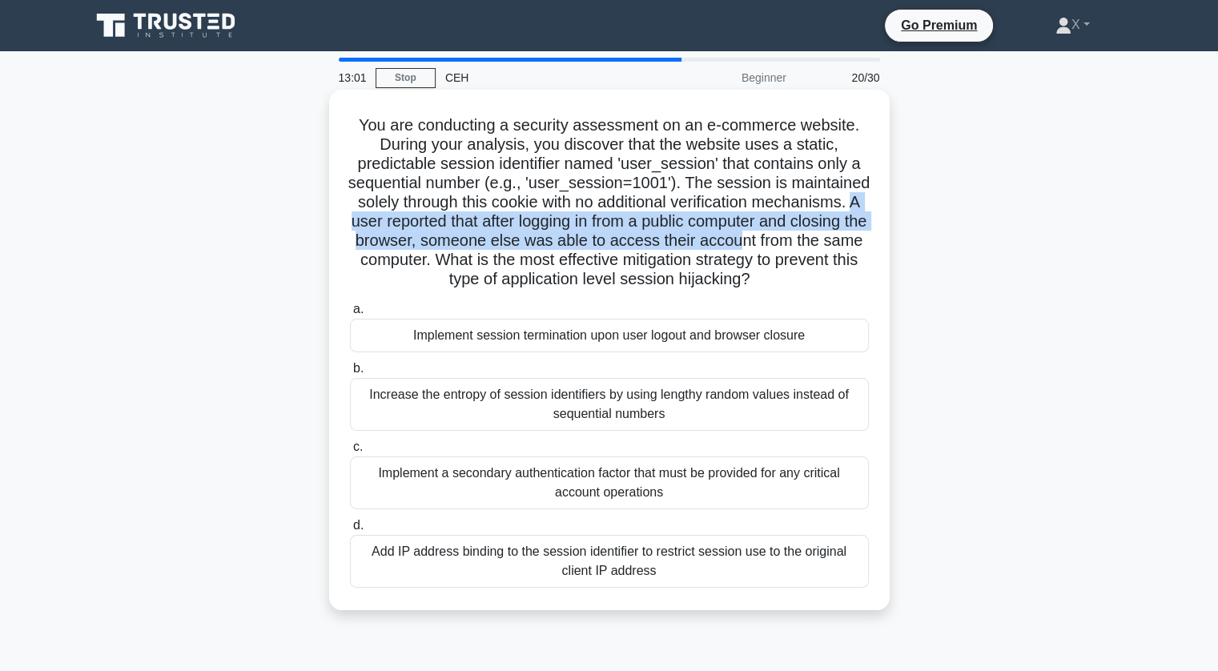
drag, startPoint x: 372, startPoint y: 227, endPoint x: 838, endPoint y: 247, distance: 465.8
click at [838, 247] on h5 "You are conducting a security assessment on an e-commerce website. During your …" at bounding box center [609, 202] width 522 height 175
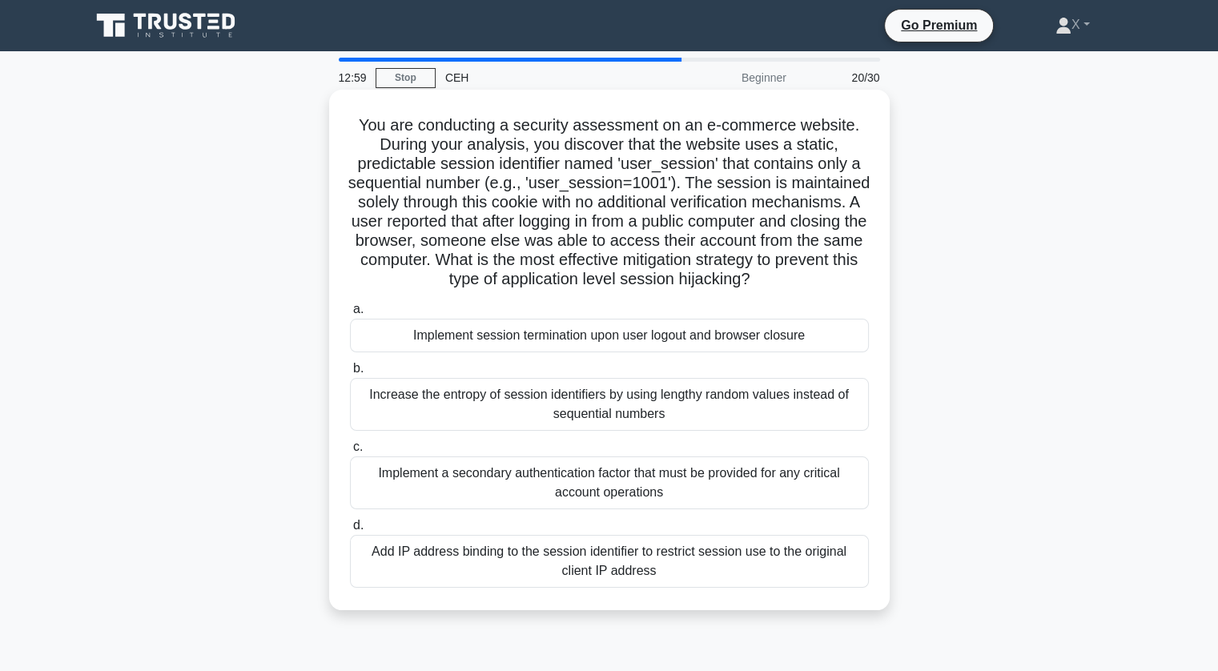
click at [764, 256] on h5 "You are conducting a security assessment on an e-commerce website. During your …" at bounding box center [609, 202] width 522 height 175
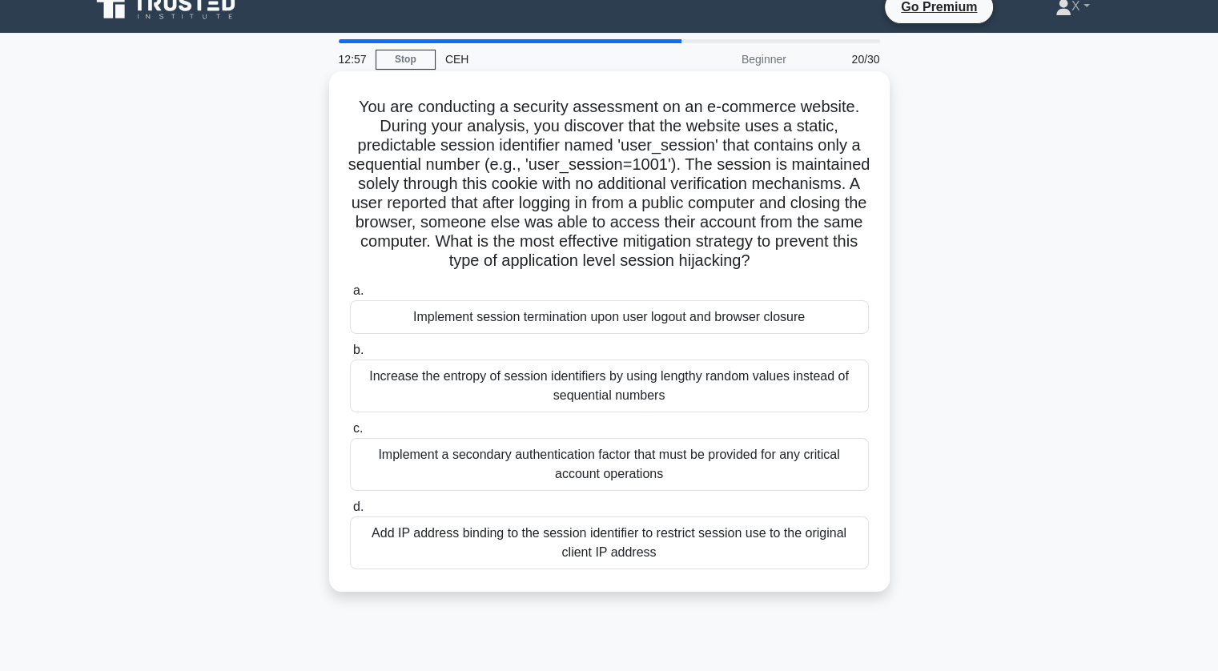
scroll to position [22, 0]
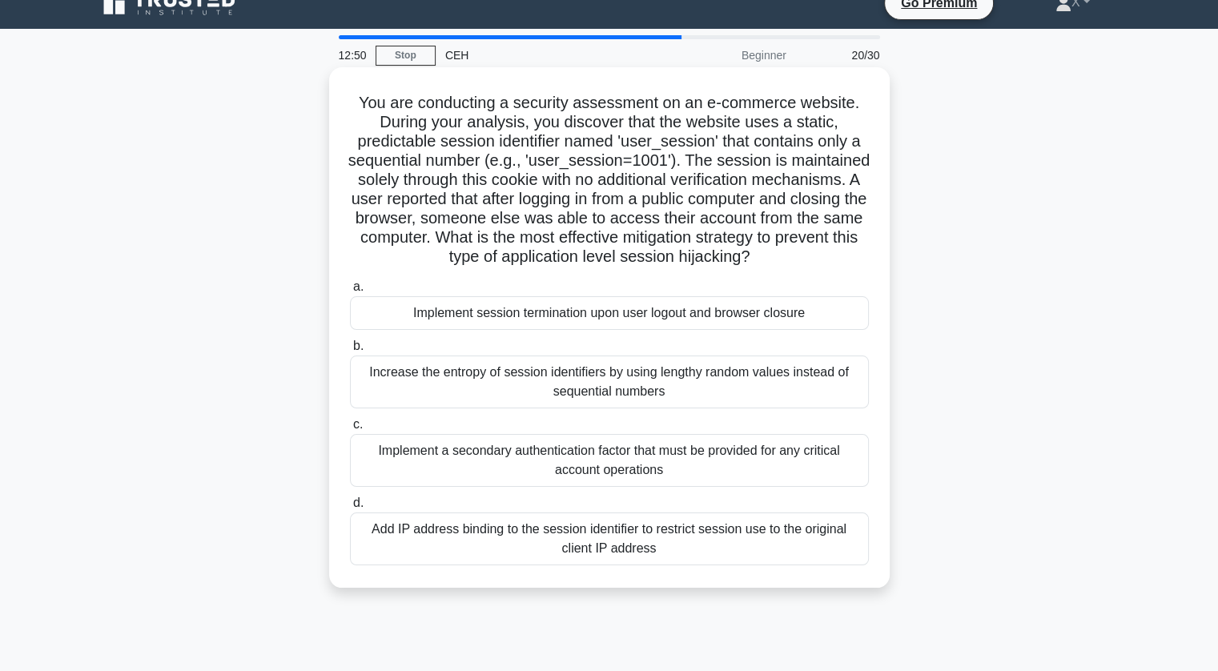
click at [694, 316] on div "Implement session termination upon user logout and browser closure" at bounding box center [609, 313] width 519 height 34
click at [350, 292] on input "a. Implement session termination upon user logout and browser closure" at bounding box center [350, 287] width 0 height 10
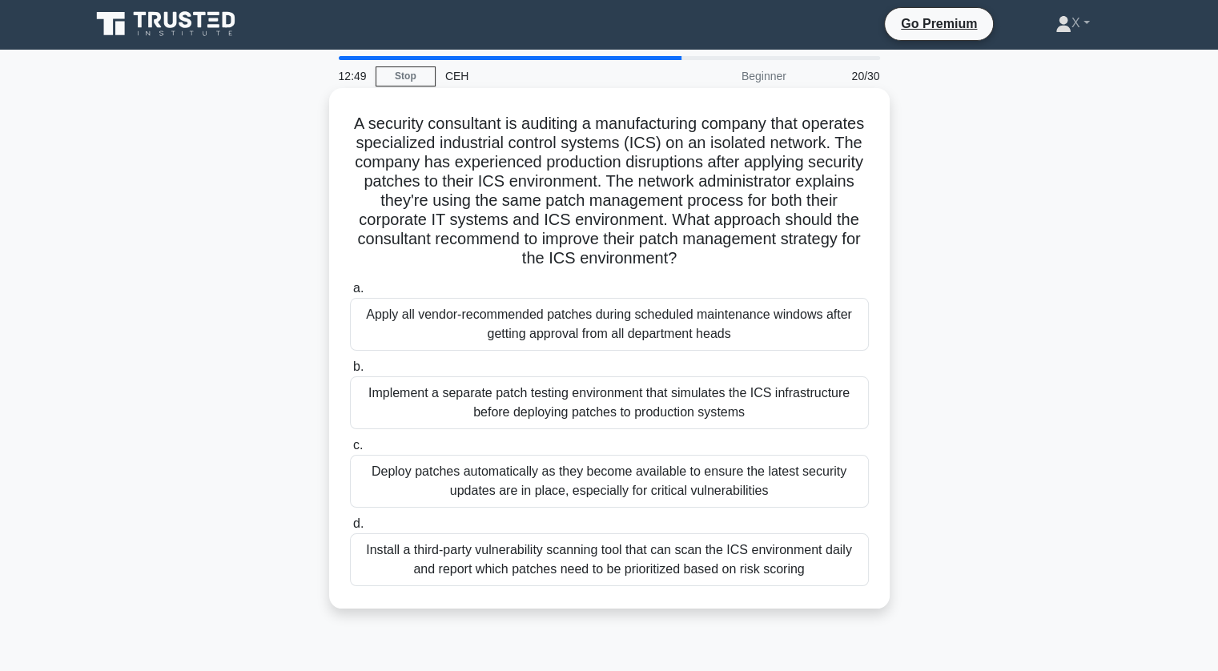
scroll to position [0, 0]
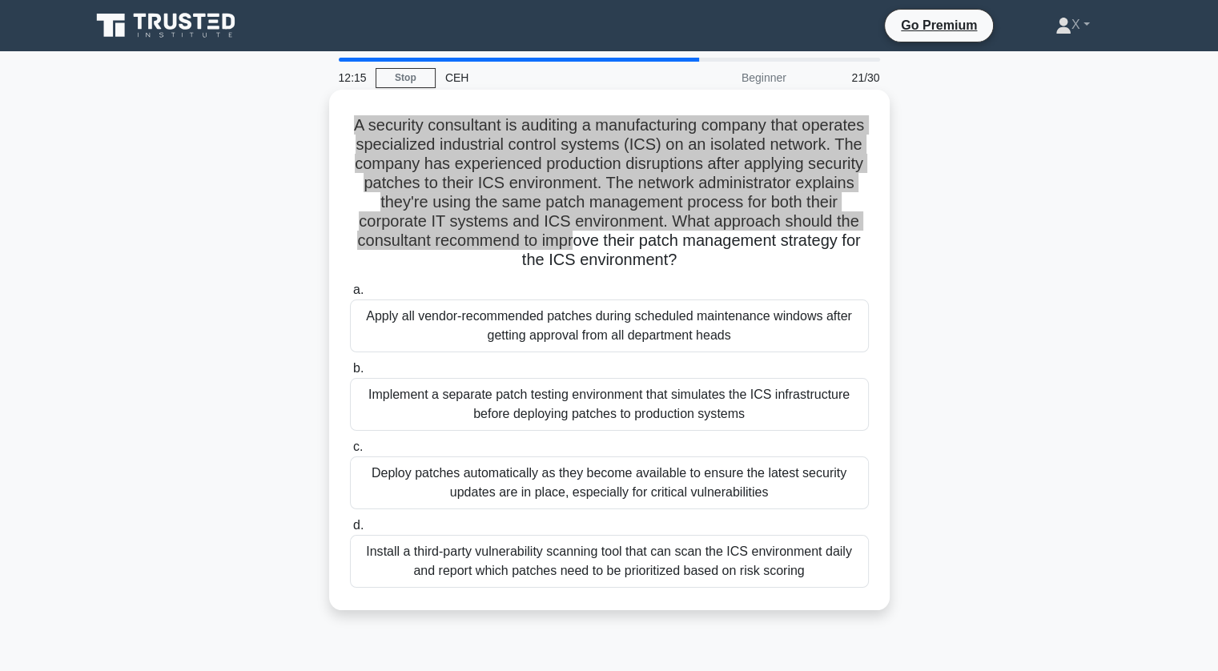
drag, startPoint x: 376, startPoint y: 121, endPoint x: 744, endPoint y: 235, distance: 385.6
click at [744, 235] on h5 "A security consultant is auditing a manufacturing company that operates special…" at bounding box center [609, 192] width 522 height 155
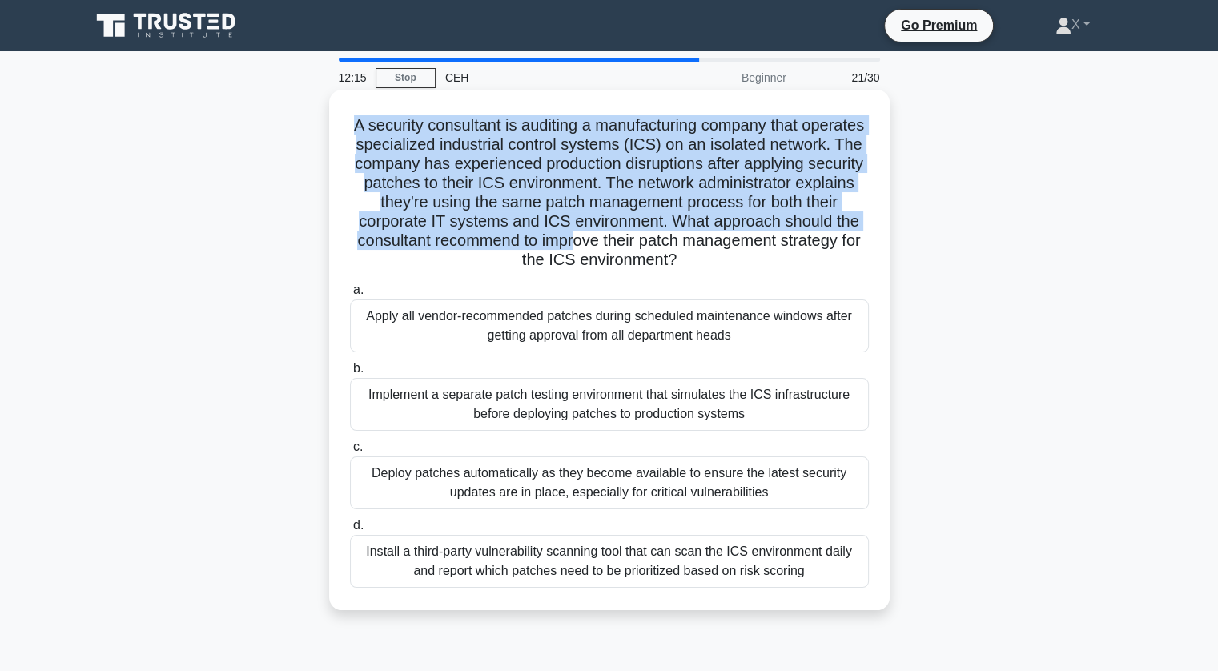
click at [744, 235] on h5 "A security consultant is auditing a manufacturing company that operates special…" at bounding box center [609, 192] width 522 height 155
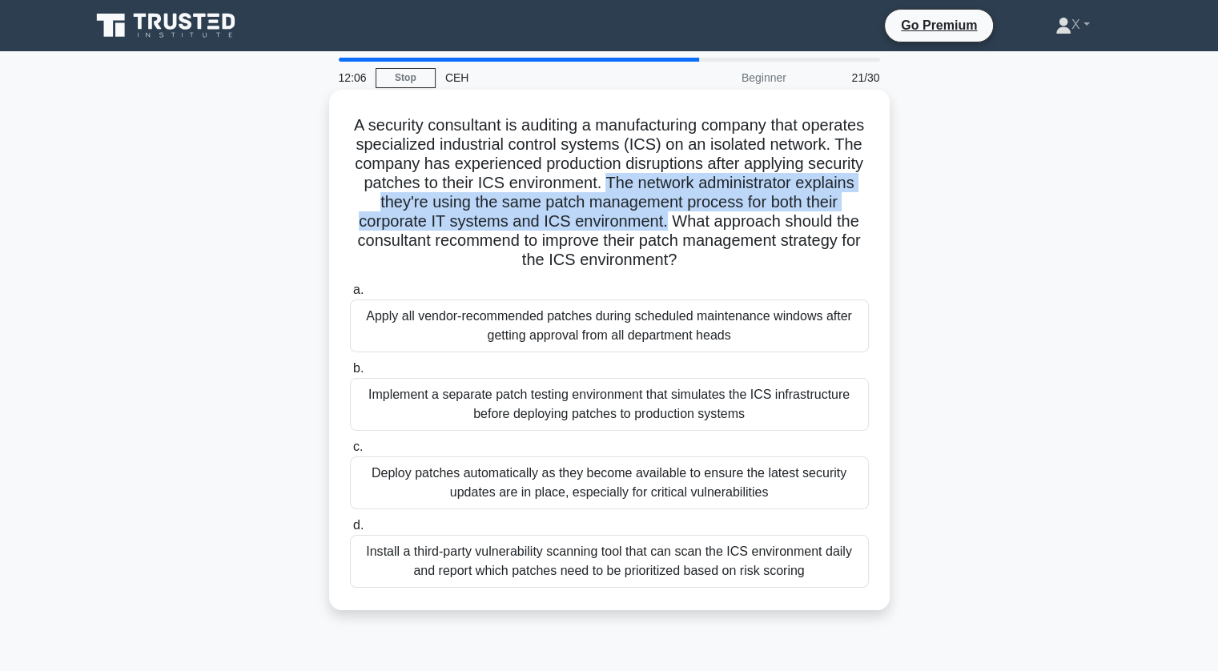
drag, startPoint x: 754, startPoint y: 185, endPoint x: 824, endPoint y: 223, distance: 80.3
click at [824, 223] on h5 "A security consultant is auditing a manufacturing company that operates special…" at bounding box center [609, 192] width 522 height 155
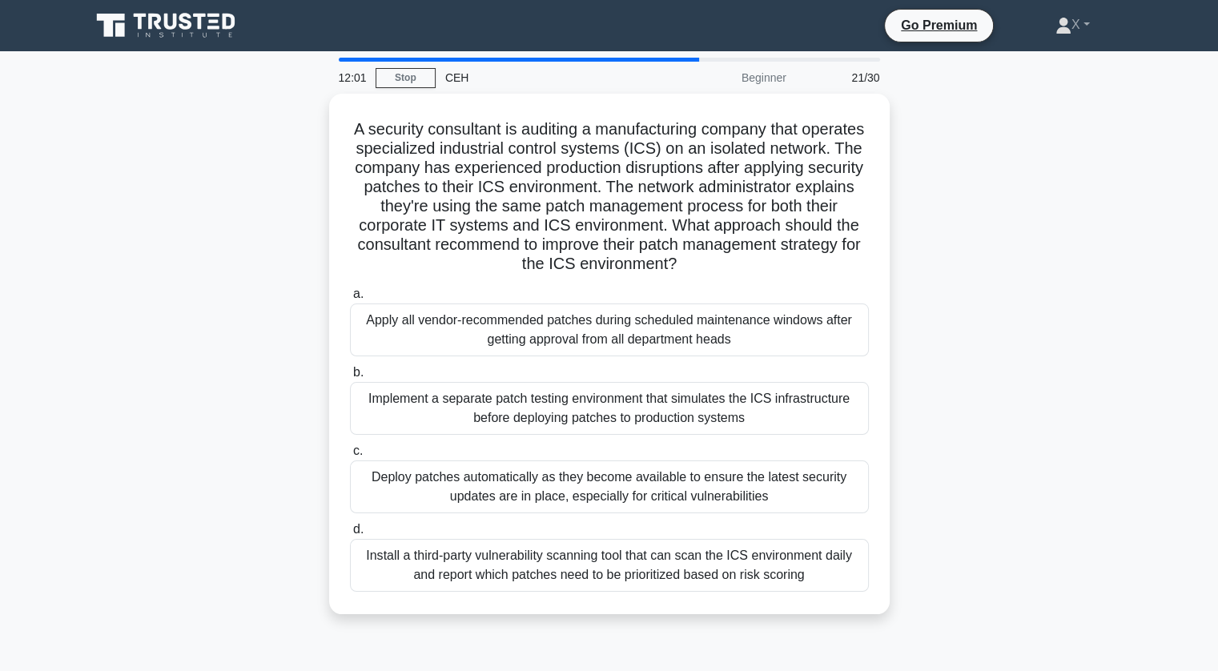
click at [1087, 394] on div "A security consultant is auditing a manufacturing company that operates special…" at bounding box center [609, 364] width 1057 height 540
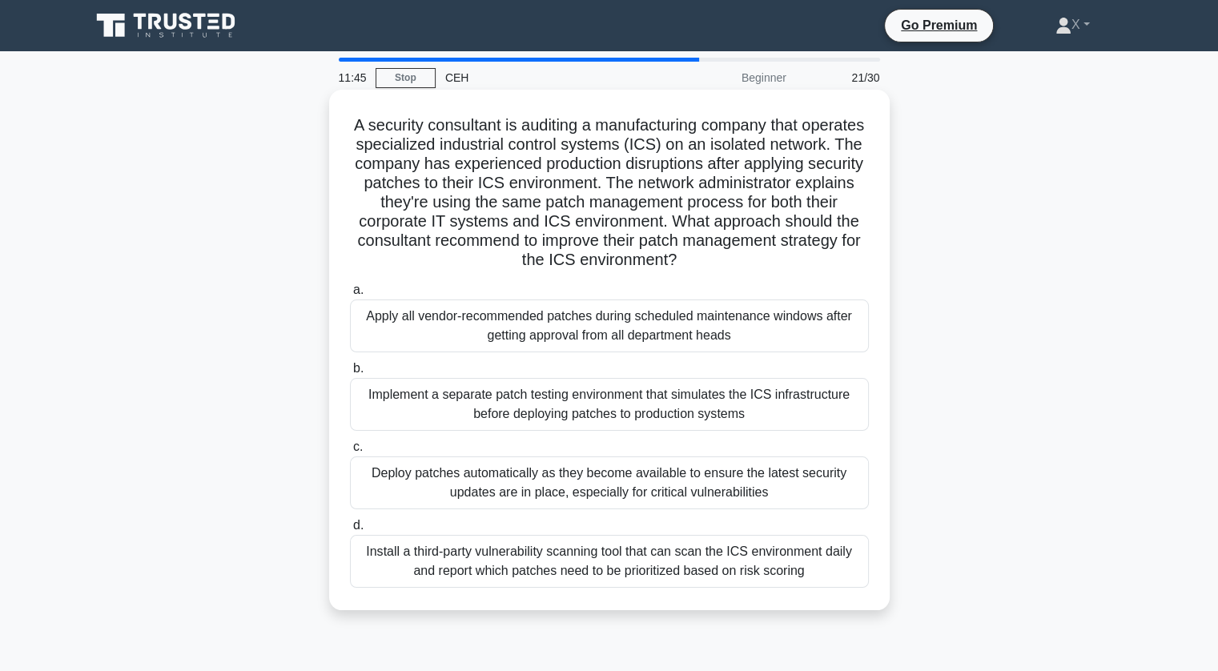
click at [790, 576] on div "Install a third-party vulnerability scanning tool that can scan the ICS environ…" at bounding box center [609, 561] width 519 height 53
click at [350, 531] on input "d. Install a third-party vulnerability scanning tool that can scan the ICS envi…" at bounding box center [350, 526] width 0 height 10
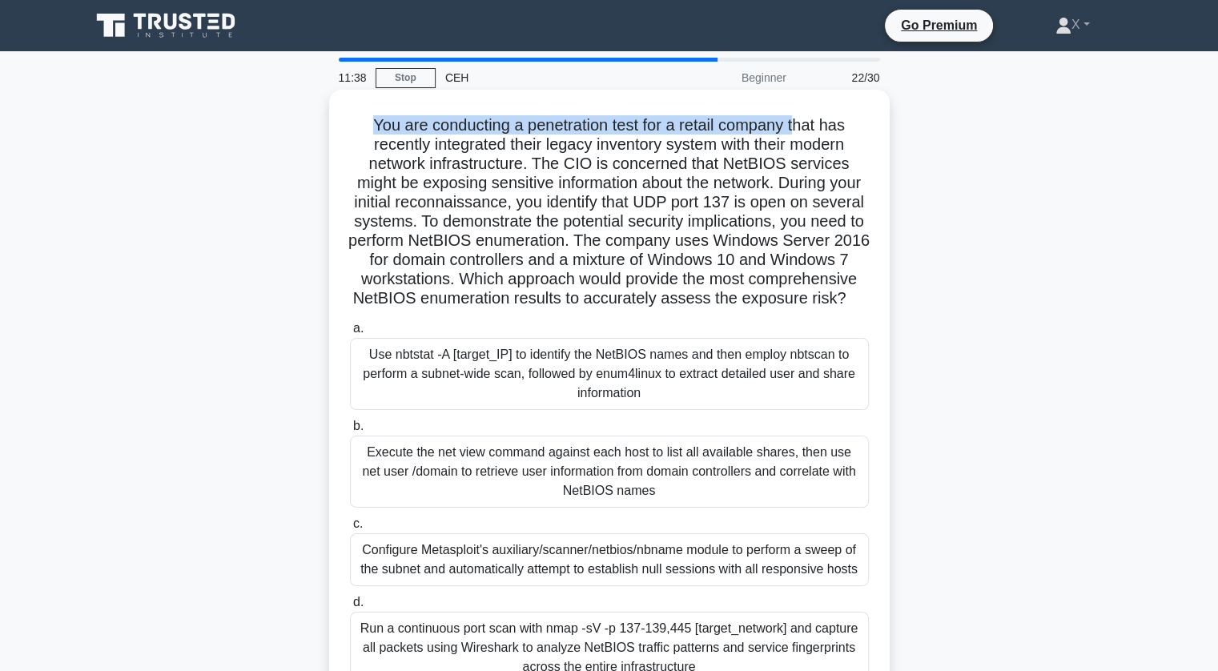
drag, startPoint x: 368, startPoint y: 128, endPoint x: 801, endPoint y: 112, distance: 432.8
click at [801, 112] on div "You are conducting a penetration test for a retail company that has recently in…" at bounding box center [610, 398] width 548 height 604
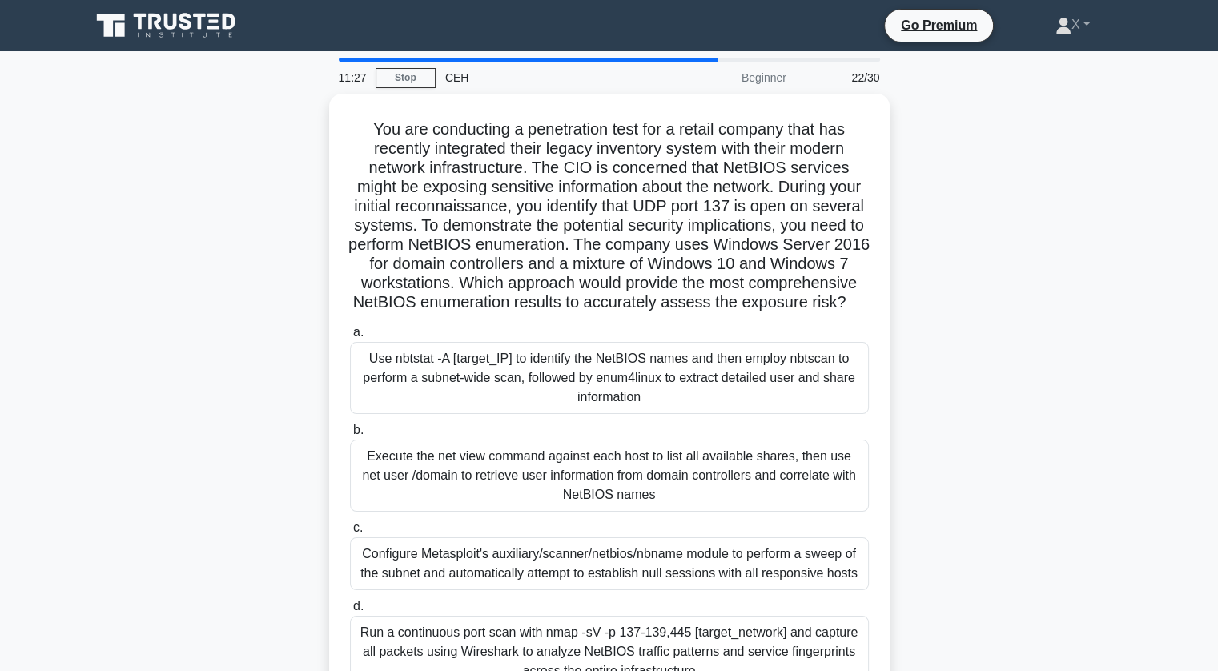
click at [221, 217] on div "You are conducting a penetration test for a retail company that has recently in…" at bounding box center [609, 412] width 1057 height 636
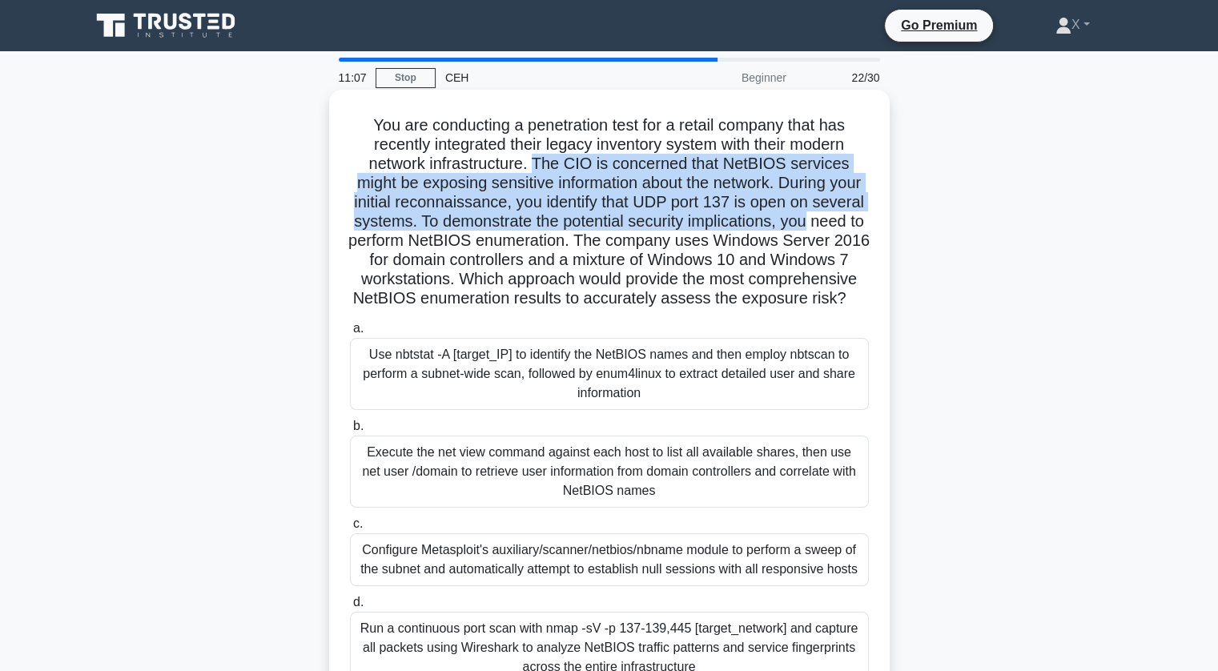
drag, startPoint x: 537, startPoint y: 166, endPoint x: 866, endPoint y: 223, distance: 333.4
click at [866, 223] on h5 "You are conducting a penetration test for a retail company that has recently in…" at bounding box center [609, 212] width 522 height 194
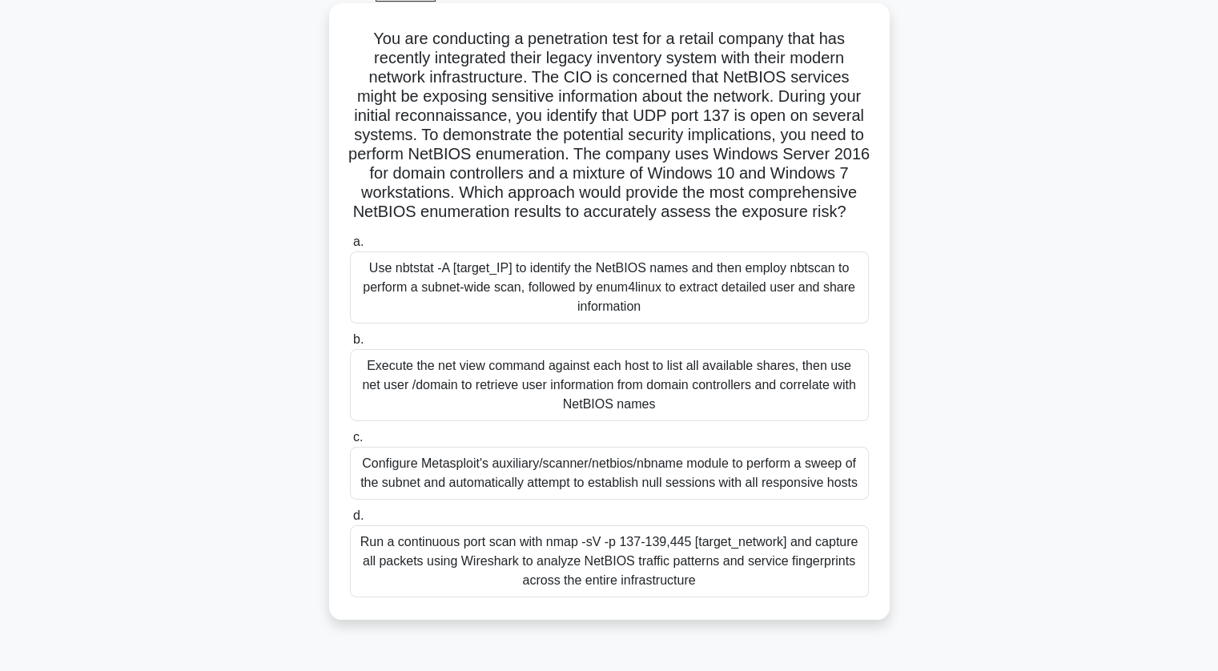
scroll to position [117, 0]
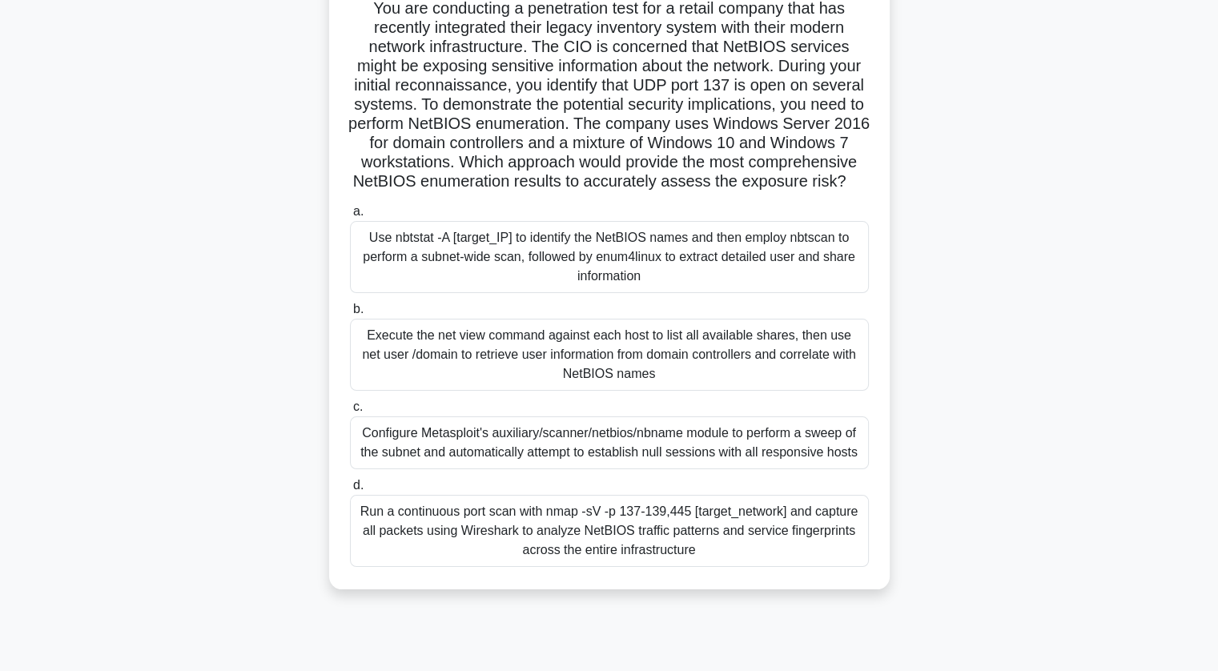
click at [610, 257] on div "Use nbtstat -A [target_IP] to identify the NetBIOS names and then employ nbtsca…" at bounding box center [609, 257] width 519 height 72
click at [350, 217] on input "a. Use nbtstat -A [target_IP] to identify the NetBIOS names and then employ nbt…" at bounding box center [350, 212] width 0 height 10
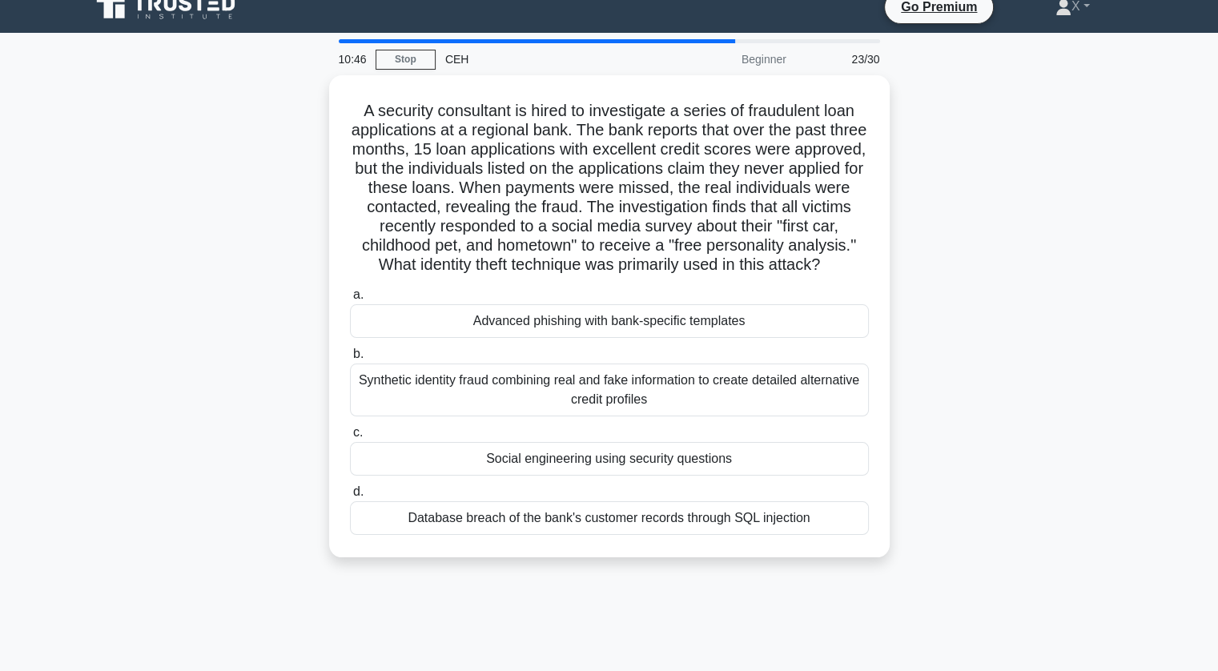
scroll to position [0, 0]
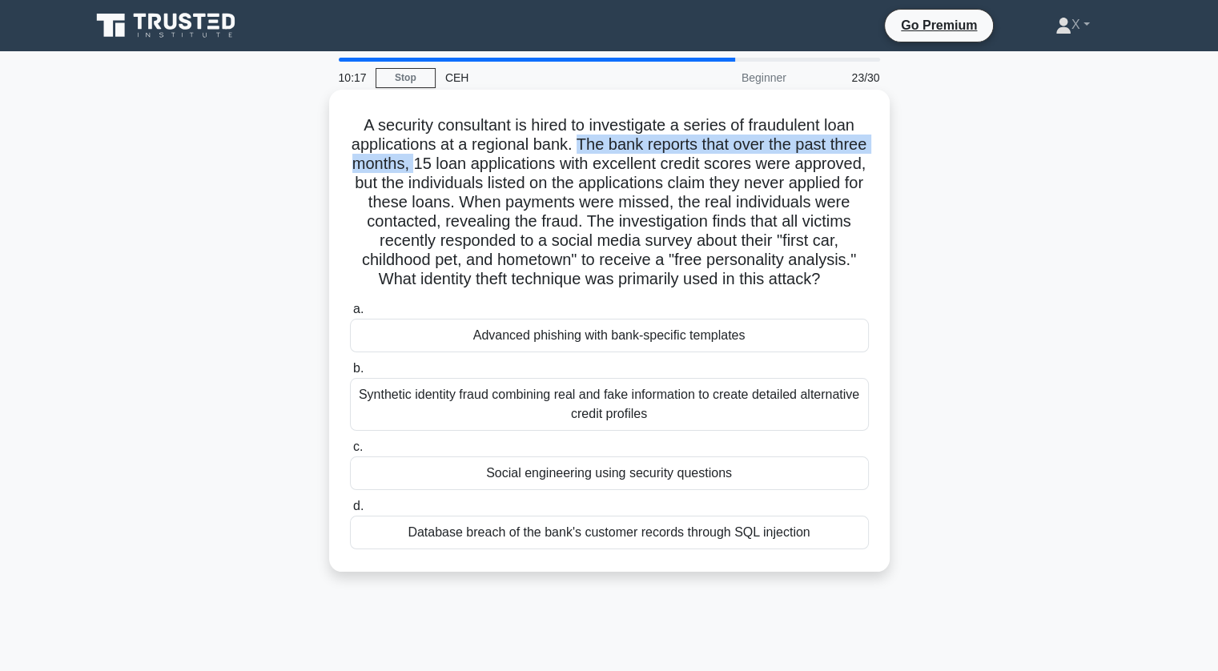
drag, startPoint x: 595, startPoint y: 144, endPoint x: 470, endPoint y: 172, distance: 128.1
click at [470, 172] on h5 "A security consultant is hired to investigate a series of fraudulent loan appli…" at bounding box center [609, 202] width 522 height 175
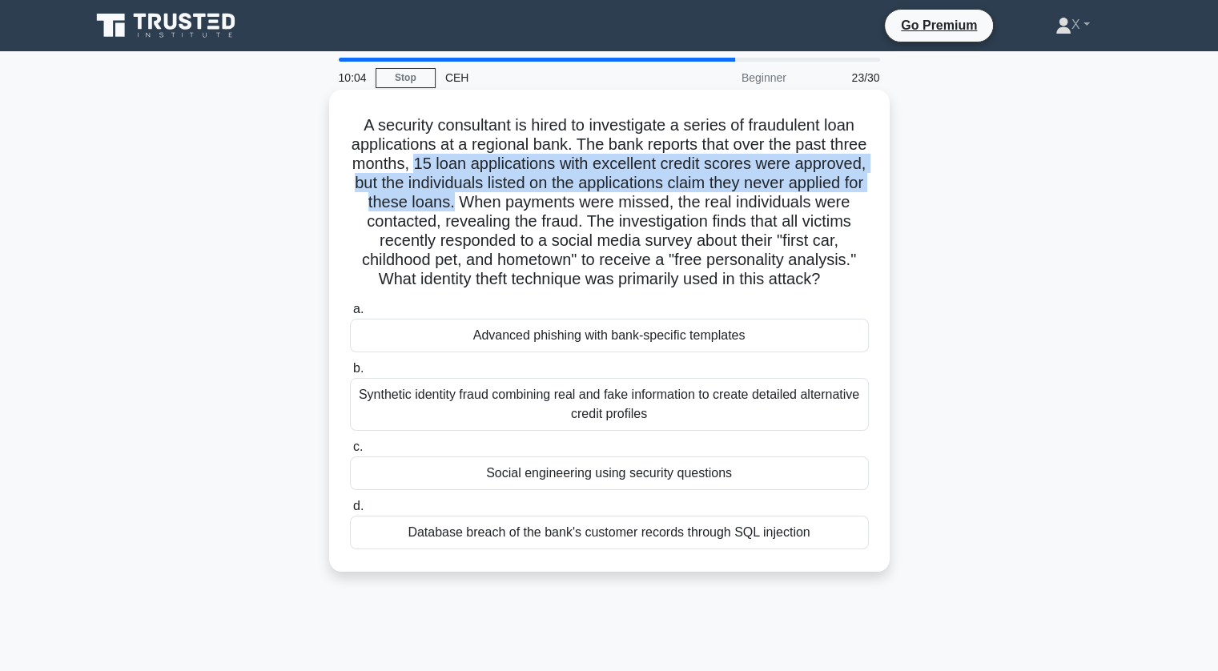
drag, startPoint x: 470, startPoint y: 167, endPoint x: 578, endPoint y: 205, distance: 114.0
click at [578, 205] on h5 "A security consultant is hired to investigate a series of fraudulent loan appli…" at bounding box center [609, 202] width 522 height 175
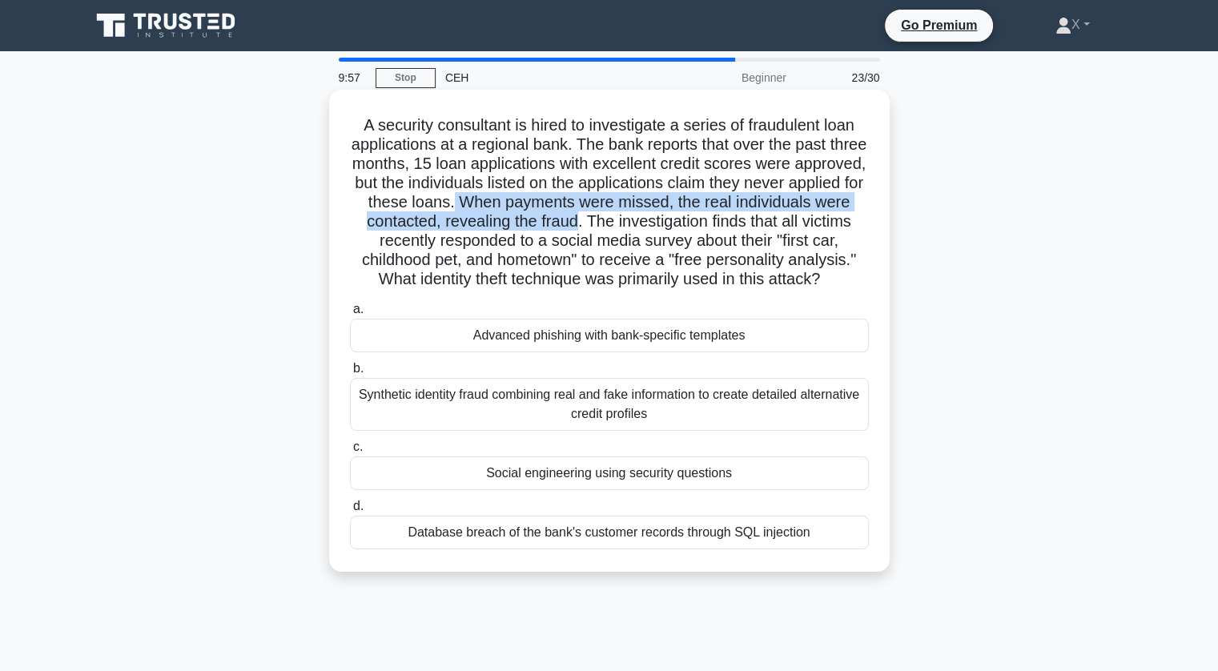
drag, startPoint x: 578, startPoint y: 205, endPoint x: 689, endPoint y: 230, distance: 114.1
click at [689, 230] on h5 "A security consultant is hired to investigate a series of fraudulent loan appli…" at bounding box center [609, 202] width 522 height 175
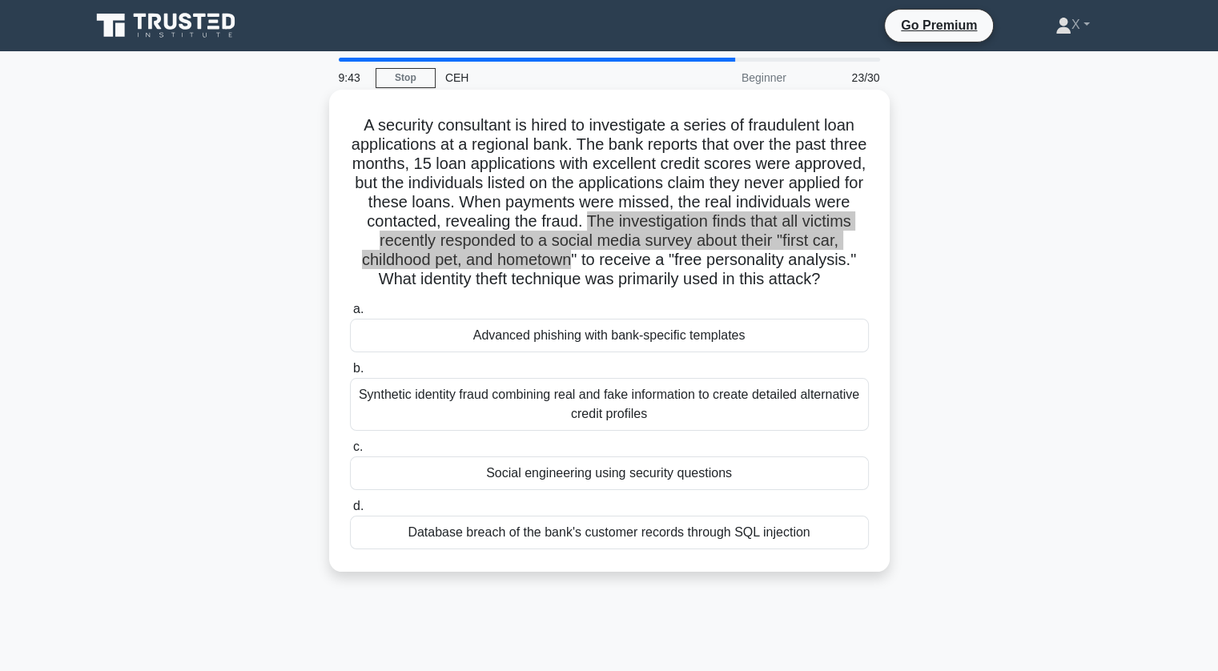
drag, startPoint x: 702, startPoint y: 223, endPoint x: 643, endPoint y: 263, distance: 70.9
click at [643, 263] on h5 "A security consultant is hired to investigate a series of fraudulent loan appli…" at bounding box center [609, 202] width 522 height 175
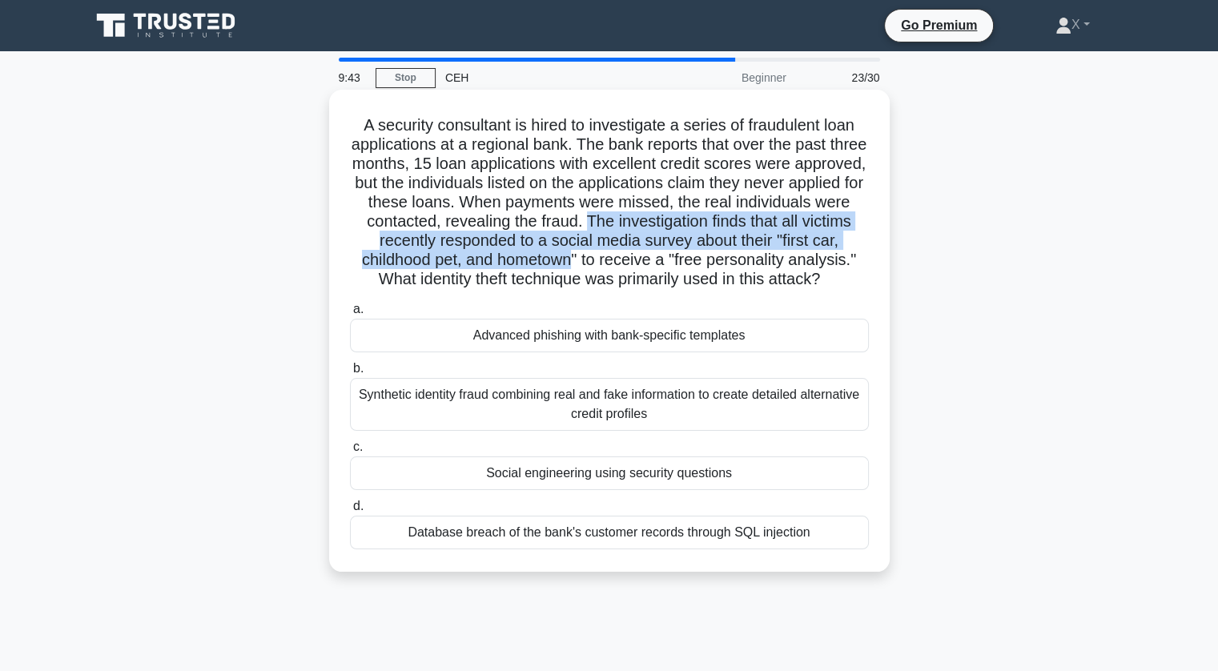
click at [643, 263] on h5 "A security consultant is hired to investigate a series of fraudulent loan appli…" at bounding box center [609, 202] width 522 height 175
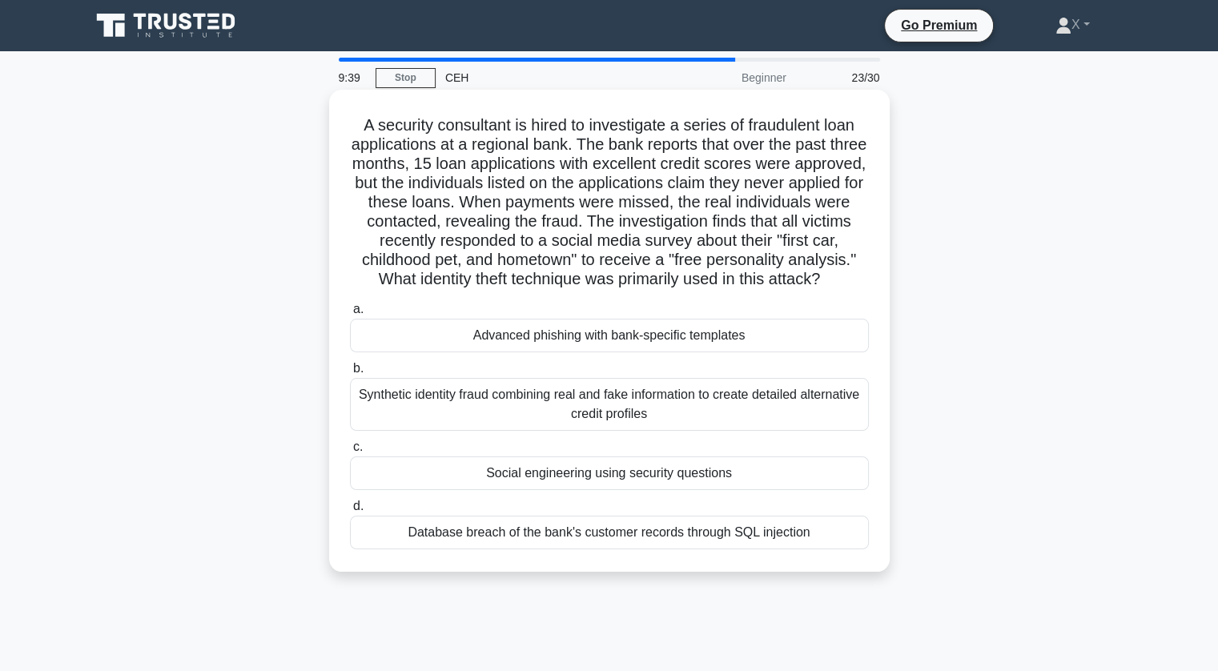
drag, startPoint x: 650, startPoint y: 258, endPoint x: 630, endPoint y: 300, distance: 47.3
click at [630, 290] on h5 "A security consultant is hired to investigate a series of fraudulent loan appli…" at bounding box center [609, 202] width 522 height 175
click at [820, 290] on icon ".spinner_0XTQ{transform-origin:center;animation:spinner_y6GP .75s linear infini…" at bounding box center [829, 280] width 19 height 19
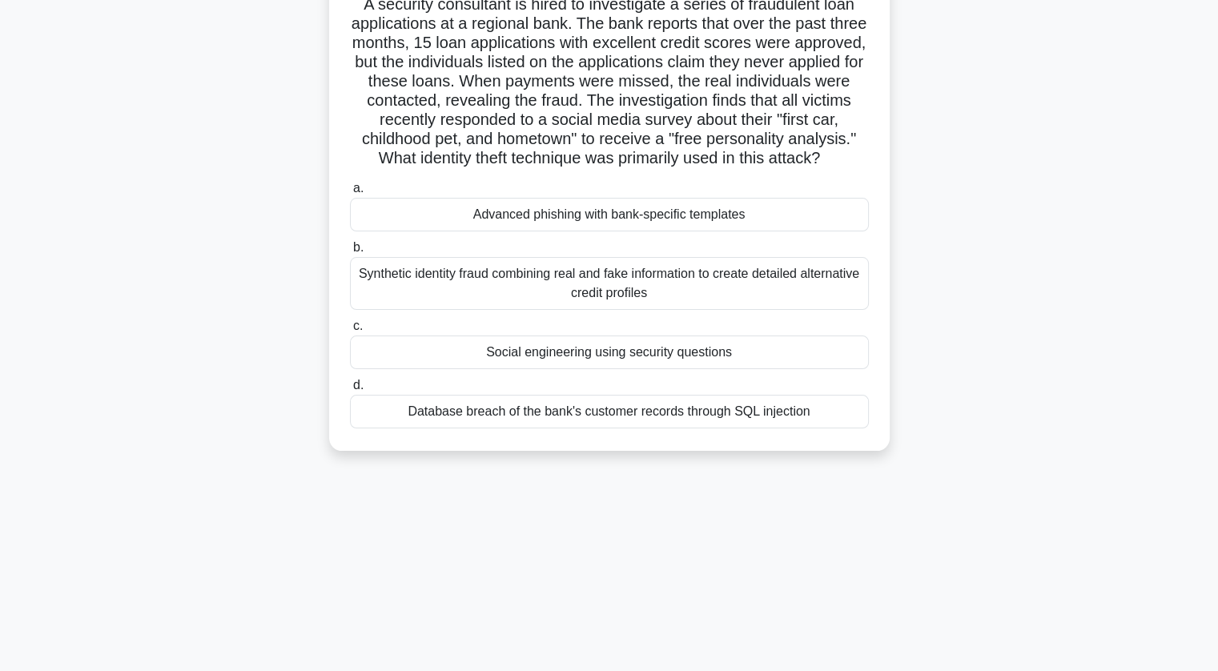
scroll to position [124, 0]
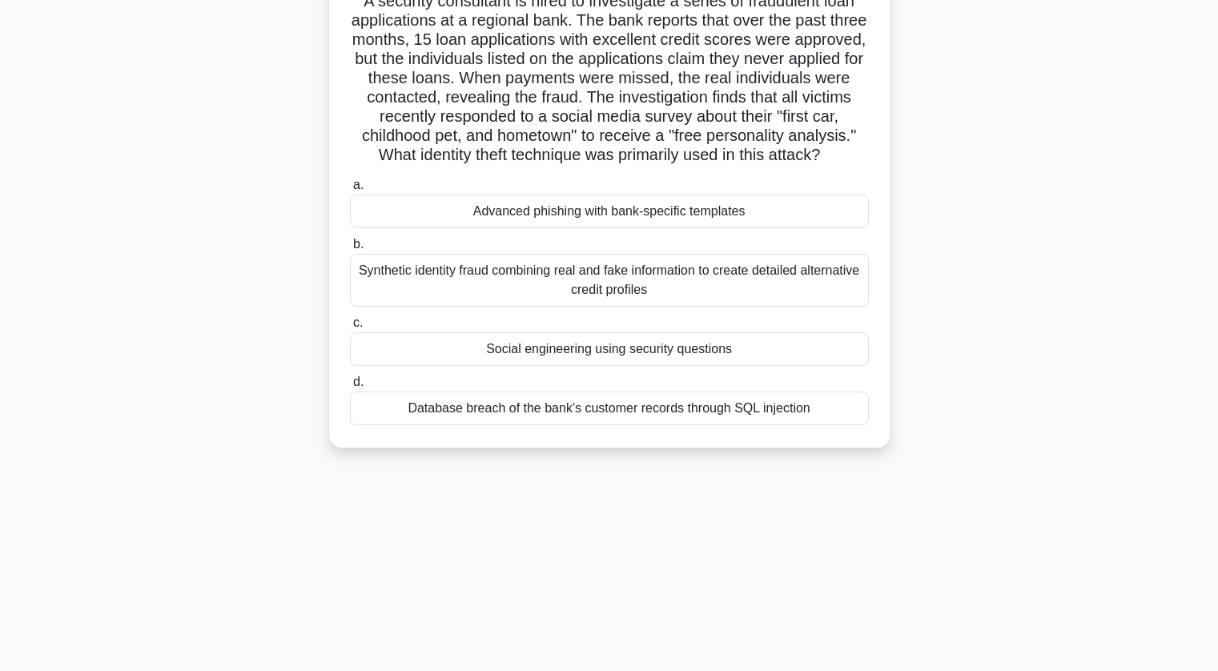
click at [714, 228] on div "Advanced phishing with bank-specific templates" at bounding box center [609, 212] width 519 height 34
click at [350, 191] on input "a. Advanced phishing with bank-specific templates" at bounding box center [350, 185] width 0 height 10
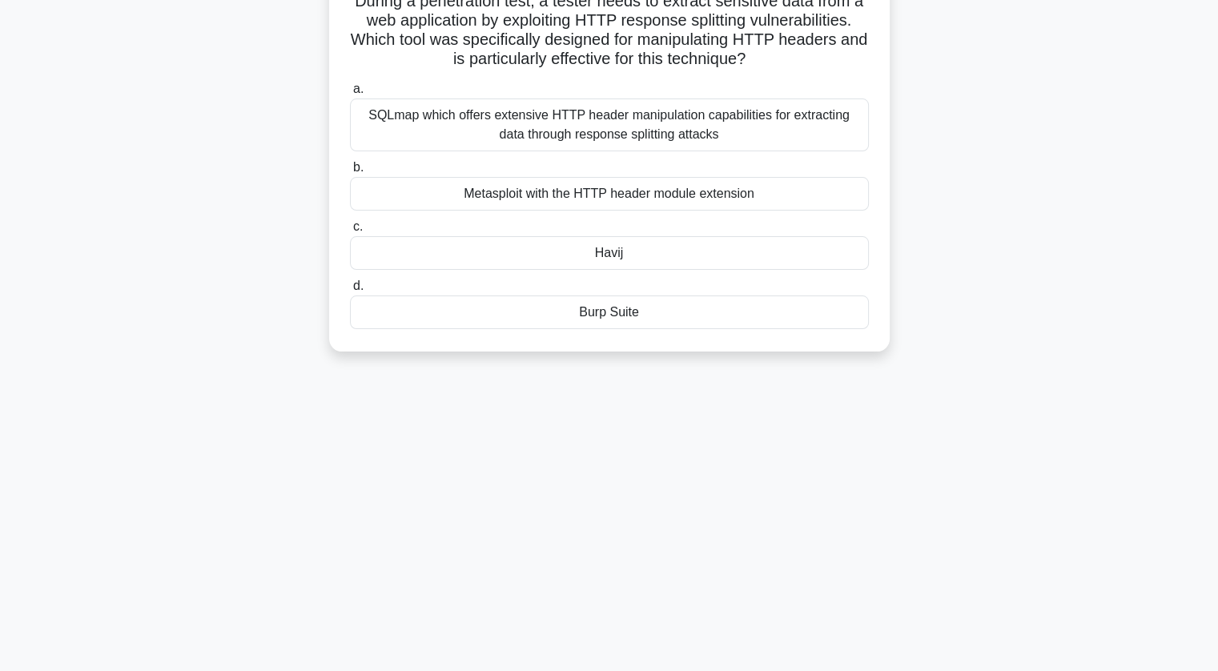
scroll to position [0, 0]
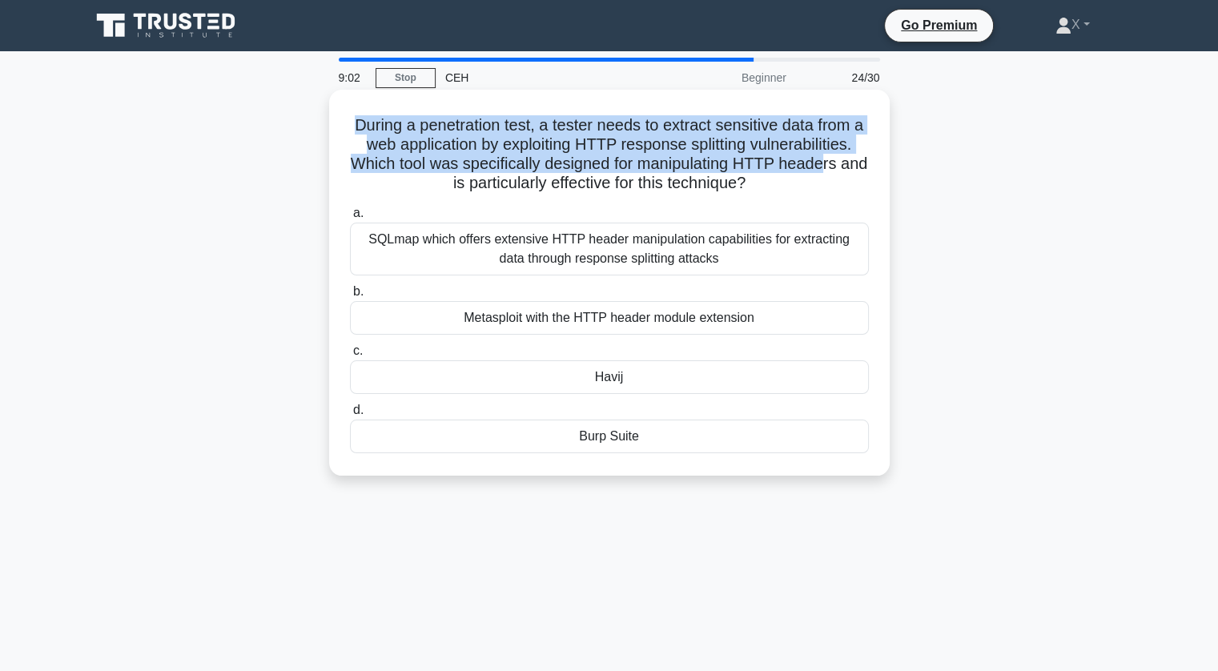
drag, startPoint x: 356, startPoint y: 121, endPoint x: 843, endPoint y: 161, distance: 488.6
click at [843, 161] on h5 "During a penetration test, a tester needs to extract sensitive data from a web …" at bounding box center [609, 154] width 522 height 78
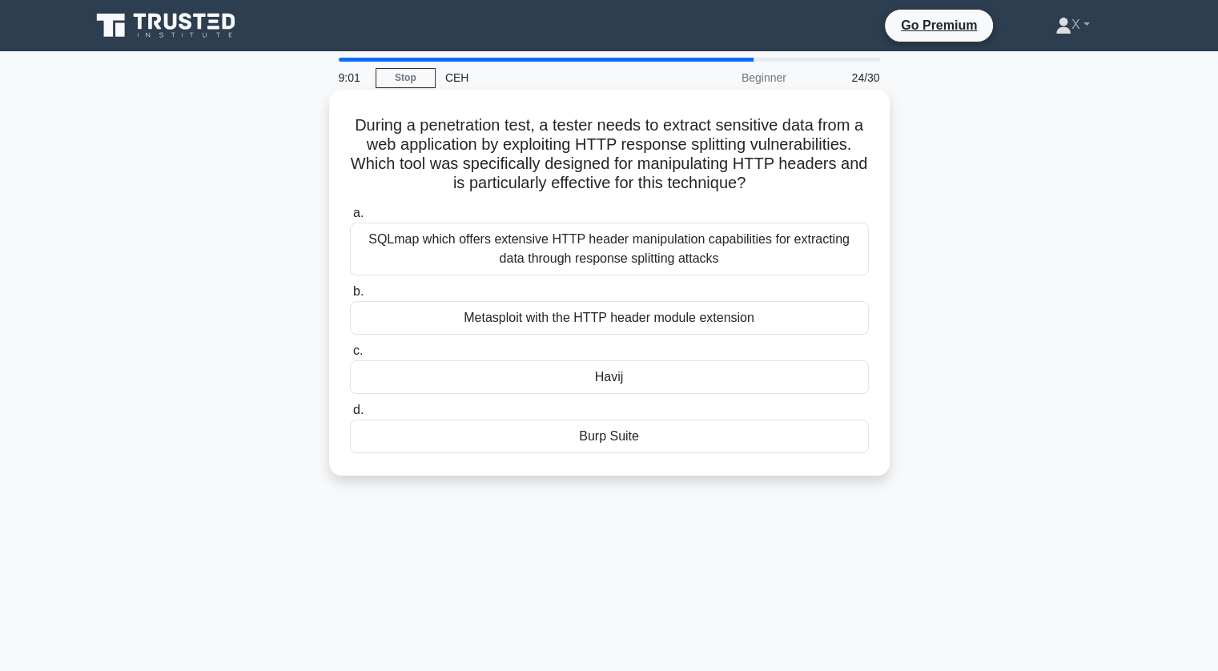
click at [622, 437] on div "Burp Suite" at bounding box center [609, 437] width 519 height 34
click at [350, 416] on input "d. Burp Suite" at bounding box center [350, 410] width 0 height 10
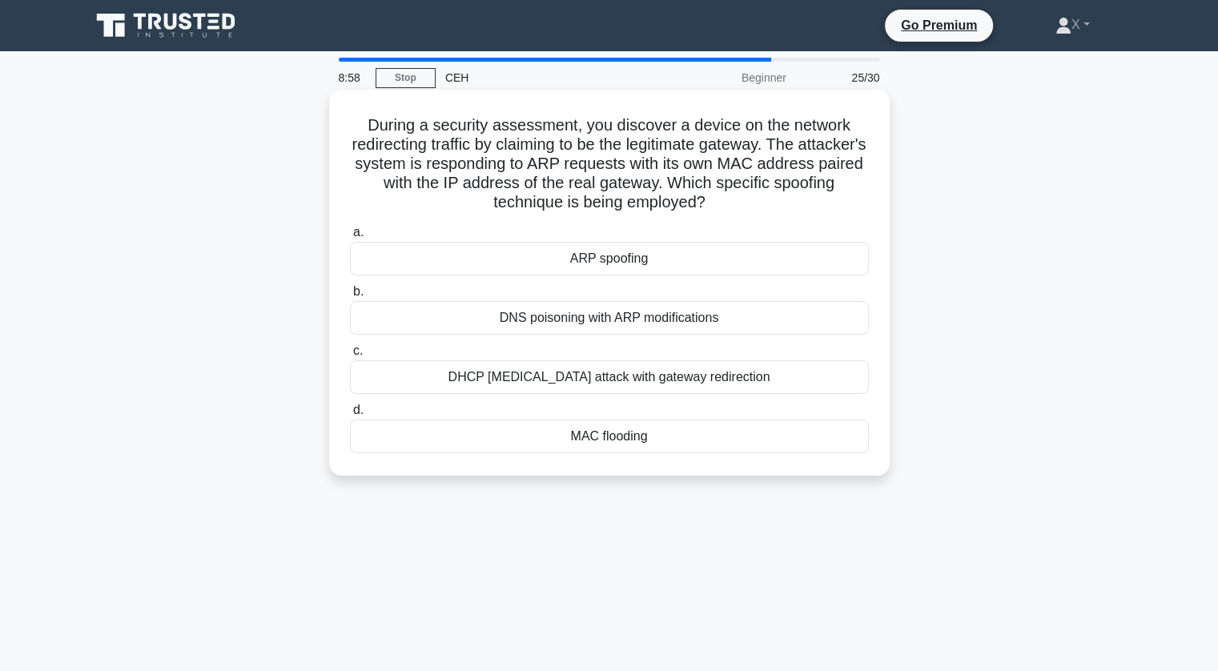
drag, startPoint x: 365, startPoint y: 135, endPoint x: 595, endPoint y: 130, distance: 229.9
click at [595, 130] on h5 "During a security assessment, you discover a device on the network redirecting …" at bounding box center [609, 164] width 522 height 98
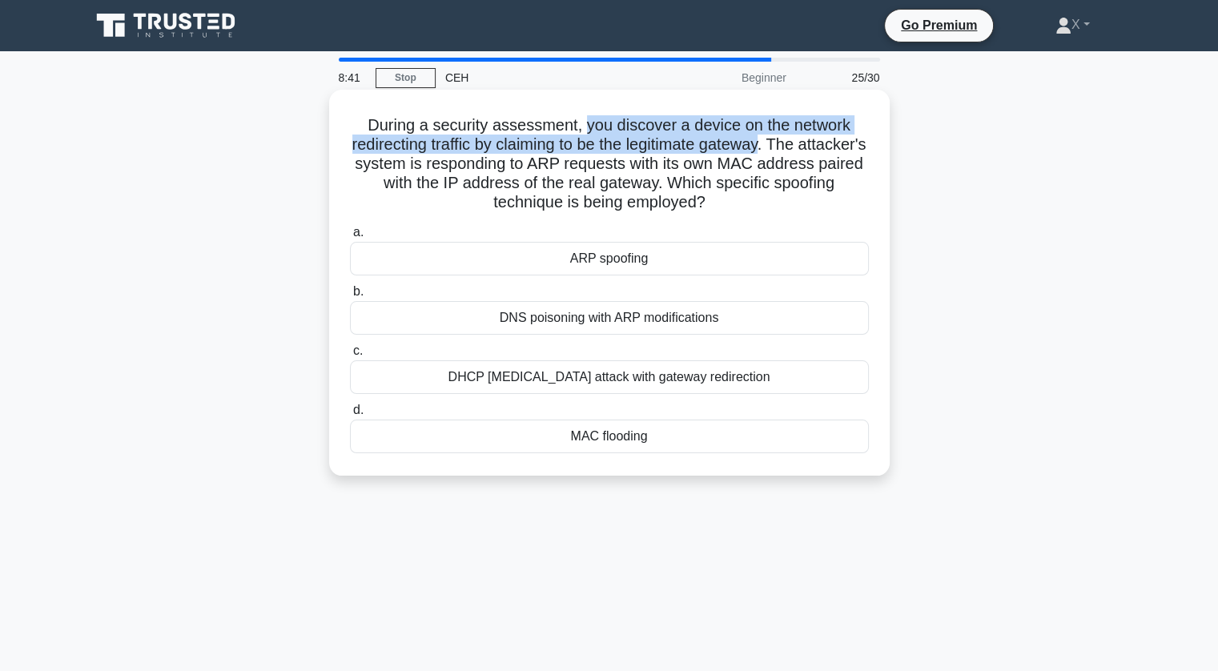
drag, startPoint x: 584, startPoint y: 124, endPoint x: 804, endPoint y: 140, distance: 220.8
click at [804, 140] on h5 "During a security assessment, you discover a device on the network redirecting …" at bounding box center [609, 164] width 522 height 98
drag, startPoint x: 811, startPoint y: 143, endPoint x: 756, endPoint y: 211, distance: 87.2
click at [756, 211] on h5 "During a security assessment, you discover a device on the network redirecting …" at bounding box center [609, 164] width 522 height 98
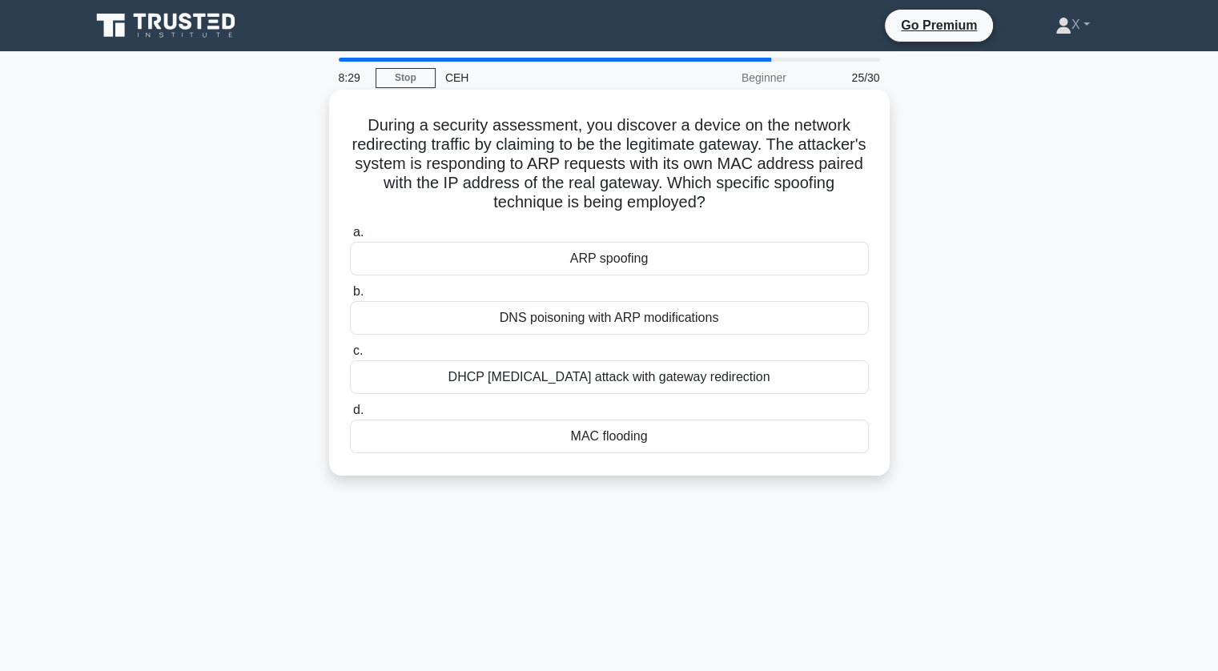
click at [725, 211] on icon ".spinner_0XTQ{transform-origin:center;animation:spinner_y6GP .75s linear infini…" at bounding box center [715, 203] width 19 height 19
click at [592, 256] on div "ARP spoofing" at bounding box center [609, 259] width 519 height 34
click at [350, 238] on input "[PERSON_NAME] spoofing" at bounding box center [350, 232] width 0 height 10
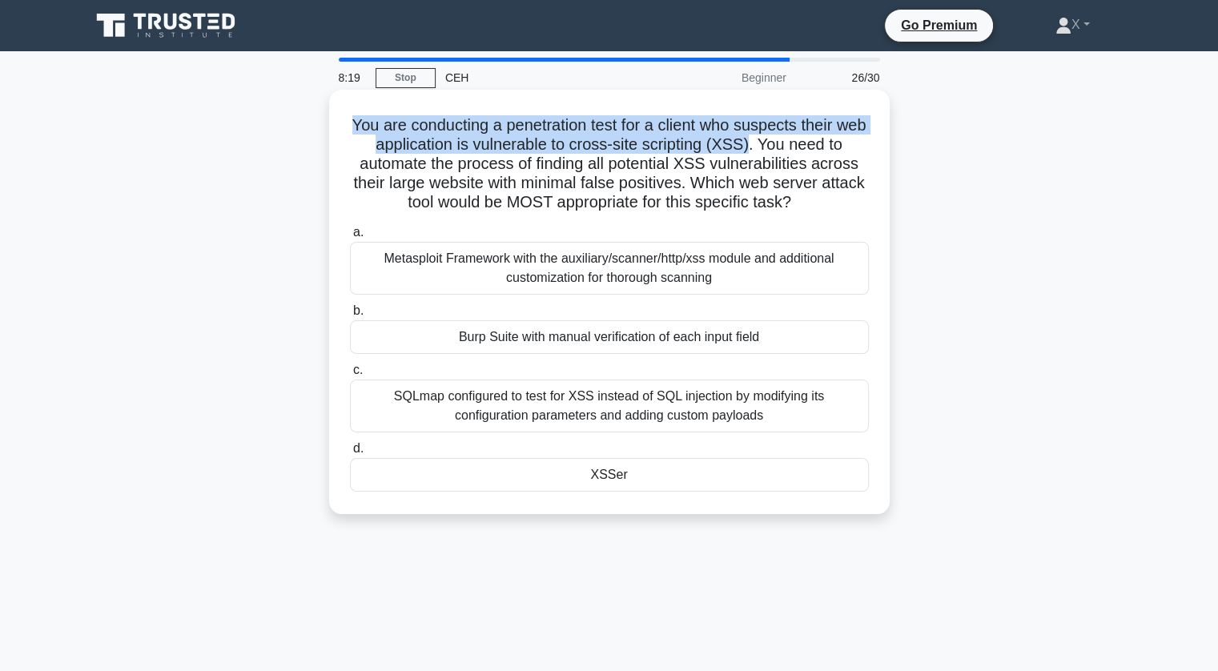
drag, startPoint x: 361, startPoint y: 127, endPoint x: 768, endPoint y: 138, distance: 407.0
click at [768, 138] on h5 "You are conducting a penetration test for a client who suspects their web appli…" at bounding box center [609, 164] width 522 height 98
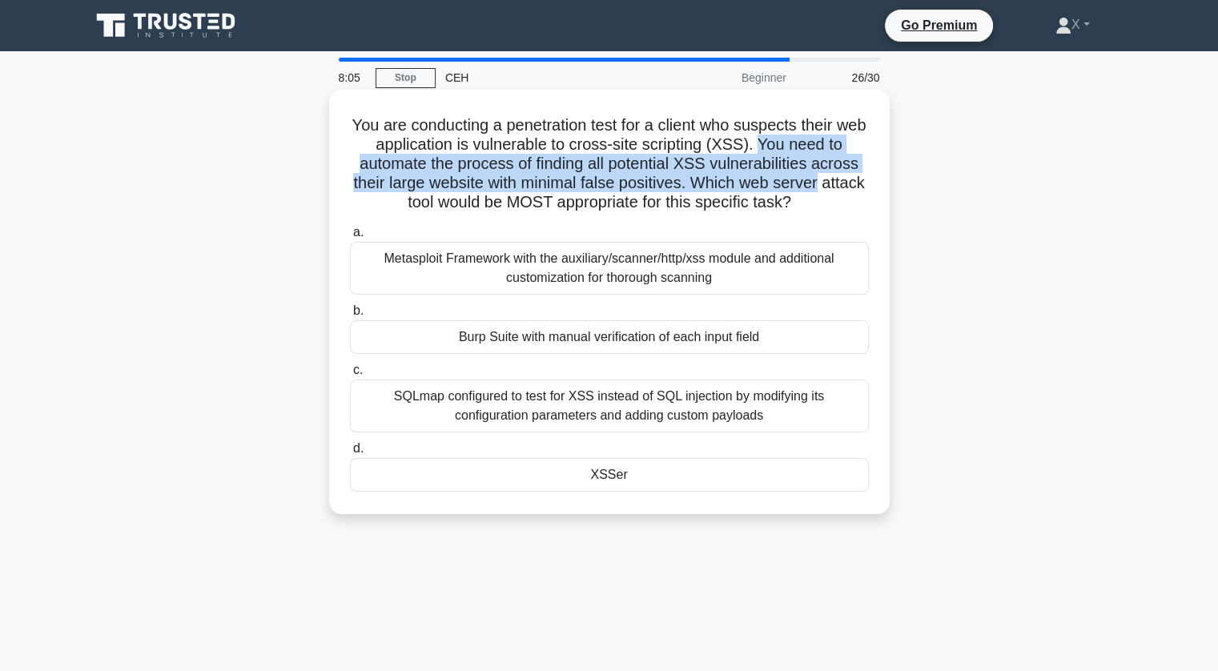
drag, startPoint x: 775, startPoint y: 139, endPoint x: 854, endPoint y: 185, distance: 91.2
click at [854, 185] on h5 "You are conducting a penetration test for a client who suspects their web appli…" at bounding box center [609, 164] width 522 height 98
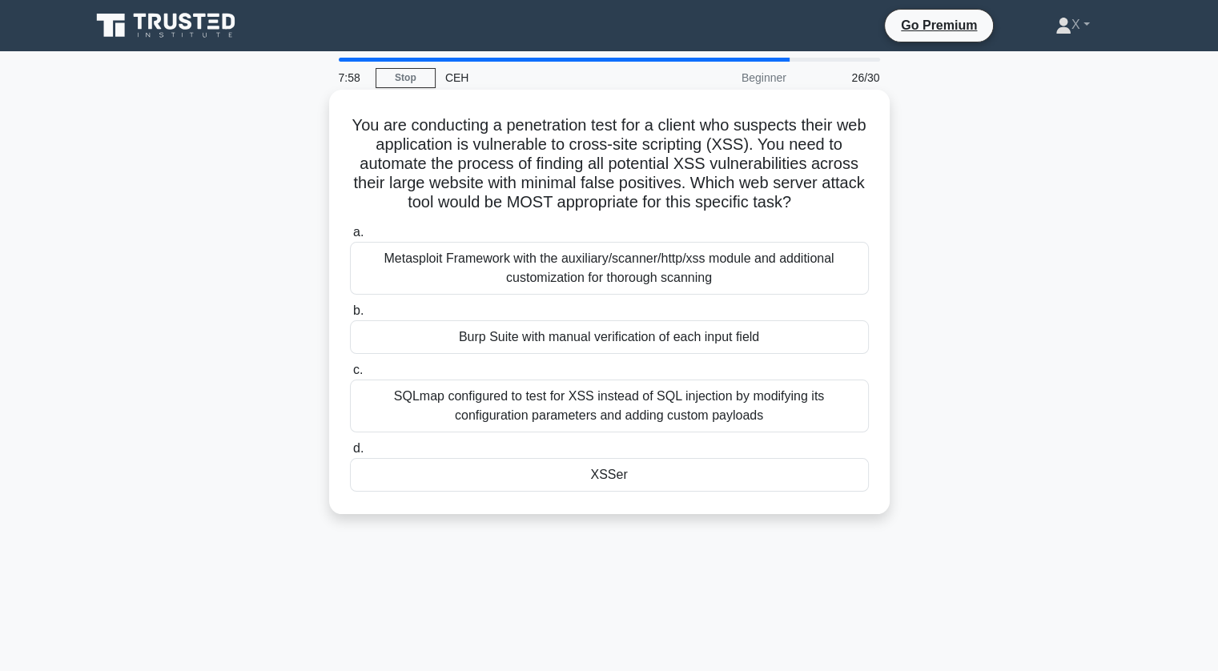
click at [682, 346] on div "Burp Suite with manual verification of each input field" at bounding box center [609, 337] width 519 height 34
click at [350, 316] on input "b. Burp Suite with manual verification of each input field" at bounding box center [350, 311] width 0 height 10
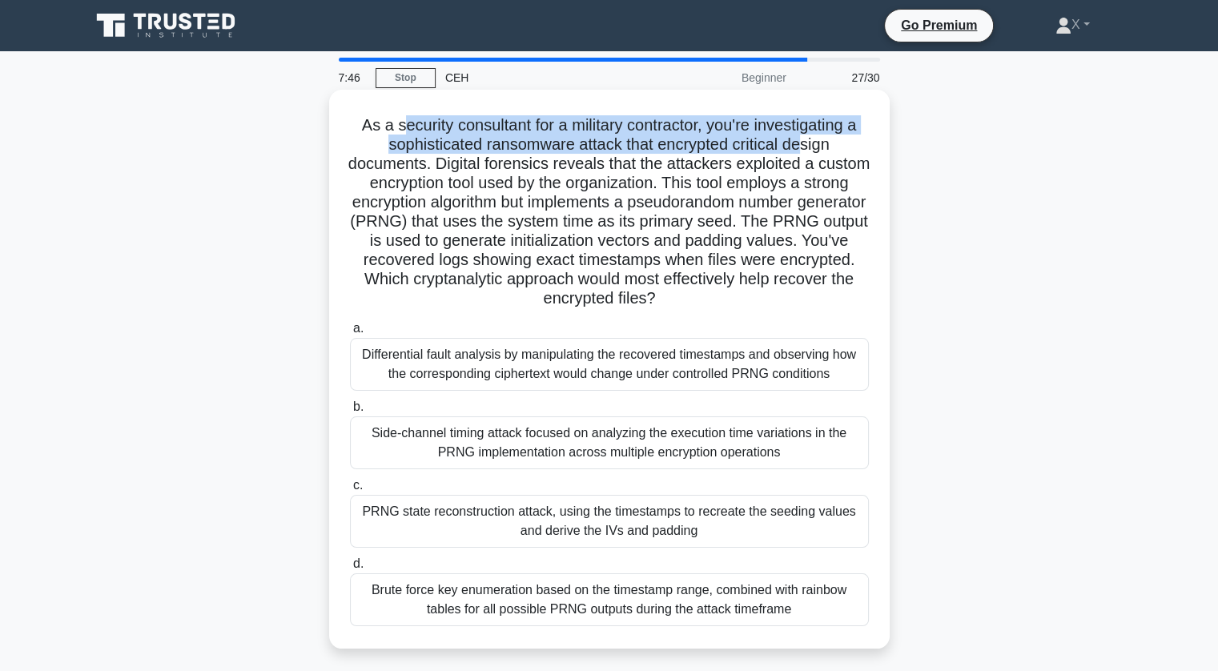
drag, startPoint x: 394, startPoint y: 127, endPoint x: 807, endPoint y: 151, distance: 413.2
click at [807, 151] on h5 "As a security consultant for a military contractor, you're investigating a soph…" at bounding box center [609, 212] width 522 height 194
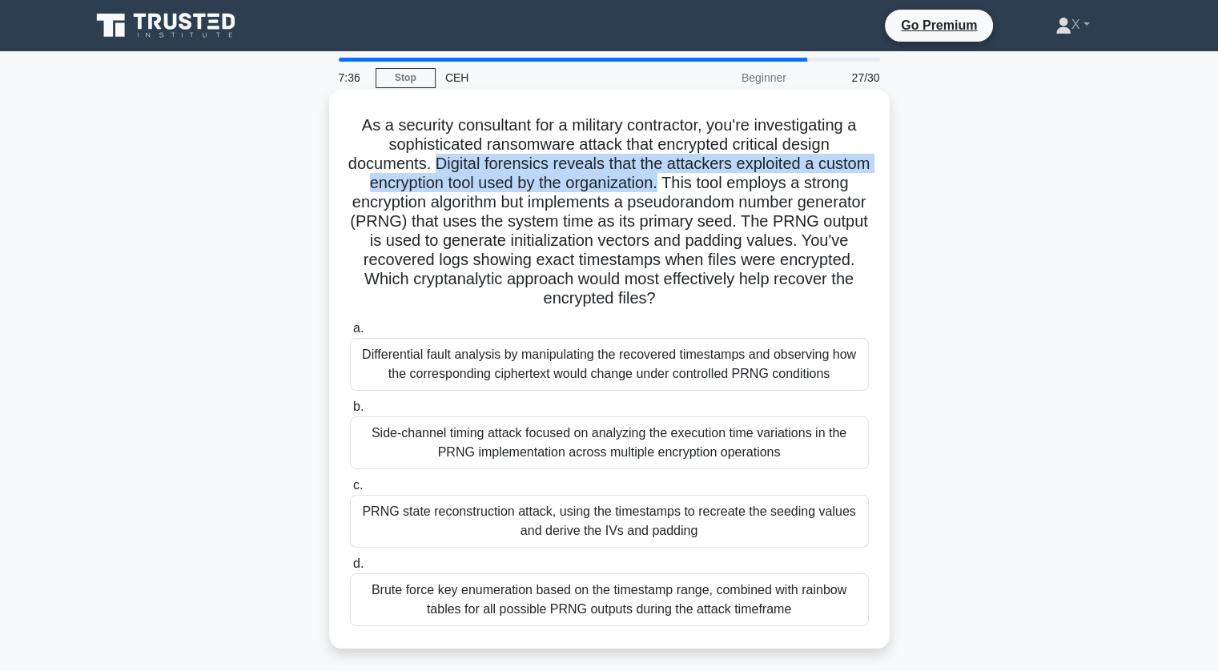
drag, startPoint x: 463, startPoint y: 166, endPoint x: 717, endPoint y: 185, distance: 254.6
click at [717, 185] on h5 "As a security consultant for a military contractor, you're investigating a soph…" at bounding box center [609, 212] width 522 height 194
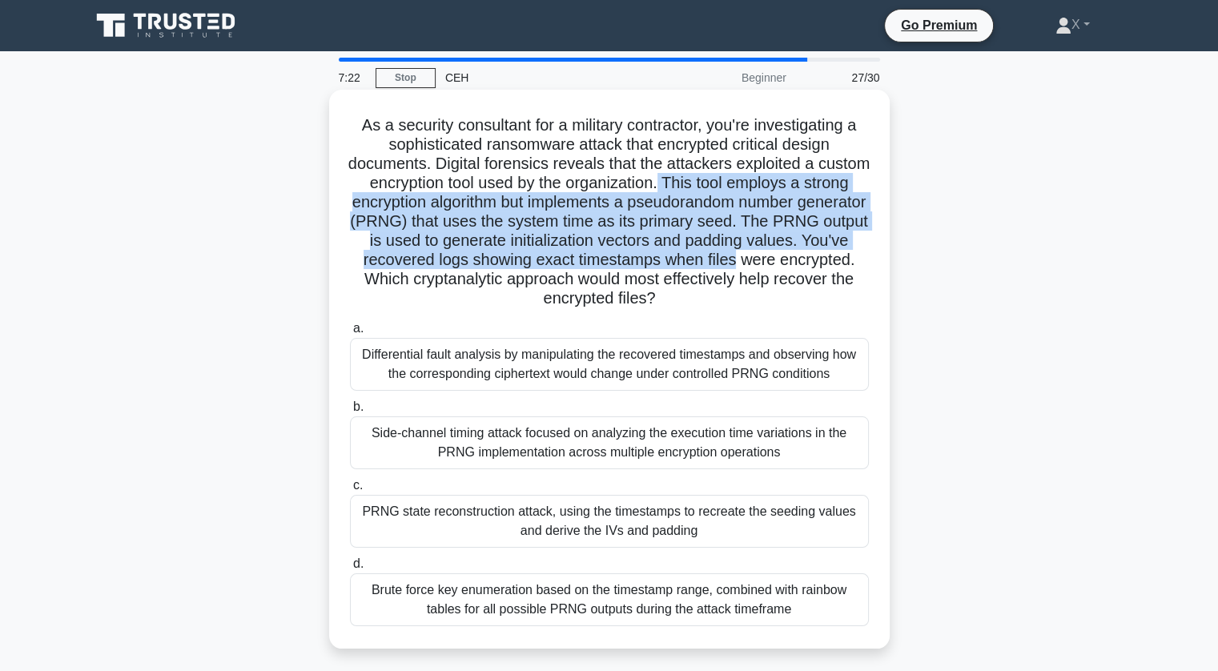
drag, startPoint x: 717, startPoint y: 185, endPoint x: 868, endPoint y: 264, distance: 170.5
click at [868, 264] on h5 "As a security consultant for a military contractor, you're investigating a soph…" at bounding box center [609, 212] width 522 height 194
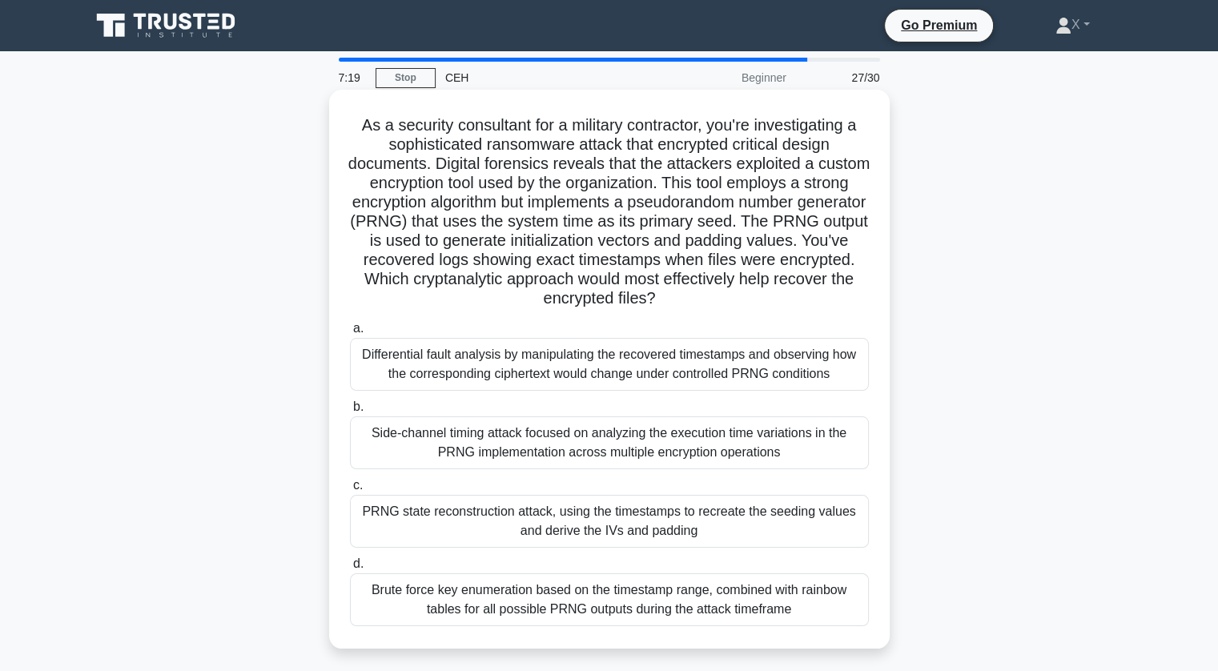
click at [623, 614] on div "Brute force key enumeration based on the timestamp range, combined with rainbow…" at bounding box center [609, 599] width 519 height 53
click at [350, 569] on input "d. Brute force key enumeration based on the timestamp range, combined with rain…" at bounding box center [350, 564] width 0 height 10
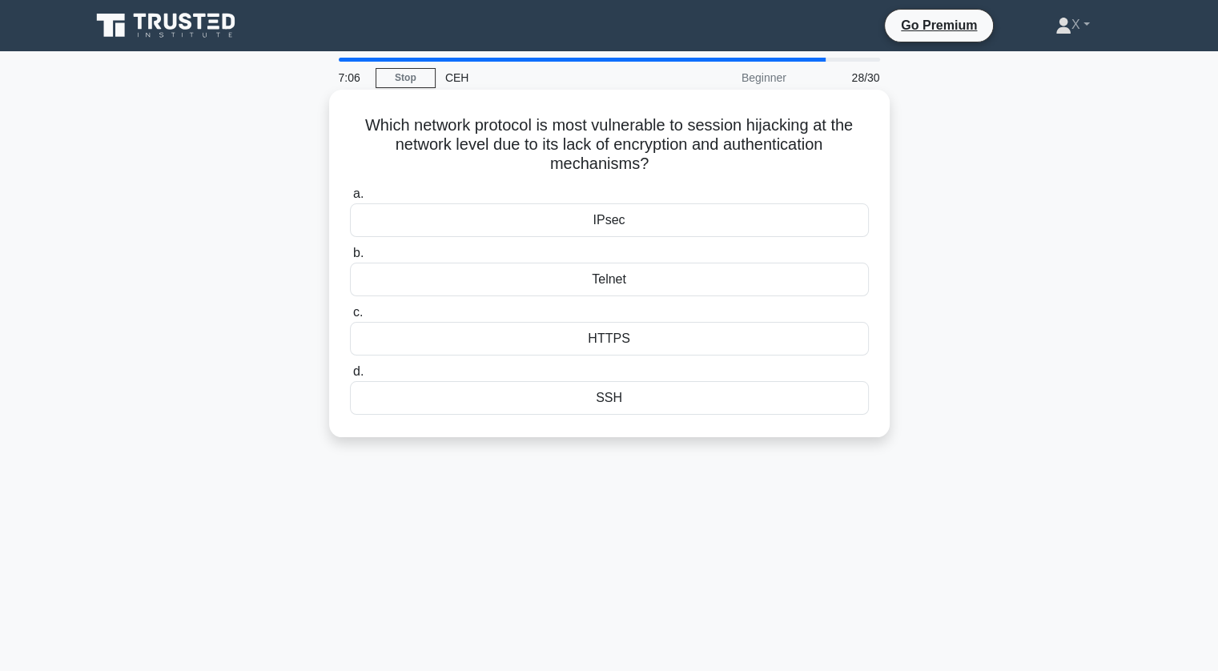
drag, startPoint x: 360, startPoint y: 123, endPoint x: 763, endPoint y: 163, distance: 404.2
click at [763, 163] on h5 "Which network protocol is most vulnerable to session hijacking at the network l…" at bounding box center [609, 144] width 522 height 59
click at [640, 286] on div "Telnet" at bounding box center [609, 280] width 519 height 34
click at [350, 259] on input "b. Telnet" at bounding box center [350, 253] width 0 height 10
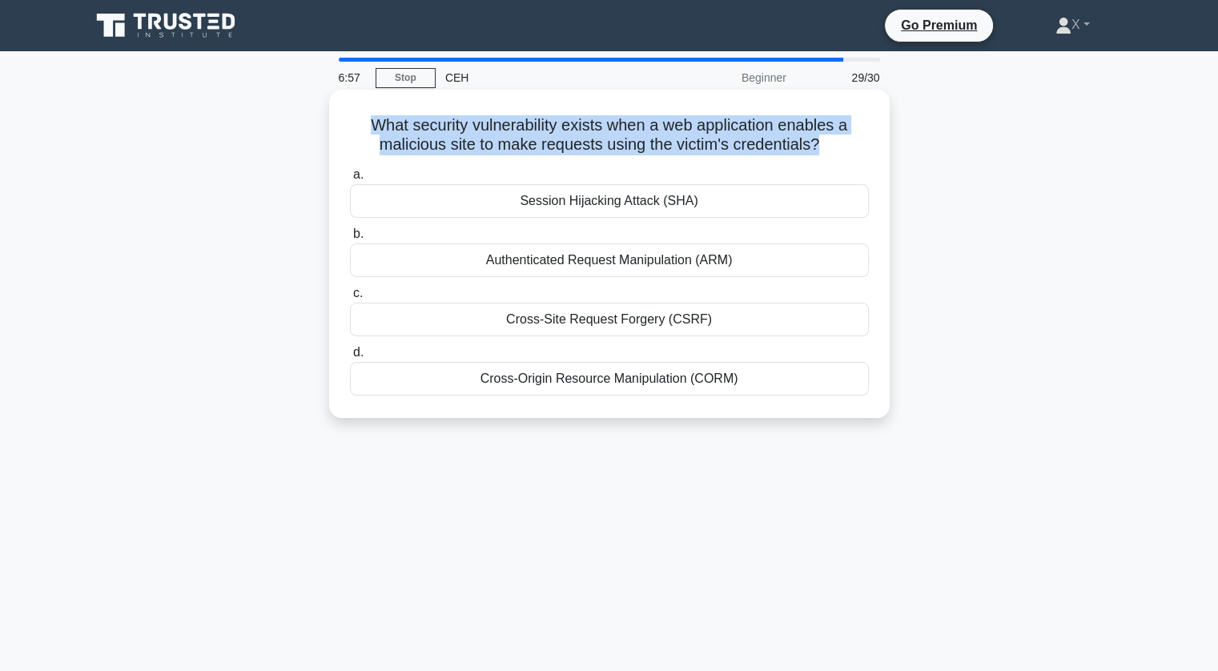
drag, startPoint x: 366, startPoint y: 135, endPoint x: 823, endPoint y: 152, distance: 457.7
click at [823, 152] on h5 "What security vulnerability exists when a web application enables a malicious s…" at bounding box center [609, 135] width 522 height 40
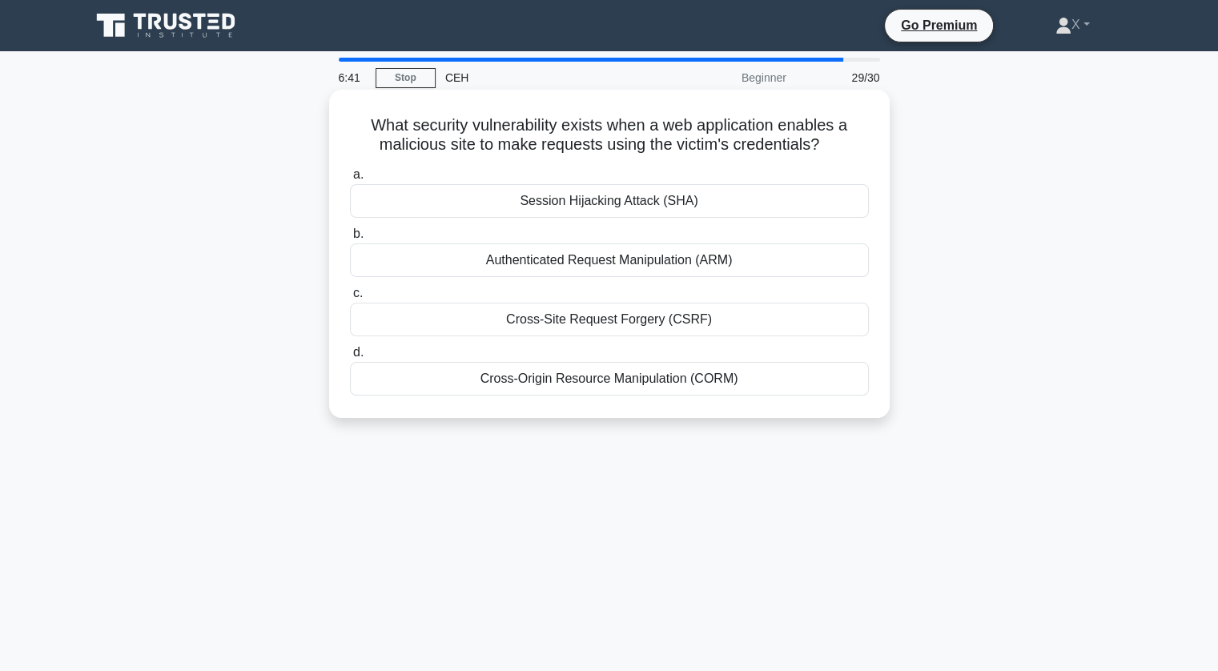
click at [615, 320] on div "Cross-Site Request Forgery (CSRF)" at bounding box center [609, 320] width 519 height 34
click at [350, 299] on input "c. Cross-Site Request Forgery (CSRF)" at bounding box center [350, 293] width 0 height 10
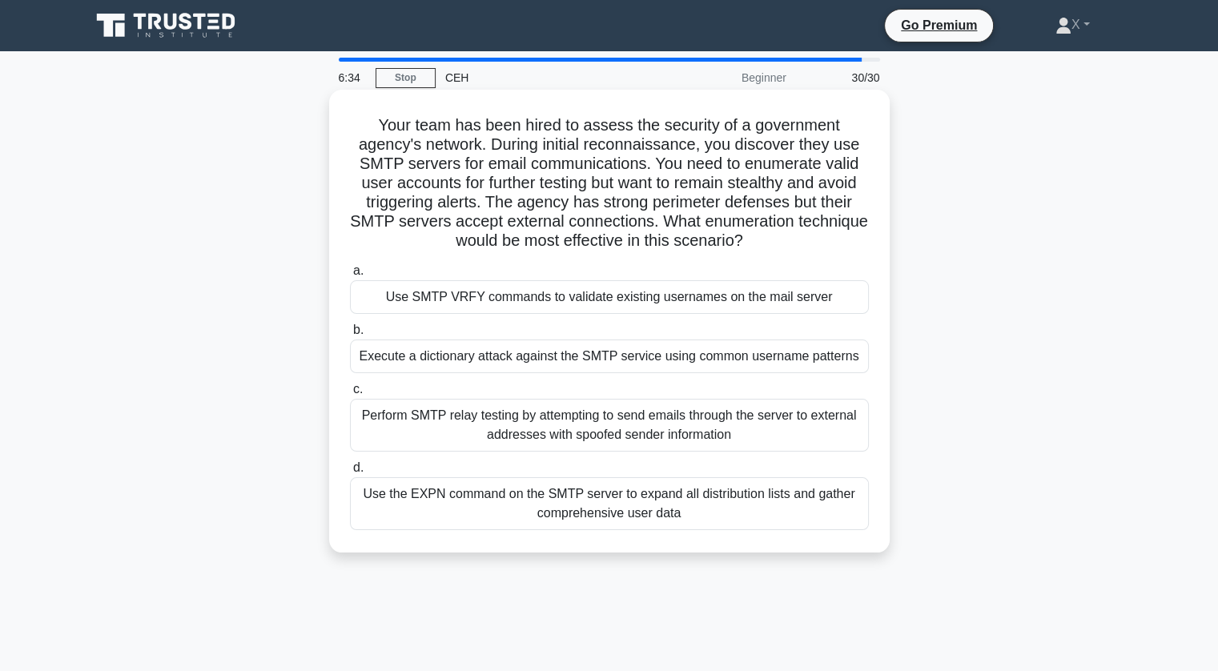
click at [375, 116] on h5 "Your team has been hired to assess the security of a government agency's networ…" at bounding box center [609, 183] width 522 height 136
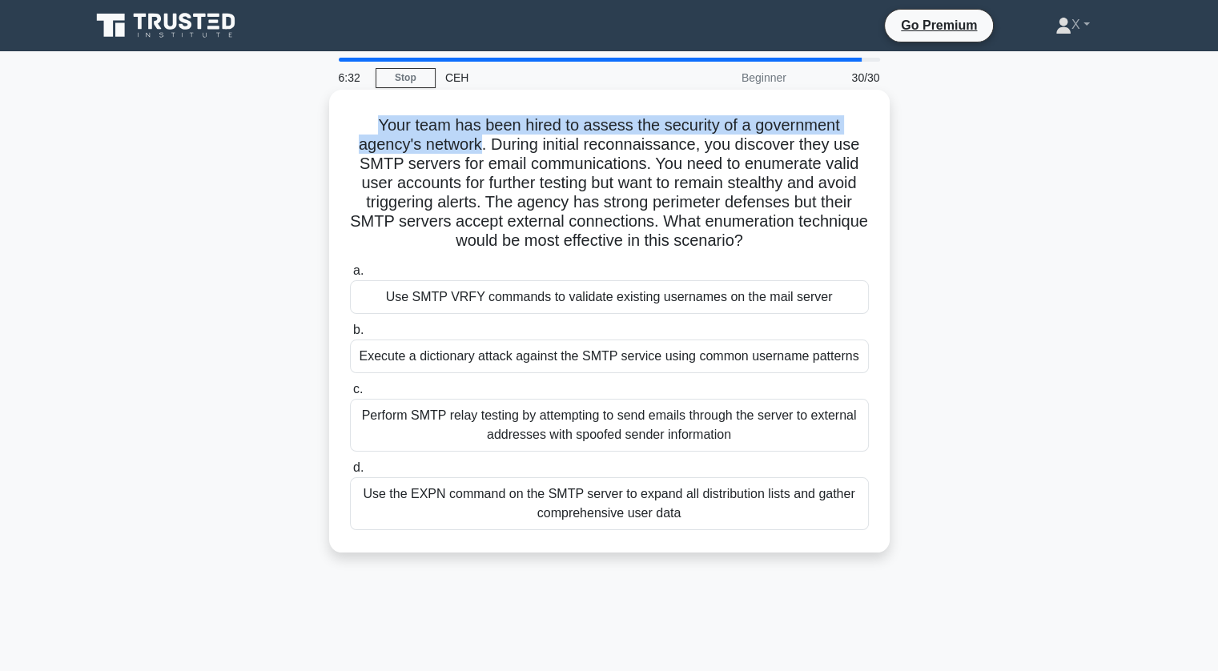
drag, startPoint x: 375, startPoint y: 116, endPoint x: 467, endPoint y: 151, distance: 98.3
click at [467, 151] on h5 "Your team has been hired to assess the security of a government agency's networ…" at bounding box center [609, 183] width 522 height 136
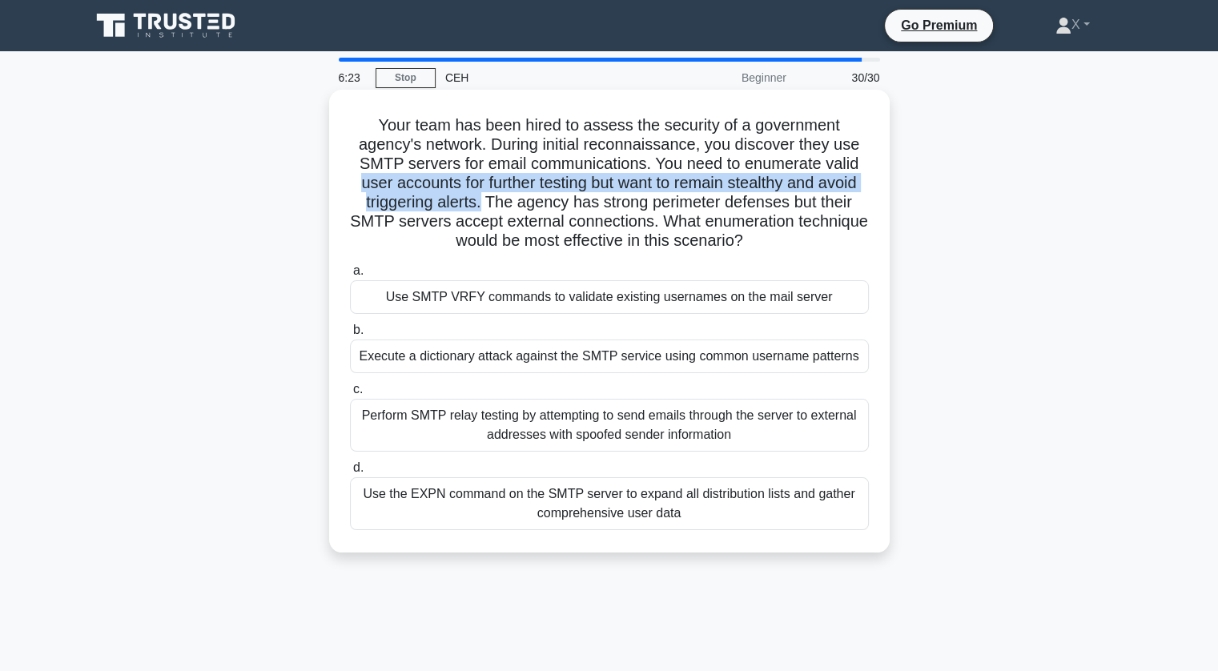
drag, startPoint x: 355, startPoint y: 177, endPoint x: 478, endPoint y: 196, distance: 124.8
click at [478, 196] on h5 "Your team has been hired to assess the security of a government agency's networ…" at bounding box center [609, 183] width 522 height 136
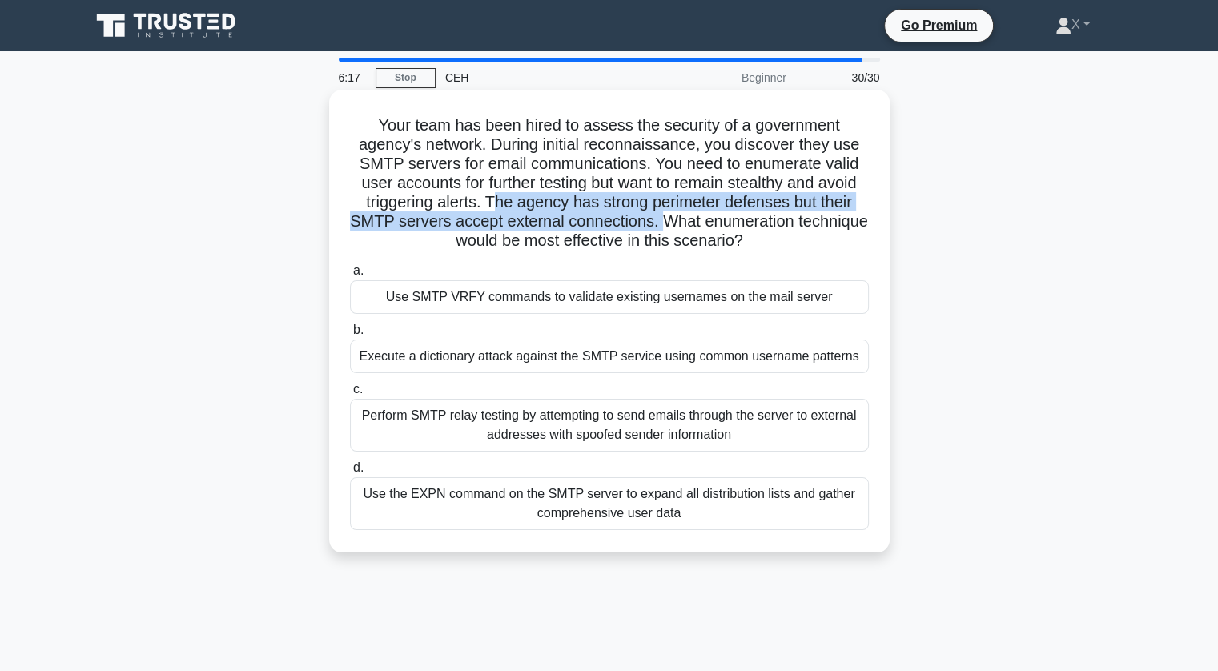
drag, startPoint x: 491, startPoint y: 206, endPoint x: 696, endPoint y: 228, distance: 206.3
click at [696, 228] on h5 "Your team has been hired to assess the security of a government agency's networ…" at bounding box center [609, 183] width 522 height 136
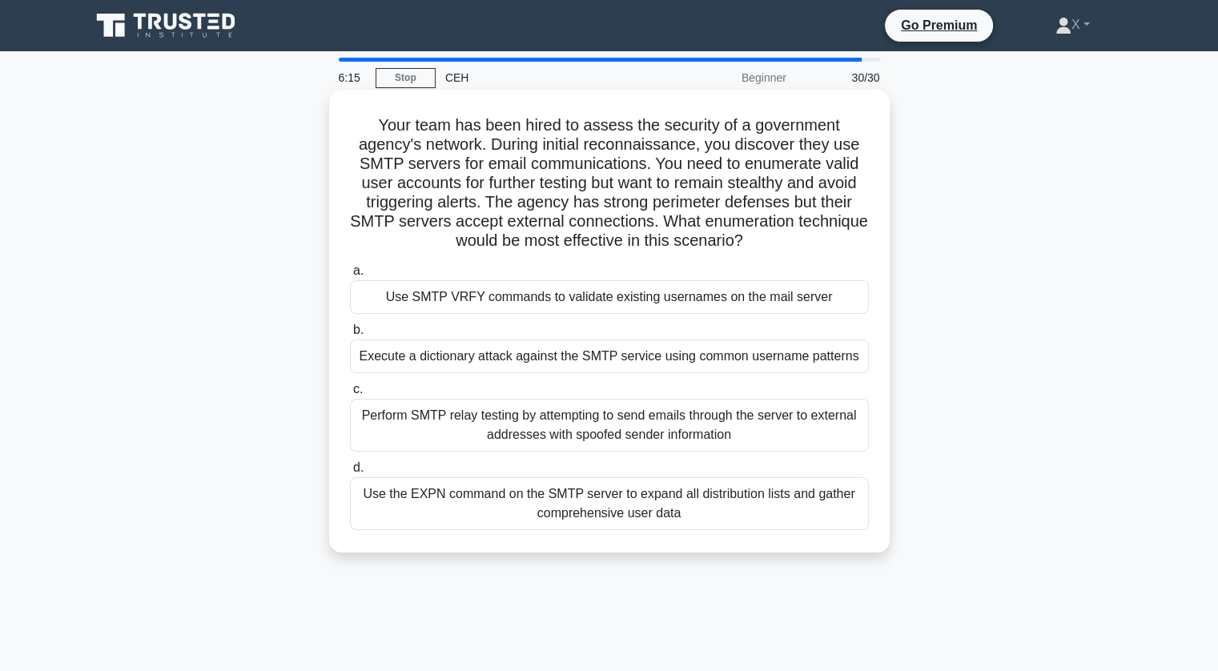
drag, startPoint x: 696, startPoint y: 228, endPoint x: 791, endPoint y: 233, distance: 95.4
click at [791, 233] on h5 "Your team has been hired to assess the security of a government agency's networ…" at bounding box center [609, 183] width 522 height 136
click at [763, 233] on icon ".spinner_0XTQ{transform-origin:center;animation:spinner_y6GP .75s linear infini…" at bounding box center [752, 241] width 19 height 19
click at [419, 301] on div "Use SMTP VRFY commands to validate existing usernames on the mail server" at bounding box center [609, 297] width 519 height 34
click at [350, 276] on input "a. Use SMTP VRFY commands to validate existing usernames on the mail server" at bounding box center [350, 271] width 0 height 10
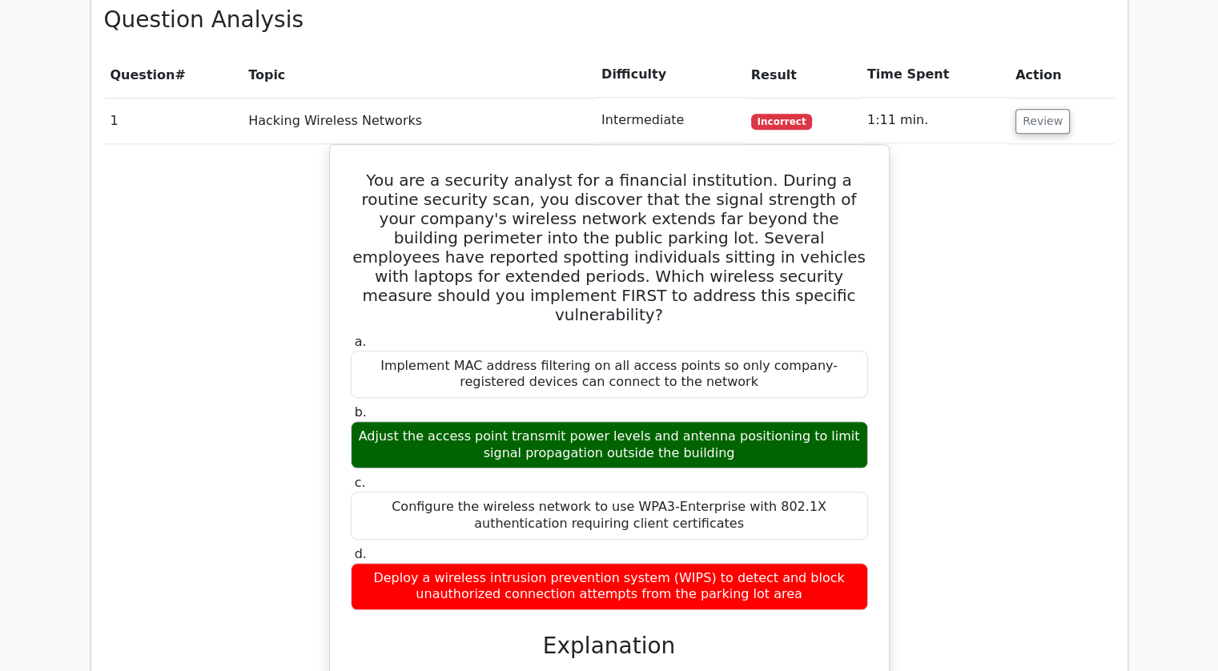
scroll to position [1535, 0]
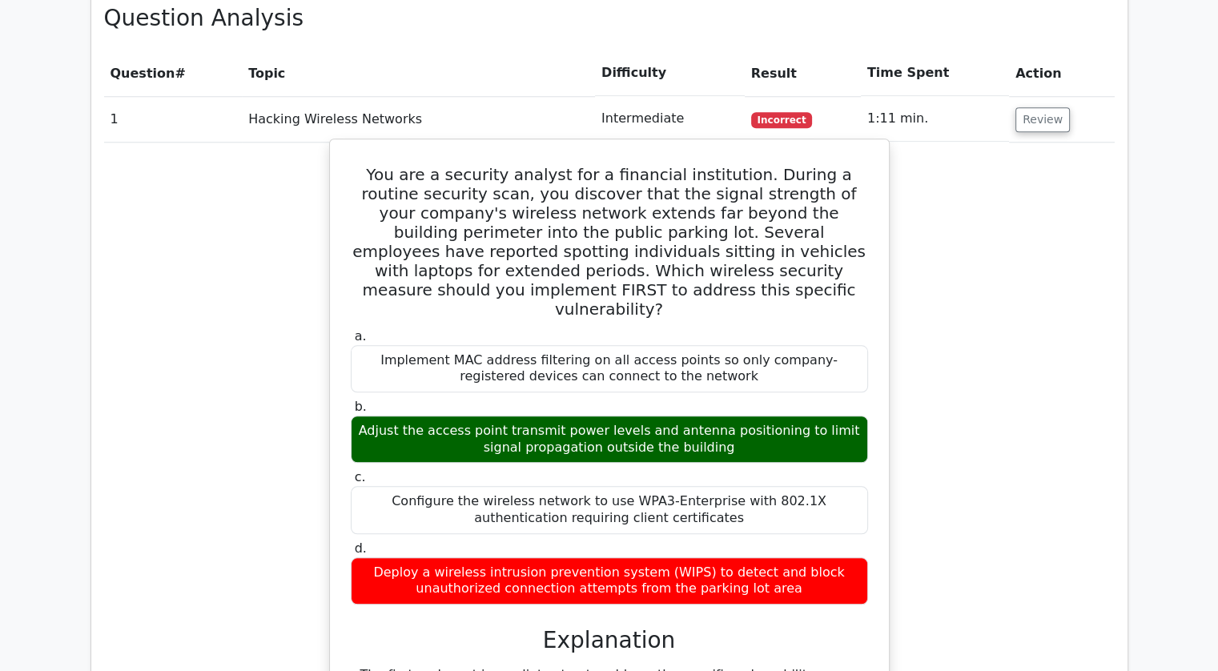
drag, startPoint x: 371, startPoint y: 360, endPoint x: 709, endPoint y: 375, distance: 338.3
click at [709, 416] on div "Adjust the access point transmit power levels and antenna positioning to limit …" at bounding box center [609, 440] width 517 height 48
drag, startPoint x: 709, startPoint y: 375, endPoint x: 388, endPoint y: 333, distance: 323.9
click at [388, 399] on label "b. Adjust the access point transmit power levels and antenna positioning to lim…" at bounding box center [609, 431] width 517 height 64
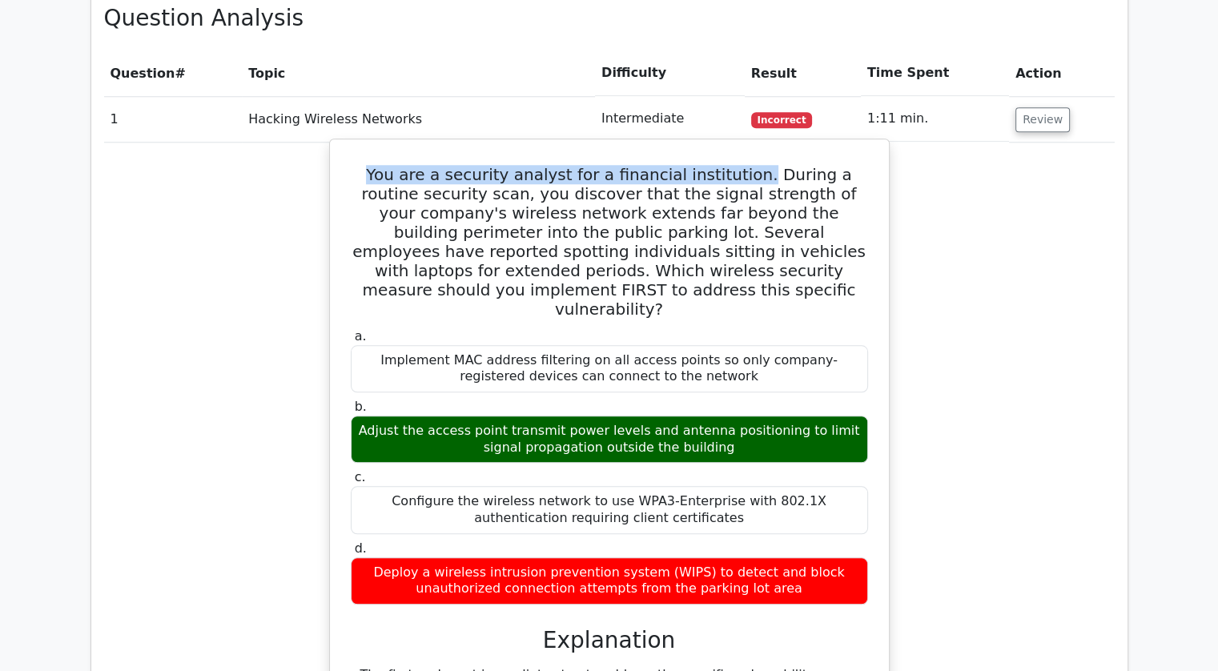
drag, startPoint x: 348, startPoint y: 110, endPoint x: 730, endPoint y: 123, distance: 382.3
click at [730, 165] on h5 "You are a security analyst for a financial institution. During a routine securi…" at bounding box center [609, 242] width 521 height 154
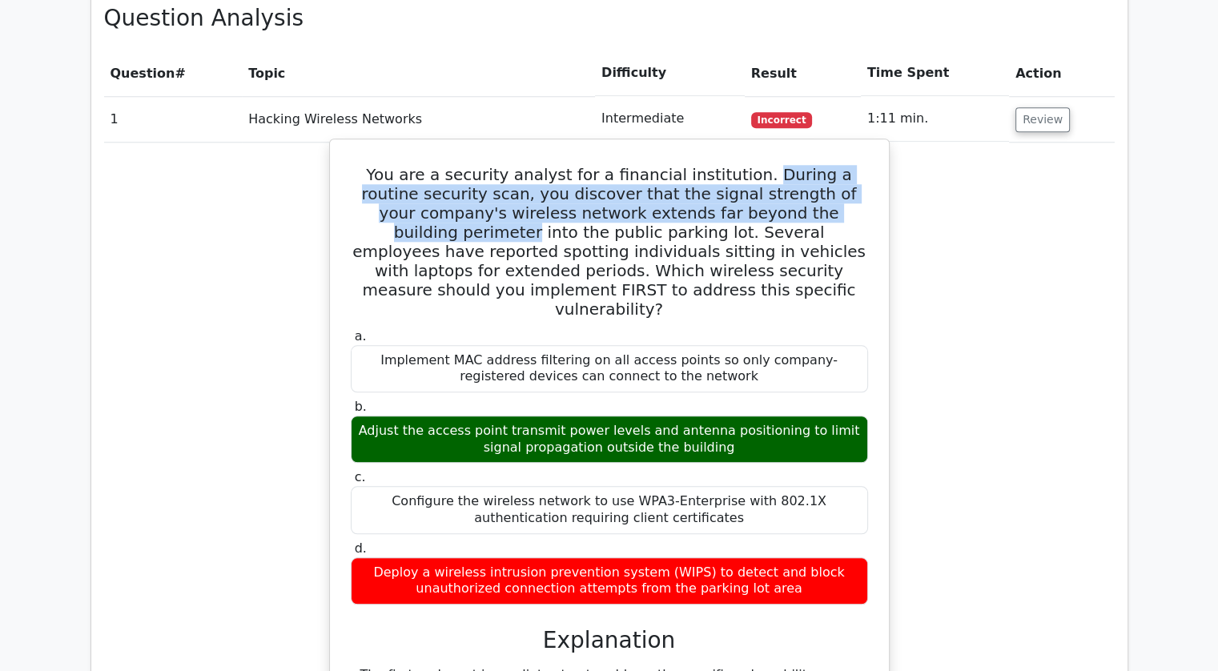
drag, startPoint x: 734, startPoint y: 117, endPoint x: 794, endPoint y: 148, distance: 67.0
click at [794, 165] on h5 "You are a security analyst for a financial institution. During a routine securi…" at bounding box center [609, 242] width 521 height 154
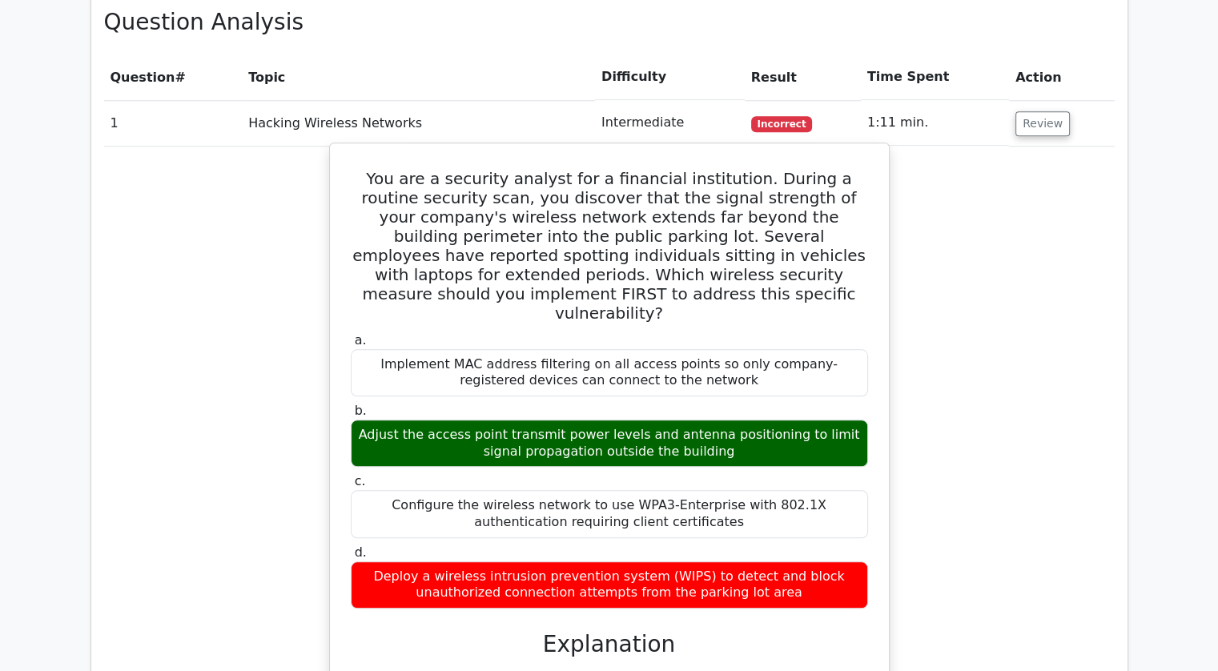
scroll to position [1511, 0]
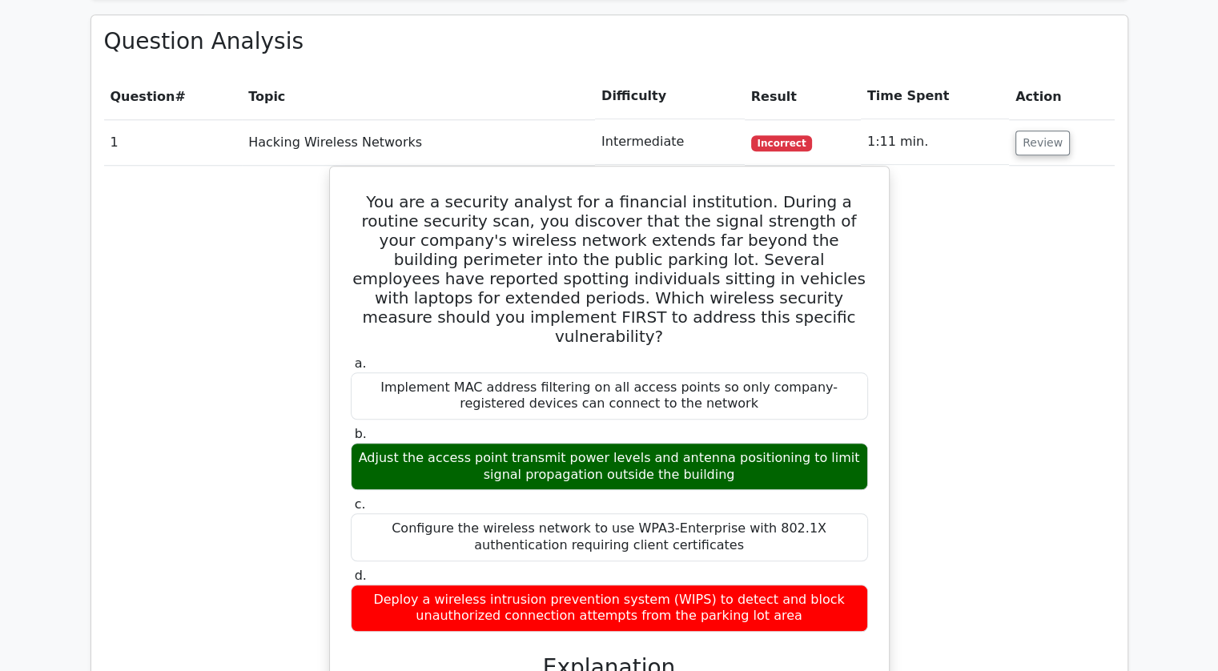
click at [928, 119] on td "1:11 min." at bounding box center [935, 142] width 148 height 46
click at [1028, 131] on button "Review" at bounding box center [1043, 143] width 54 height 25
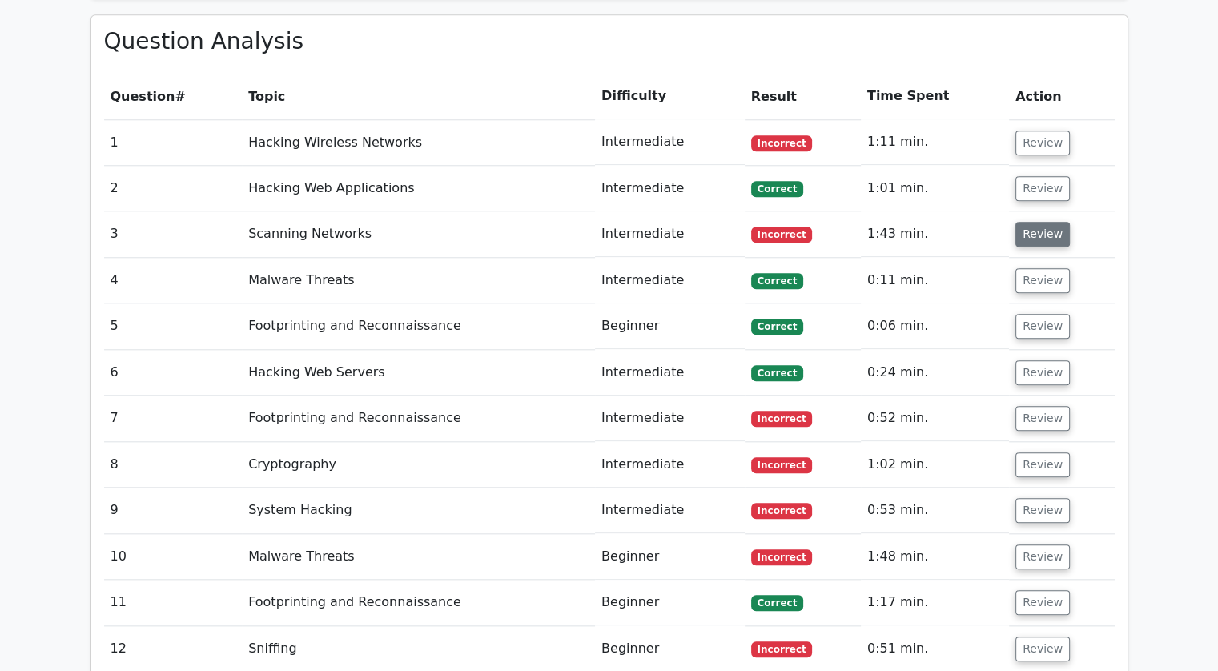
click at [1020, 222] on button "Review" at bounding box center [1043, 234] width 54 height 25
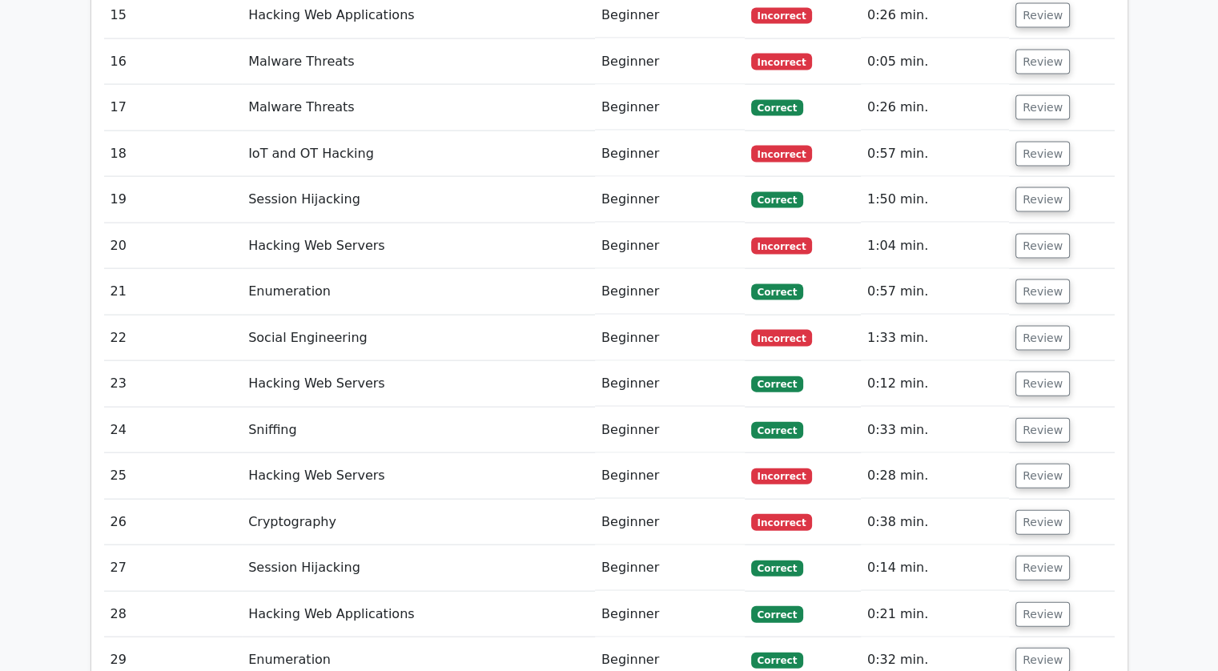
scroll to position [3500, 0]
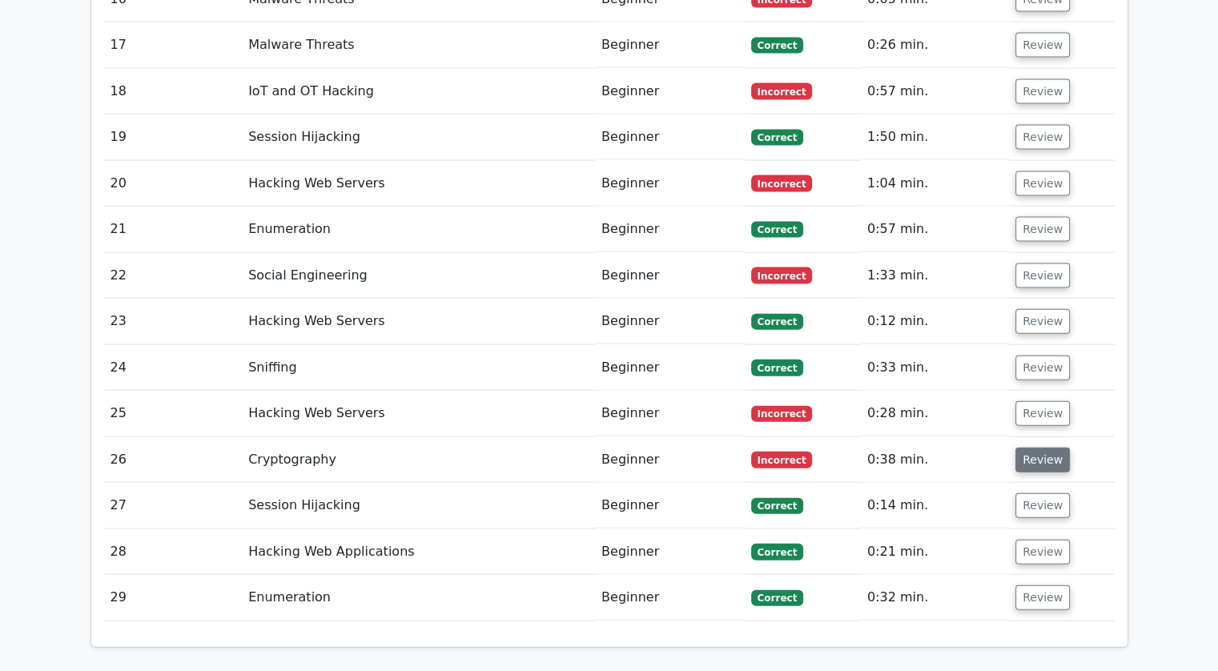
click at [1032, 448] on button "Review" at bounding box center [1043, 460] width 54 height 25
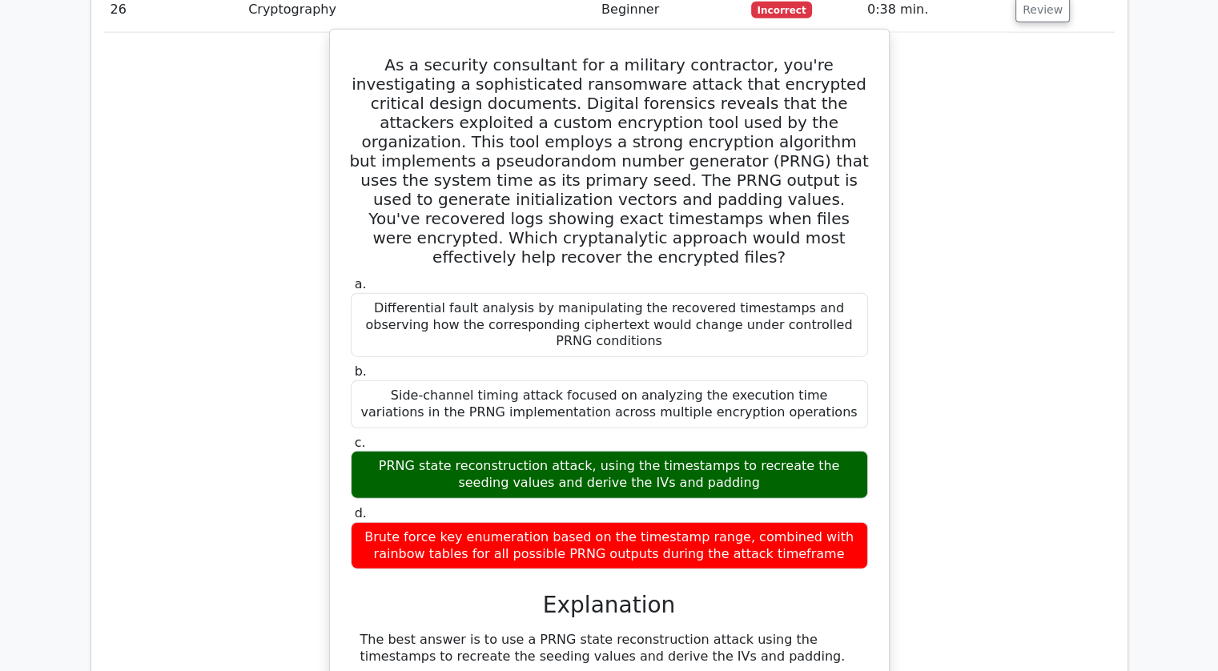
scroll to position [3954, 0]
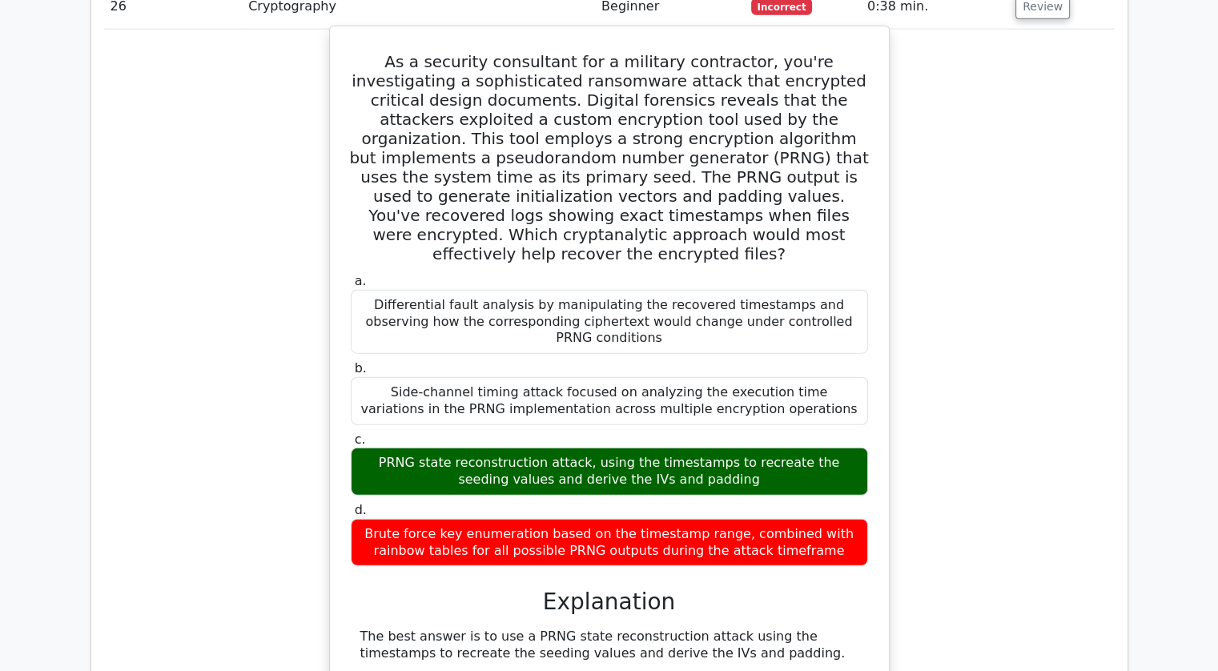
drag, startPoint x: 803, startPoint y: 402, endPoint x: 351, endPoint y: 388, distance: 452.8
click at [351, 519] on div "Brute force key enumeration based on the timestamp range, combined with rainbow…" at bounding box center [609, 543] width 517 height 48
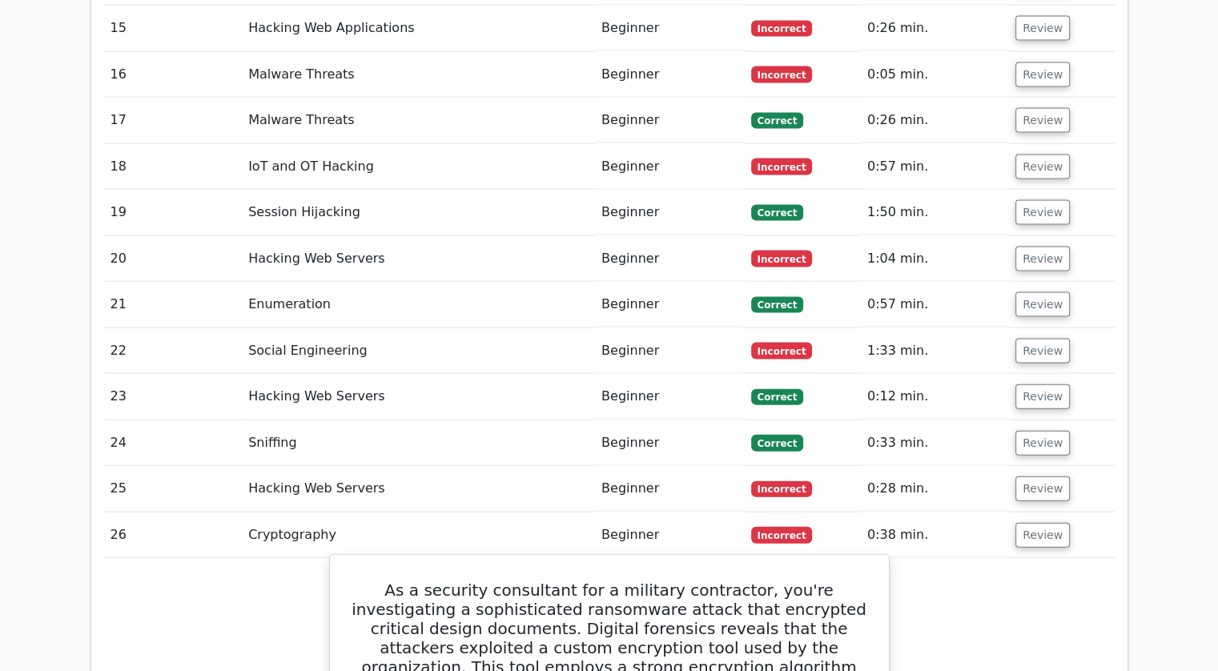
scroll to position [3421, 0]
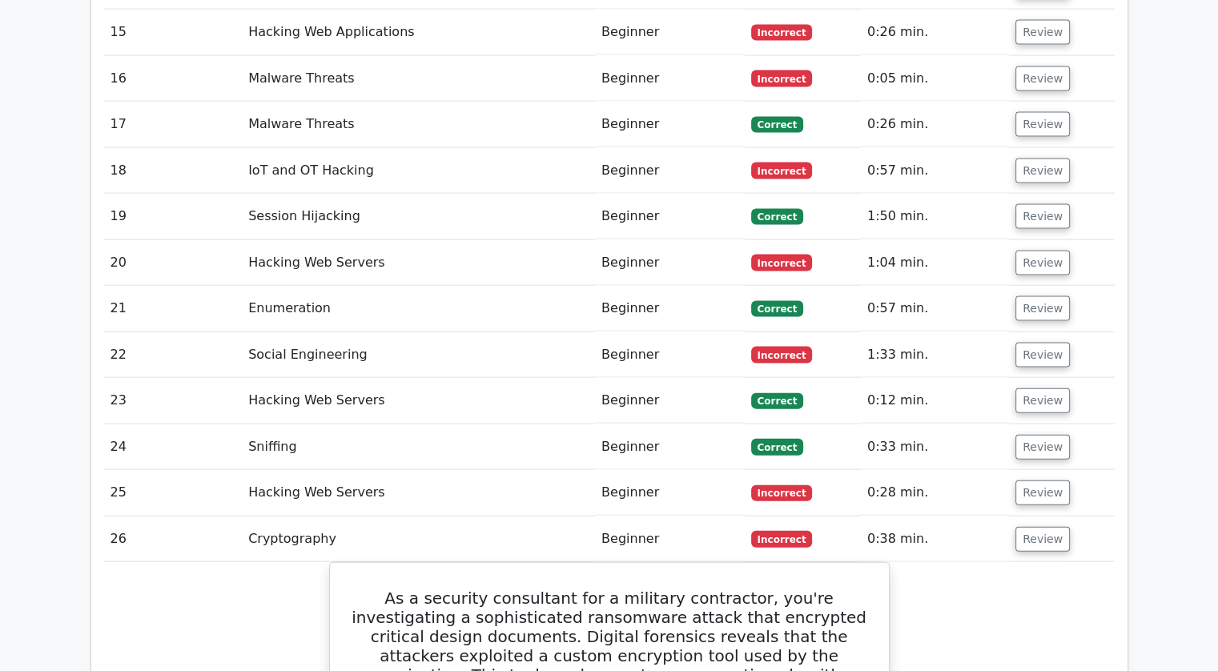
click at [344, 470] on td "Hacking Web Servers" at bounding box center [418, 493] width 353 height 46
click at [1038, 481] on button "Review" at bounding box center [1043, 493] width 54 height 25
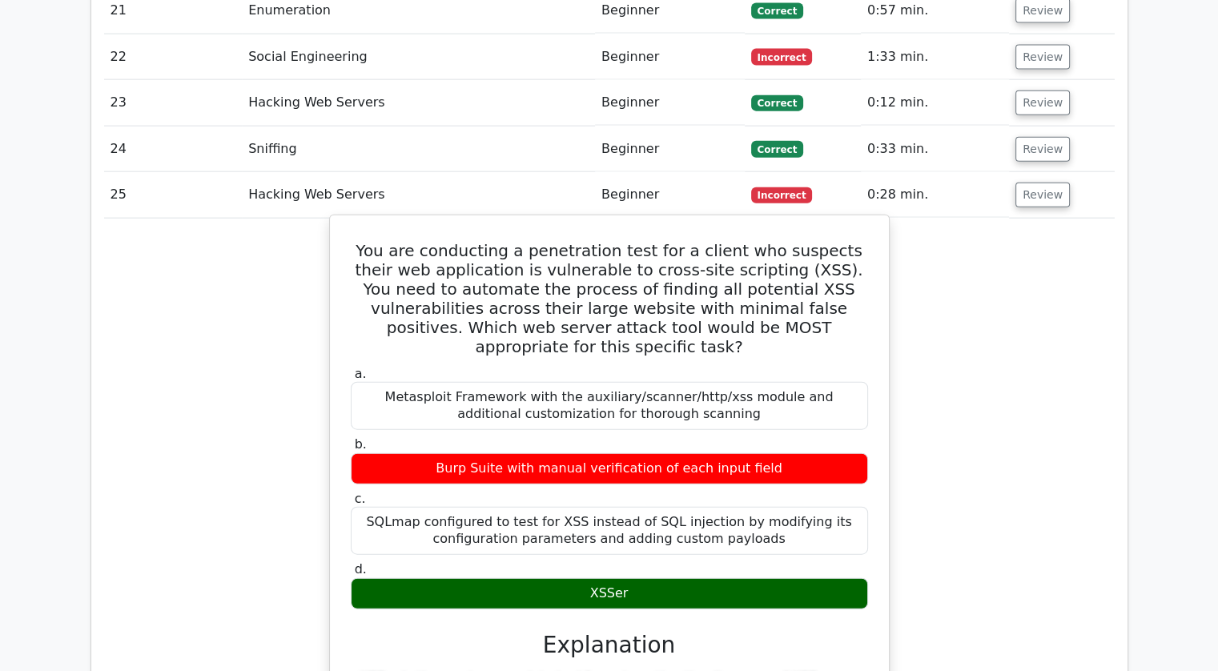
scroll to position [3721, 0]
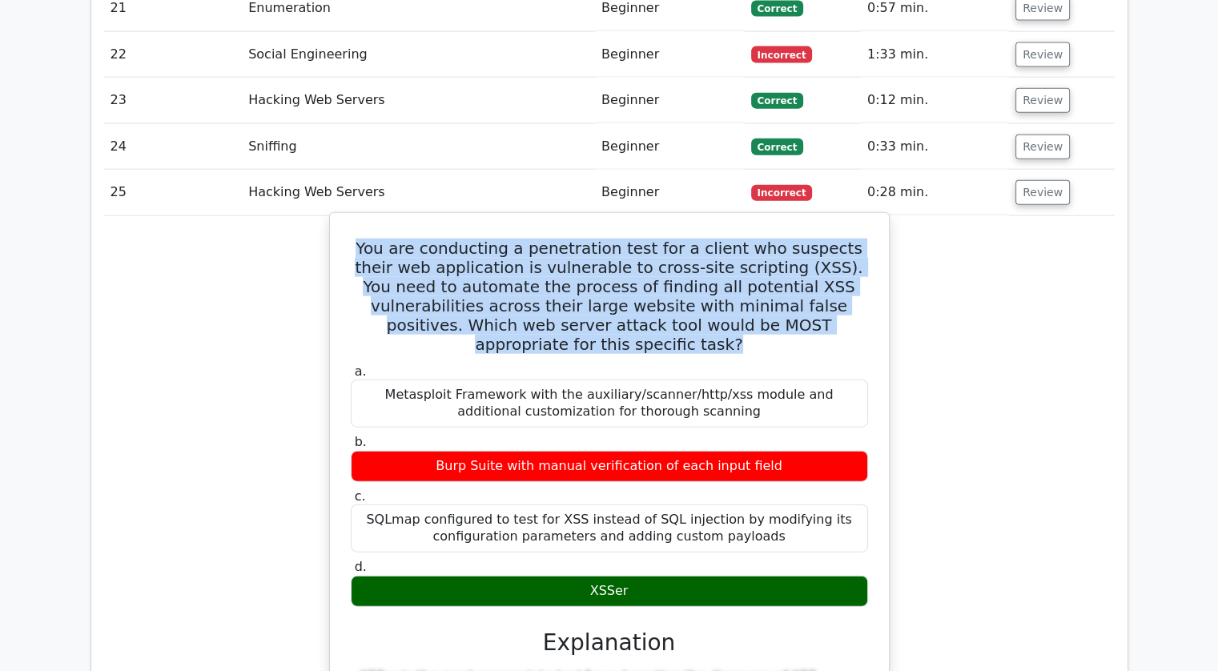
drag, startPoint x: 364, startPoint y: 127, endPoint x: 832, endPoint y: 215, distance: 476.6
click at [832, 239] on h5 "You are conducting a penetration test for a client who suspects their web appli…" at bounding box center [609, 296] width 521 height 115
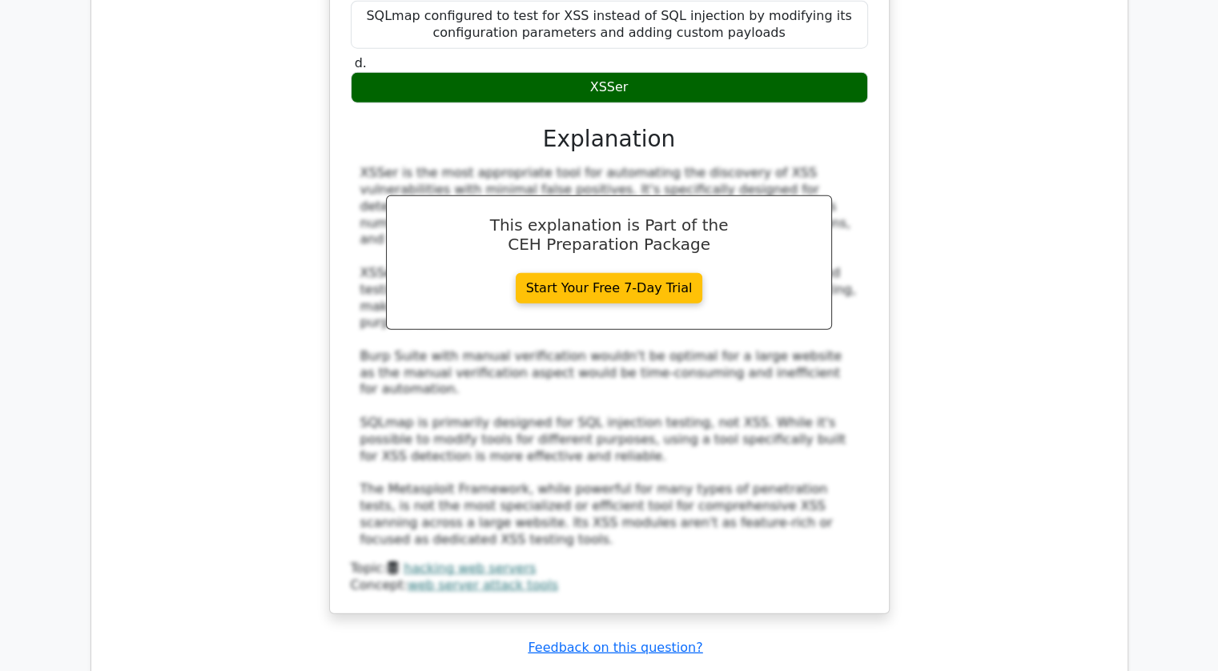
scroll to position [4228, 0]
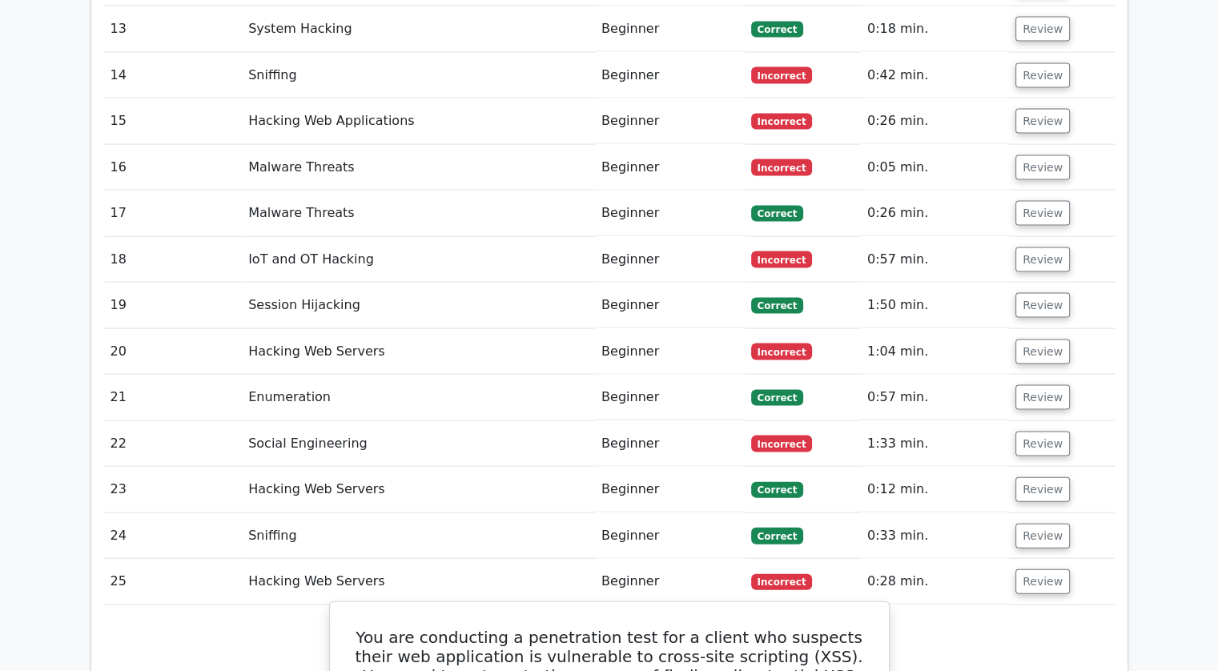
scroll to position [3329, 0]
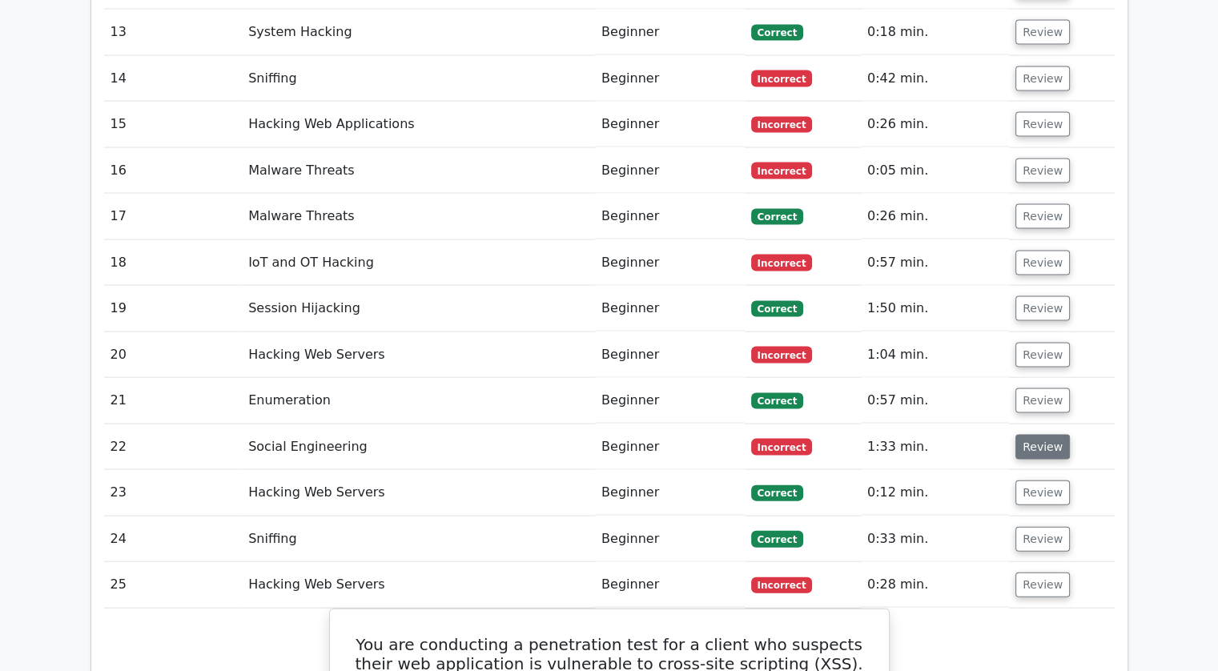
click at [1024, 435] on button "Review" at bounding box center [1043, 447] width 54 height 25
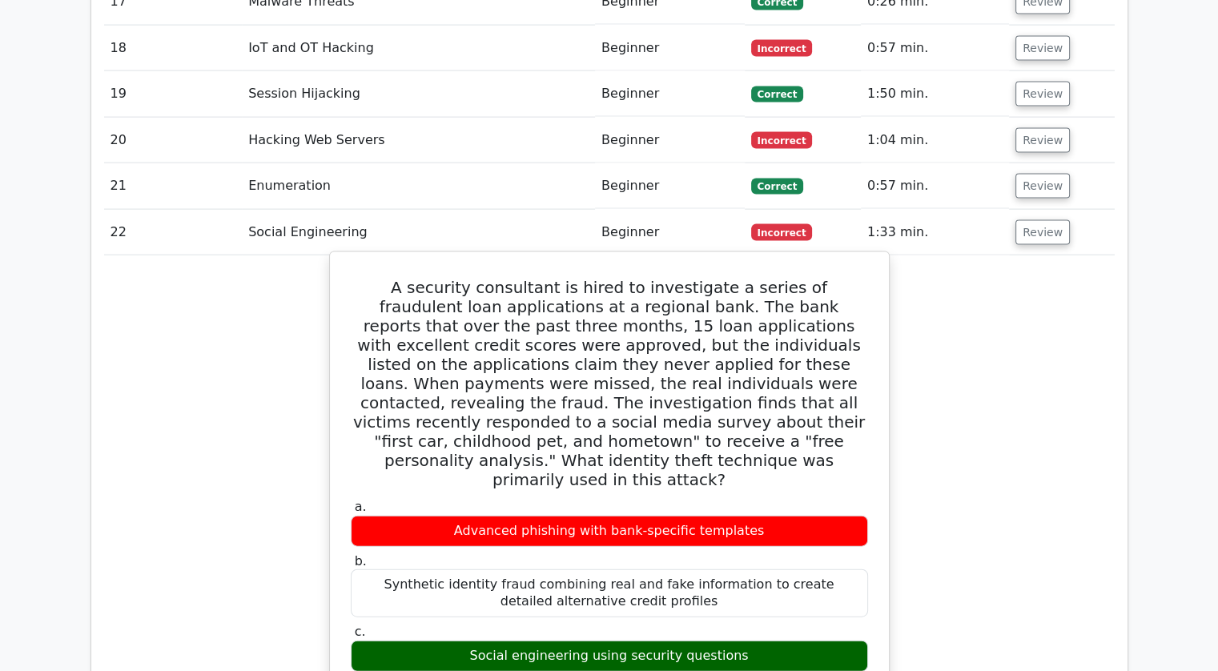
scroll to position [3543, 0]
click at [484, 641] on div "Social engineering using security questions" at bounding box center [609, 656] width 517 height 31
drag, startPoint x: 484, startPoint y: 518, endPoint x: 743, endPoint y: 528, distance: 258.9
click at [743, 641] on div "Social engineering using security questions" at bounding box center [609, 656] width 517 height 31
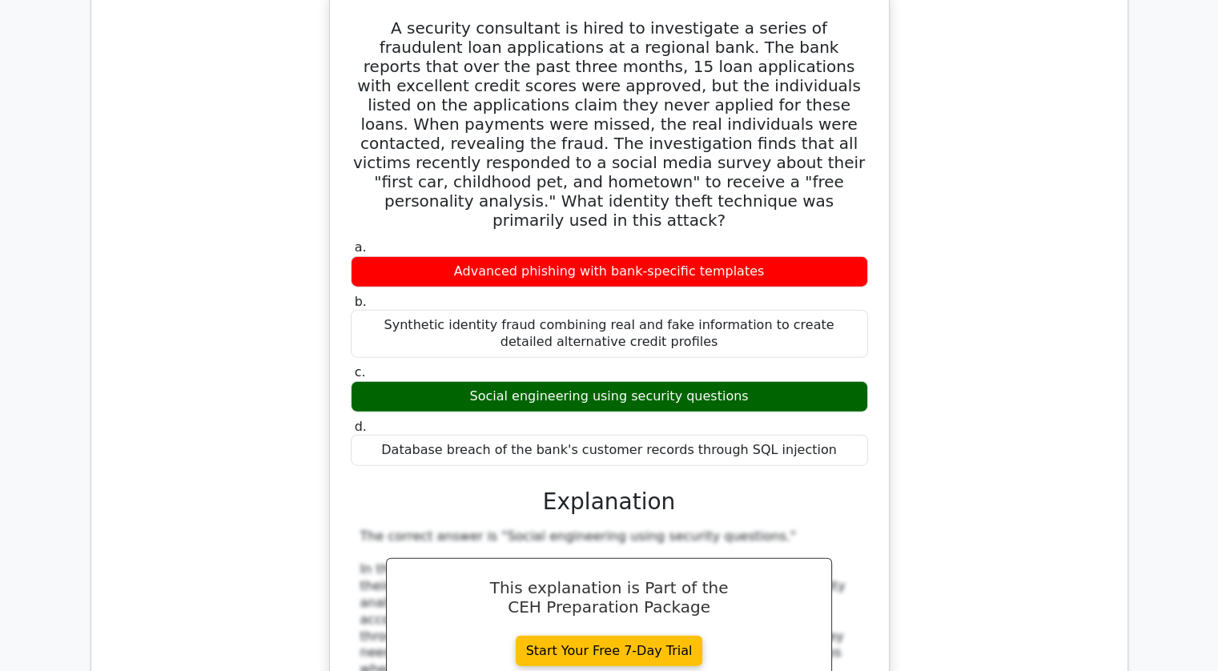
scroll to position [3805, 0]
